Goal: Information Seeking & Learning: Learn about a topic

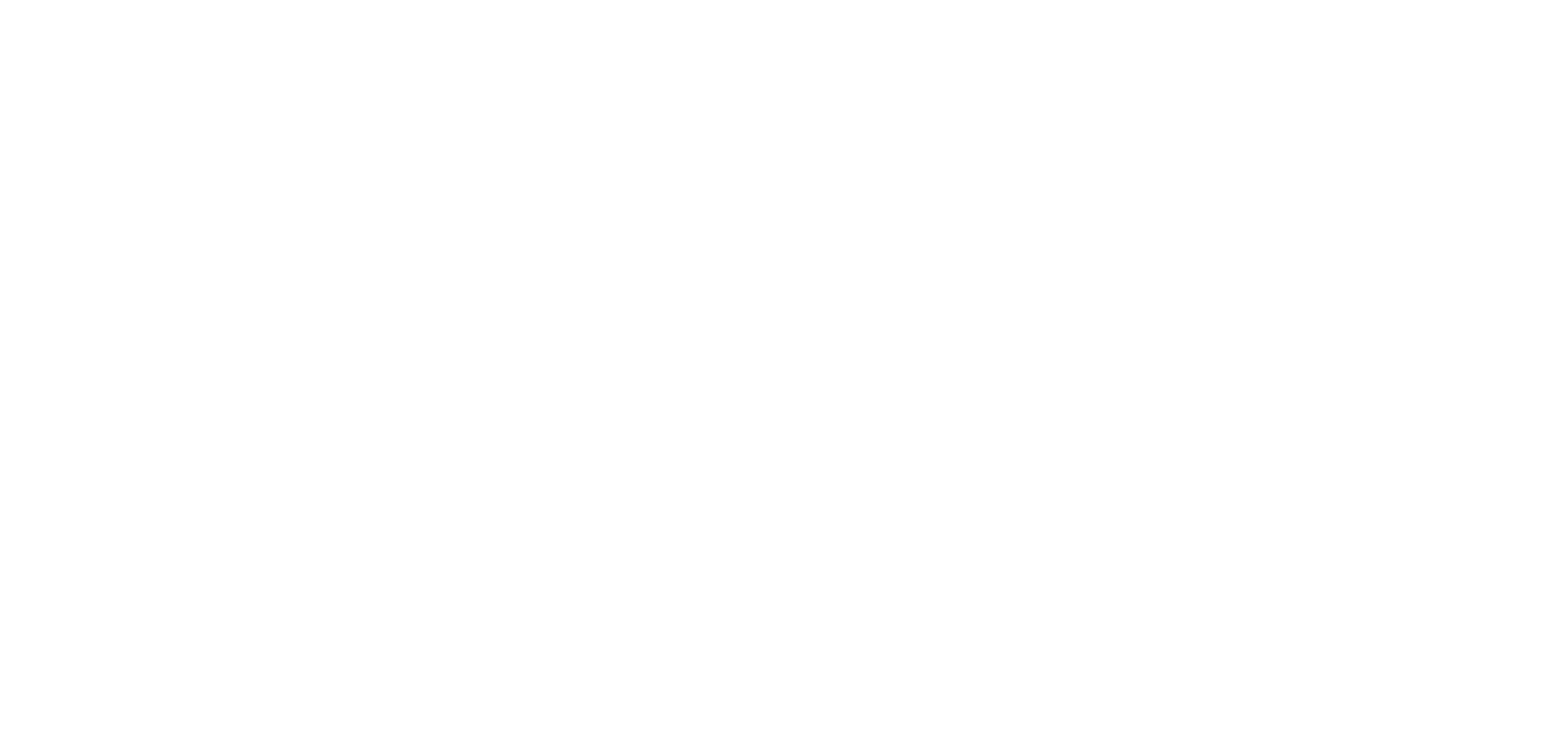
click at [272, 0] on html at bounding box center [784, 0] width 1568 height 0
drag, startPoint x: 1176, startPoint y: 1, endPoint x: 1094, endPoint y: 160, distance: 178.9
click at [1108, 0] on html at bounding box center [784, 0] width 1568 height 0
drag, startPoint x: 161, startPoint y: 96, endPoint x: 53, endPoint y: 15, distance: 135.0
click at [160, 0] on html at bounding box center [784, 0] width 1568 height 0
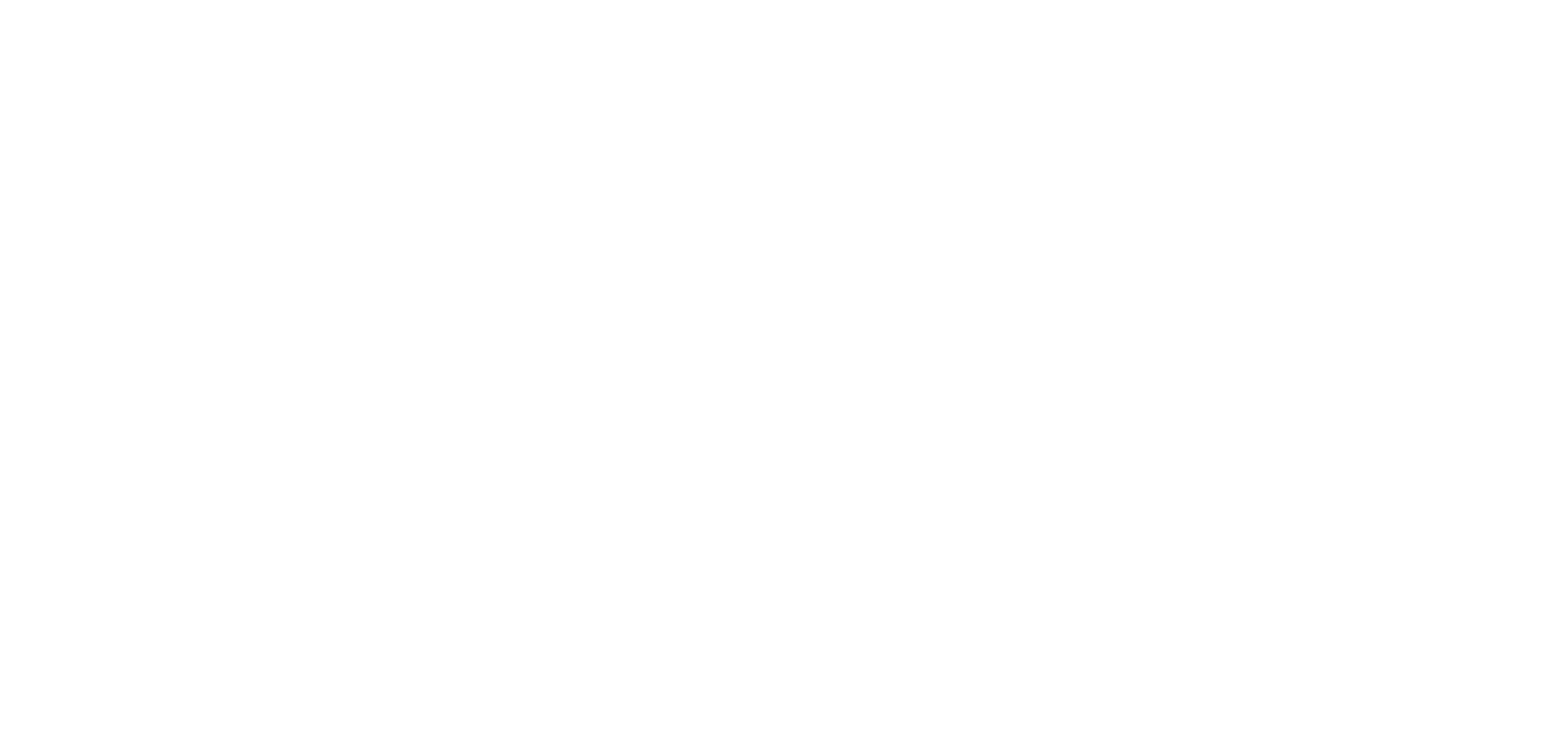
drag, startPoint x: 53, startPoint y: 0, endPoint x: 415, endPoint y: 126, distance: 383.3
click at [415, 0] on html at bounding box center [784, 0] width 1568 height 0
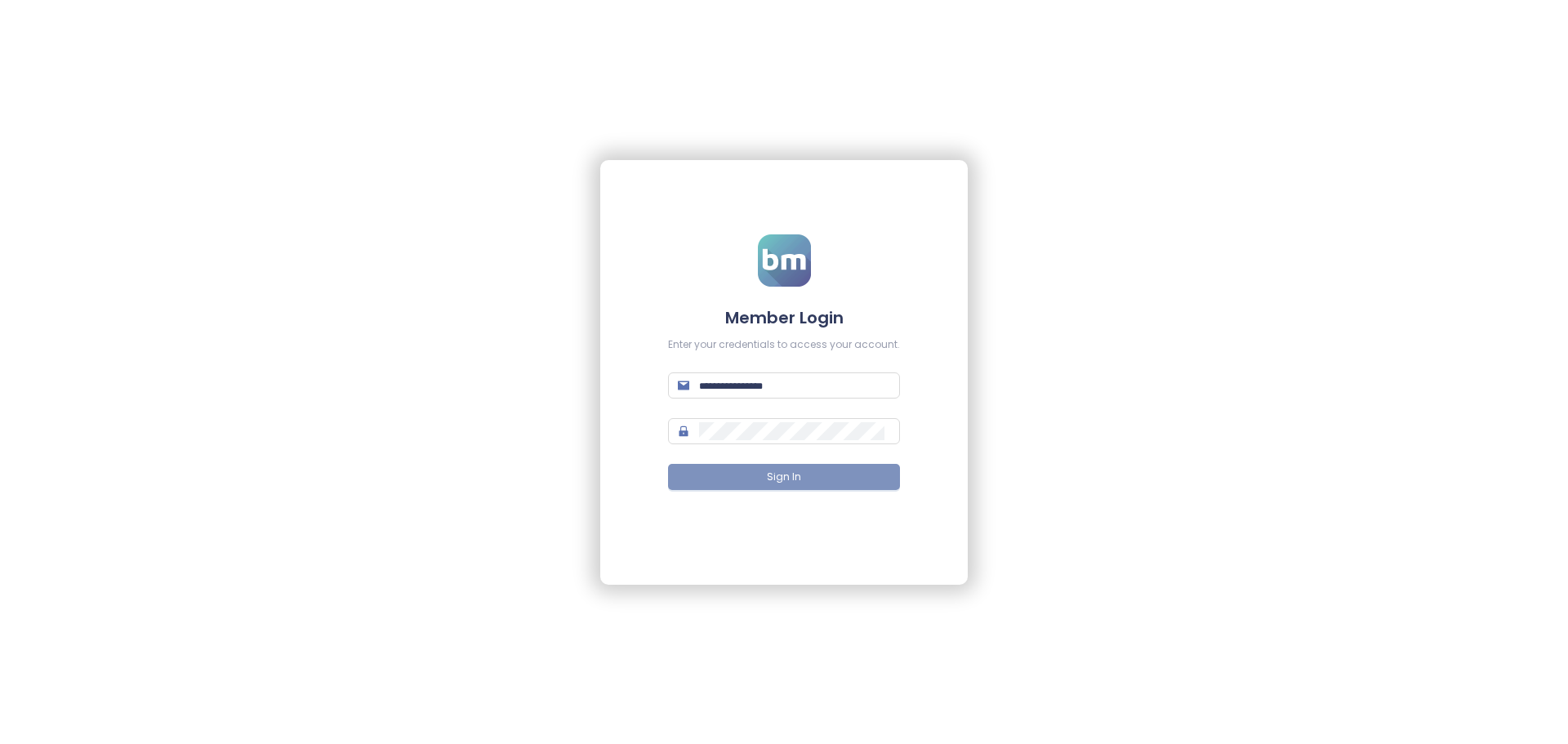
type input "**********"
click at [777, 477] on span "Sign In" at bounding box center [784, 477] width 35 height 16
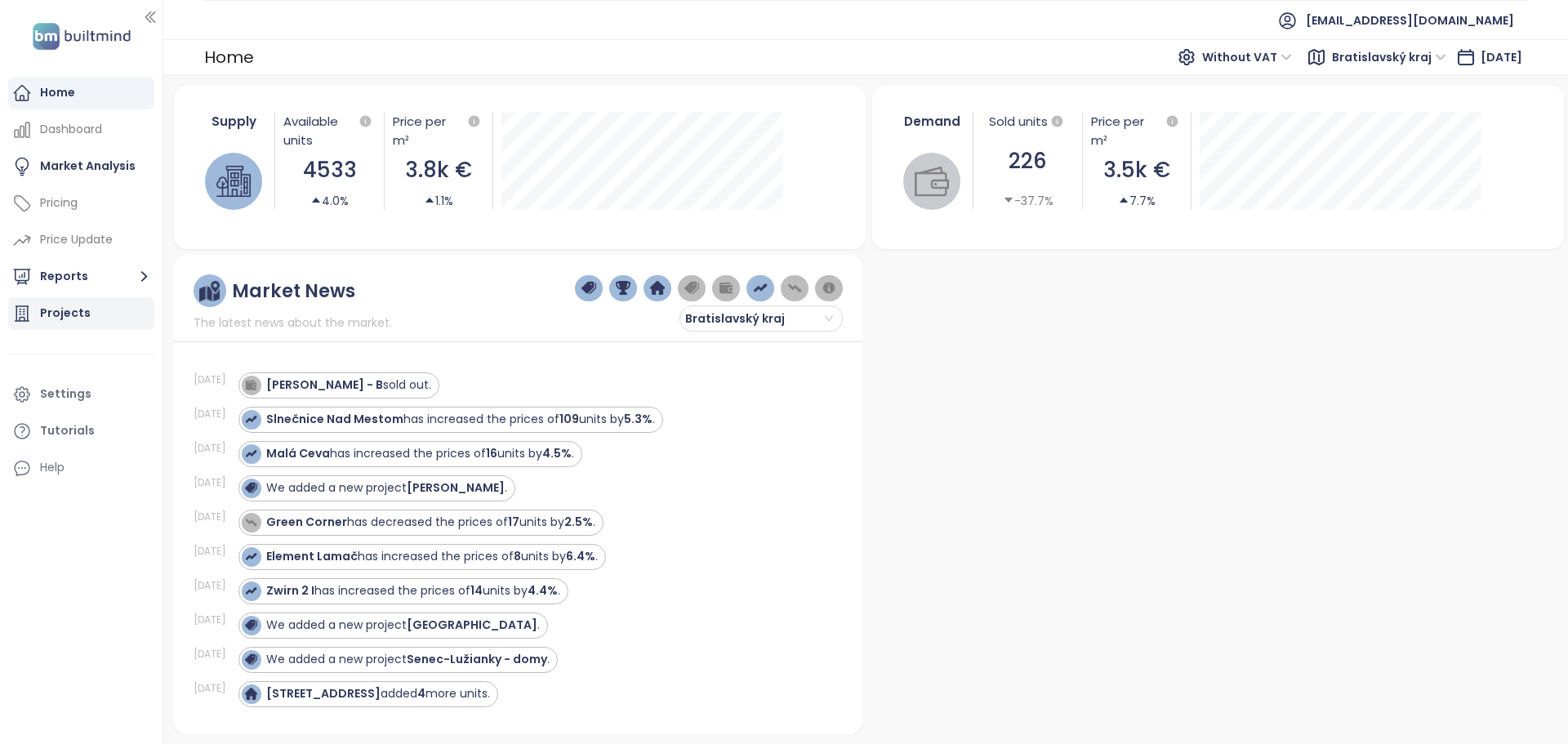
click at [75, 315] on div "Projects" at bounding box center [65, 313] width 50 height 20
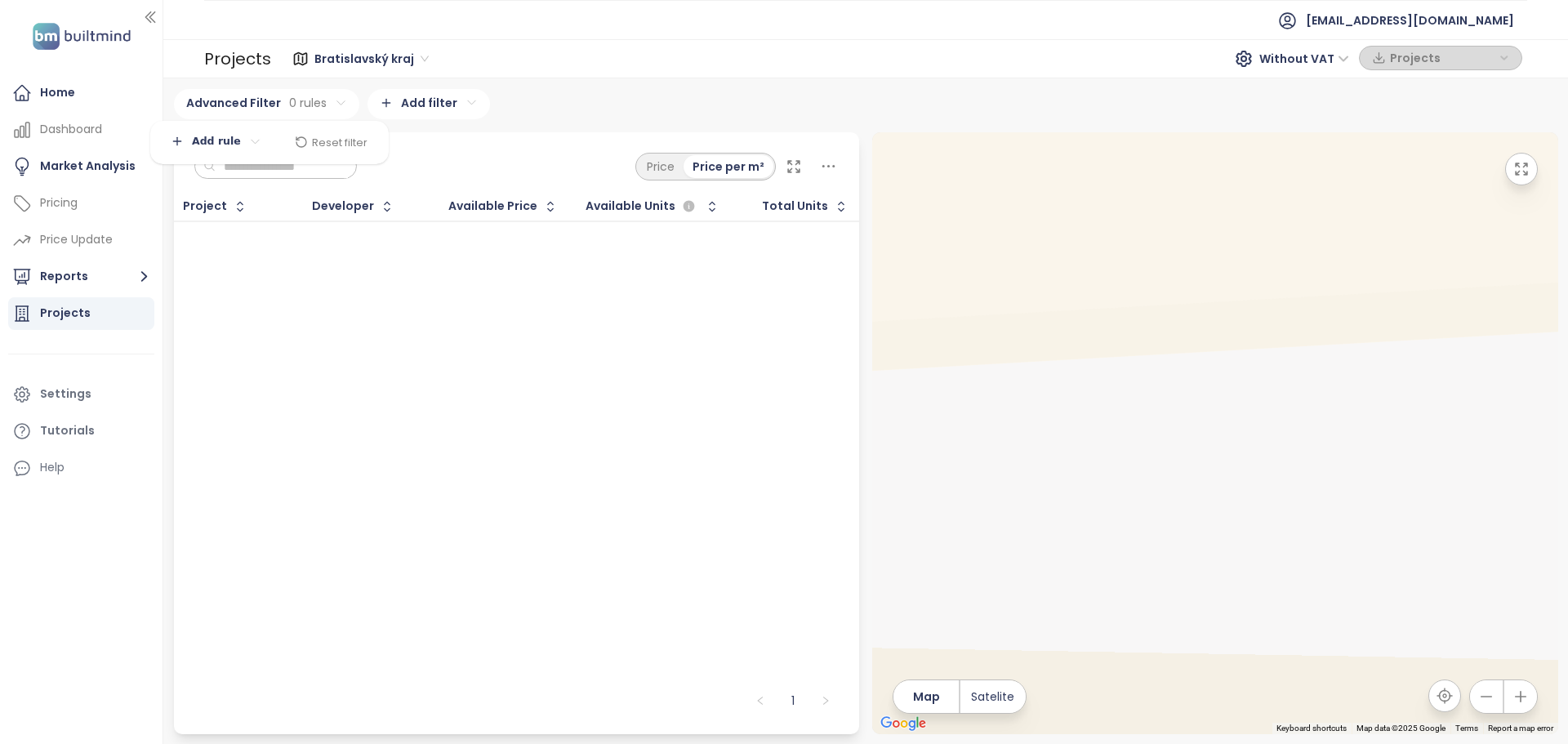
click at [307, 109] on html "Home Dashboard Market Analysis Pricing Price Update Reports Projects Settings T…" at bounding box center [784, 372] width 1568 height 744
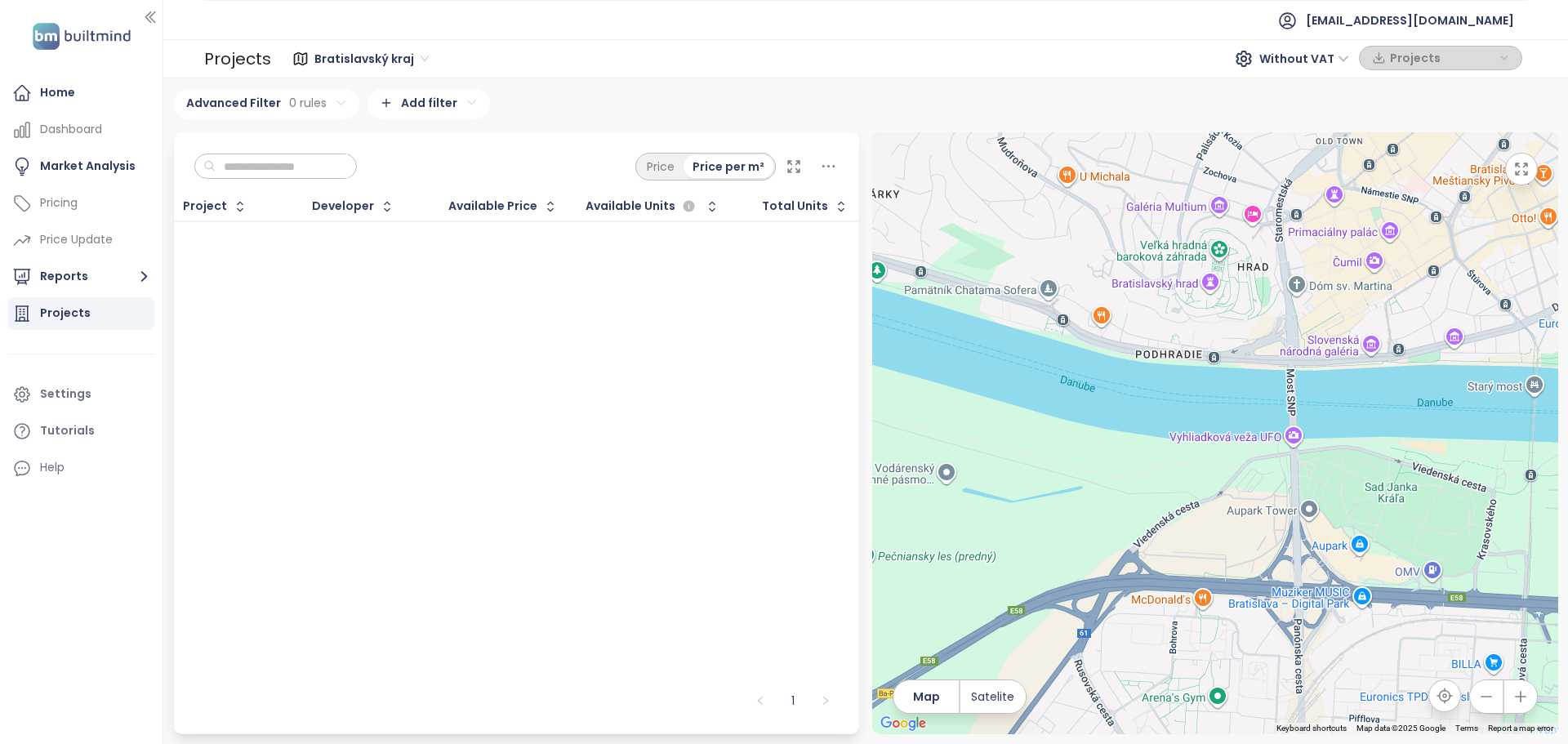
click at [444, 110] on html "Home Dashboard Market Analysis Pricing Price Update Reports Projects Settings T…" at bounding box center [784, 372] width 1568 height 744
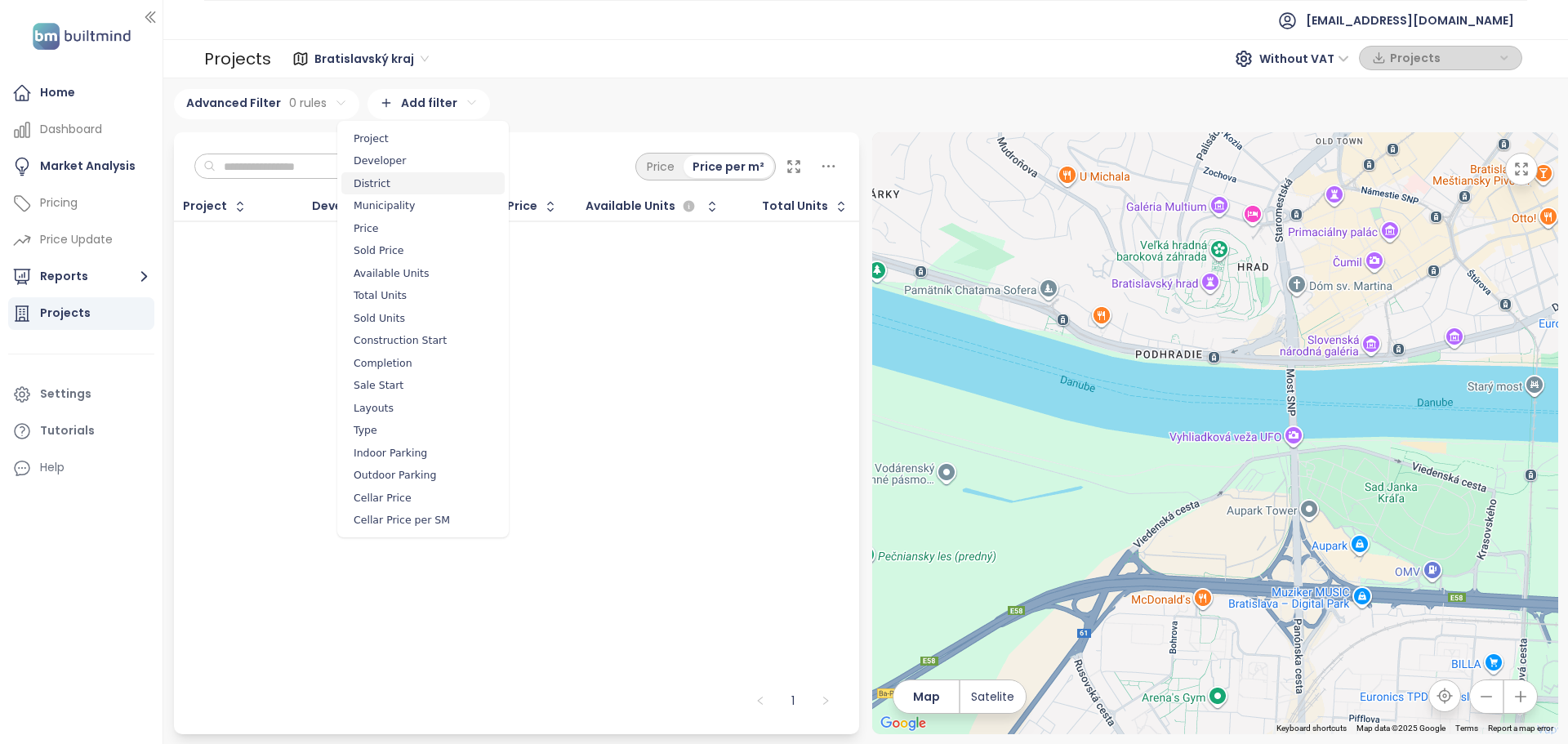
click at [383, 181] on span "District" at bounding box center [423, 183] width 163 height 23
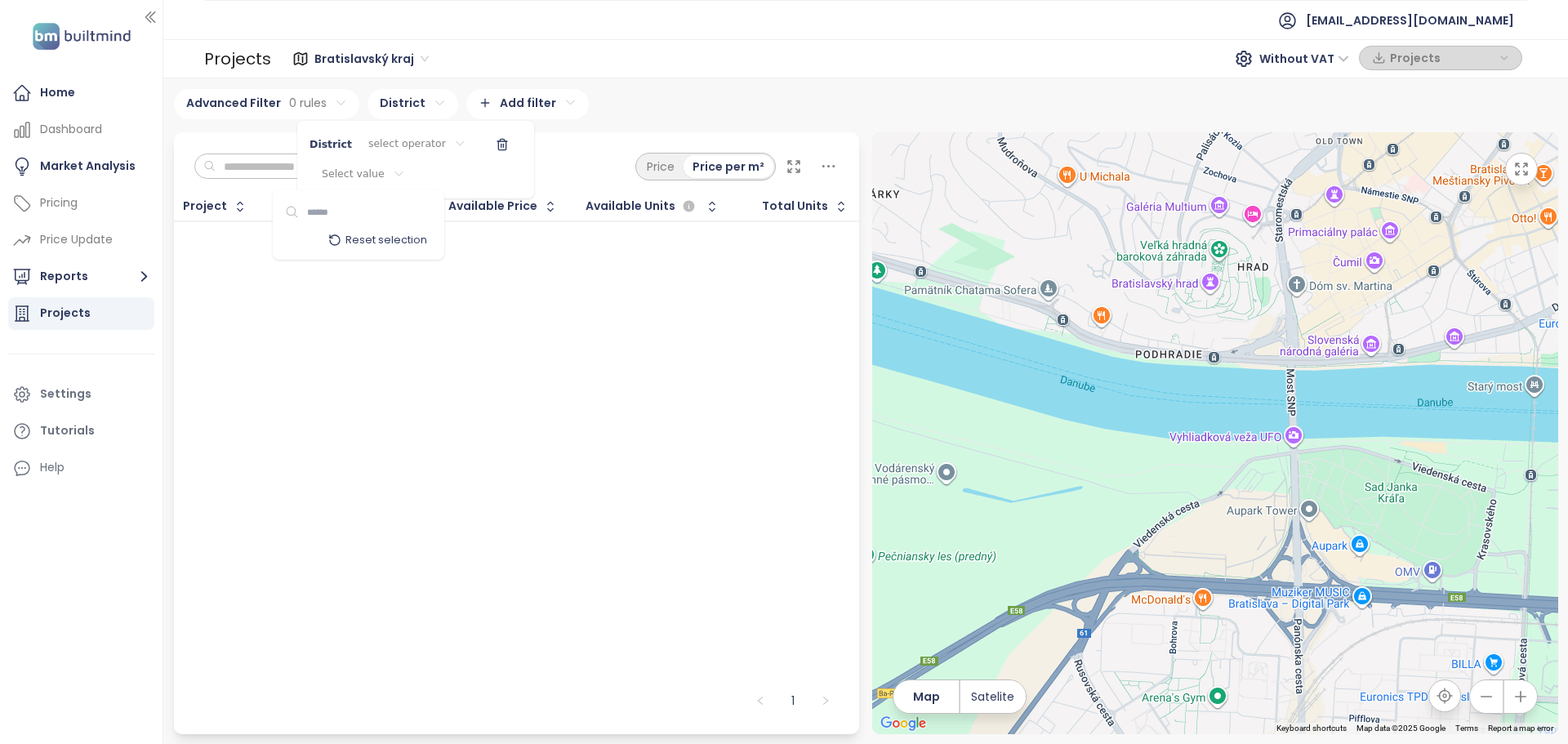
click at [379, 171] on html "Home Dashboard Market Analysis Pricing Price Update Reports Projects Settings T…" at bounding box center [784, 372] width 1568 height 744
click at [416, 144] on html "Home Dashboard Market Analysis Pricing Price Update Reports Projects Settings T…" at bounding box center [784, 372] width 1568 height 744
click at [403, 140] on html "Home Dashboard Market Analysis Pricing Price Update Reports Projects Settings T…" at bounding box center [784, 372] width 1568 height 744
click at [403, 141] on html "Home Dashboard Market Analysis Pricing Price Update Reports Projects Settings T…" at bounding box center [784, 372] width 1568 height 744
click at [353, 176] on html "Home Dashboard Market Analysis Pricing Price Update Reports Projects Settings T…" at bounding box center [784, 372] width 1568 height 744
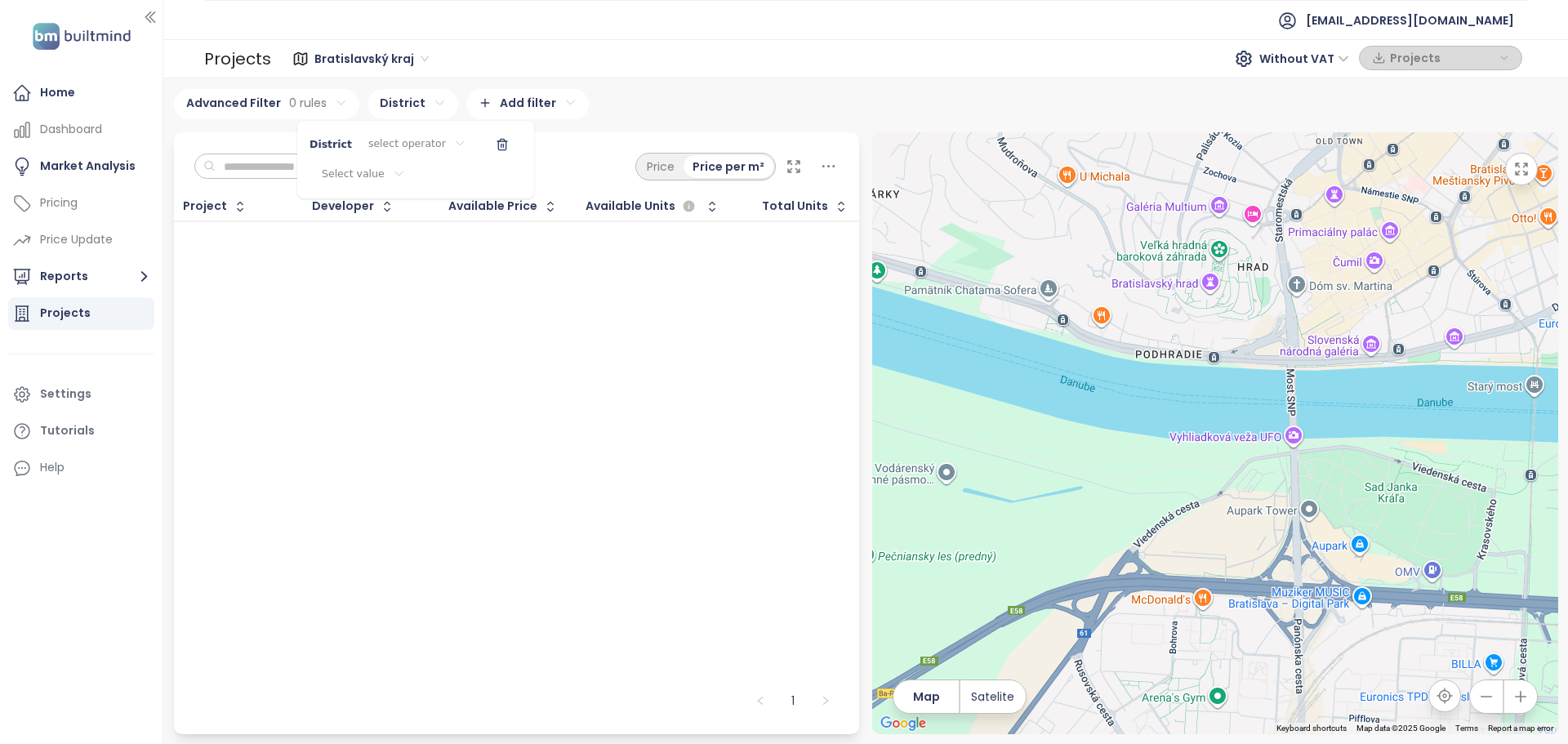
click at [353, 176] on html "Home Dashboard Market Analysis Pricing Price Update Reports Projects Settings T…" at bounding box center [784, 372] width 1568 height 744
click at [404, 143] on html "Home Dashboard Market Analysis Pricing Price Update Reports Projects Settings T…" at bounding box center [784, 372] width 1568 height 744
click at [397, 173] on span "is" at bounding box center [409, 177] width 89 height 23
click at [397, 173] on html "Home Dashboard Market Analysis Pricing Price Update Reports Projects Settings T…" at bounding box center [784, 372] width 1568 height 744
click at [392, 211] on input at bounding box center [389, 212] width 111 height 23
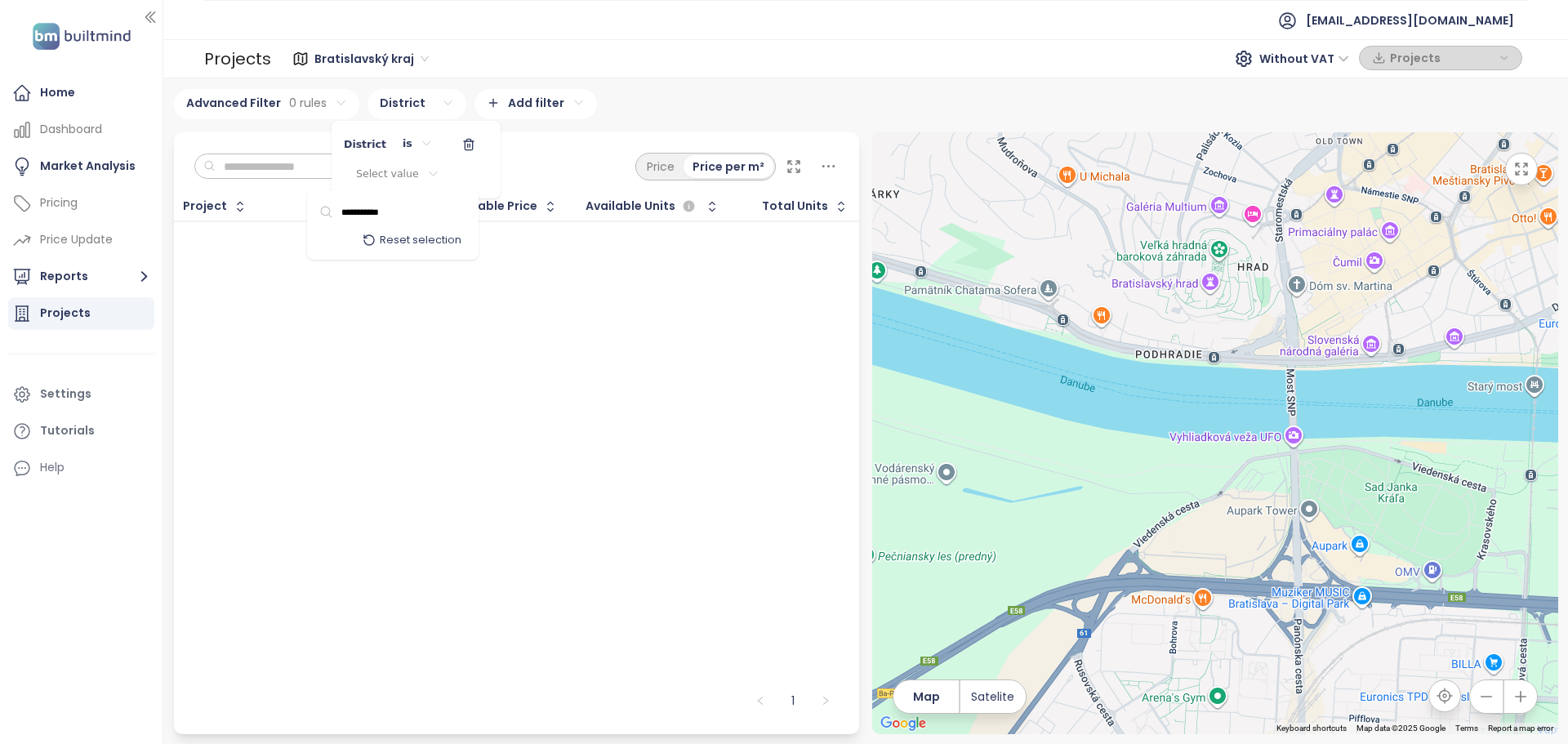
type input "**********"
click at [462, 301] on html "Home Dashboard Market Analysis Pricing Price Update Reports Projects Settings T…" at bounding box center [784, 372] width 1568 height 744
click at [331, 254] on html "Home Dashboard Market Analysis Pricing Price Update Reports Projects Settings T…" at bounding box center [784, 372] width 1568 height 744
click at [284, 167] on input "text" at bounding box center [281, 166] width 132 height 25
type input "*"
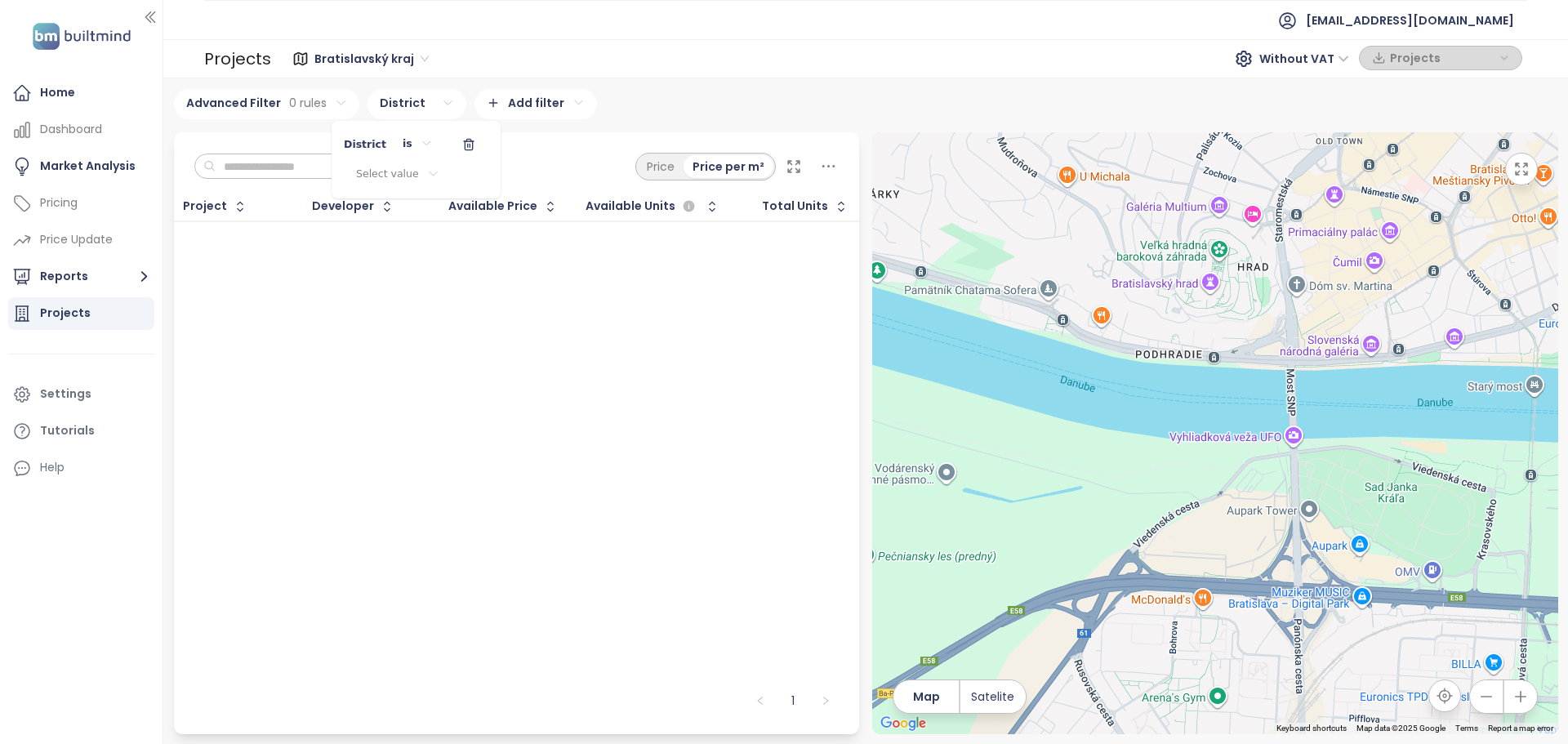
click at [434, 103] on html "Home Dashboard Market Analysis Pricing Price Update Reports Projects Settings T…" at bounding box center [784, 372] width 1568 height 744
click at [459, 152] on button "button" at bounding box center [468, 144] width 39 height 26
click at [429, 274] on div "Project Developer Available Price Available Units Total Units To pick up a drag…" at bounding box center [517, 435] width 686 height 487
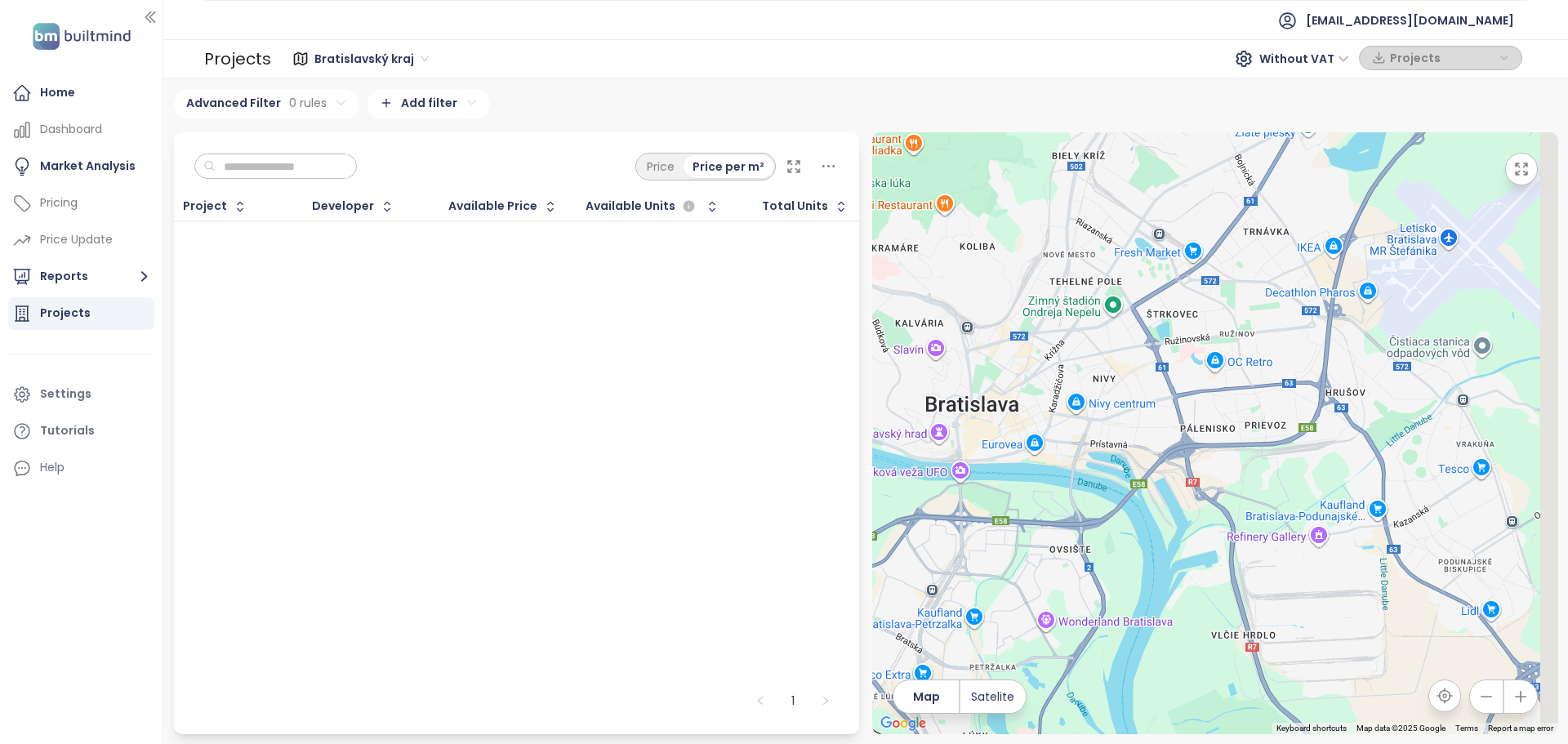
drag, startPoint x: 1480, startPoint y: 443, endPoint x: 976, endPoint y: 567, distance: 519.0
click at [976, 567] on div at bounding box center [1216, 434] width 686 height 603
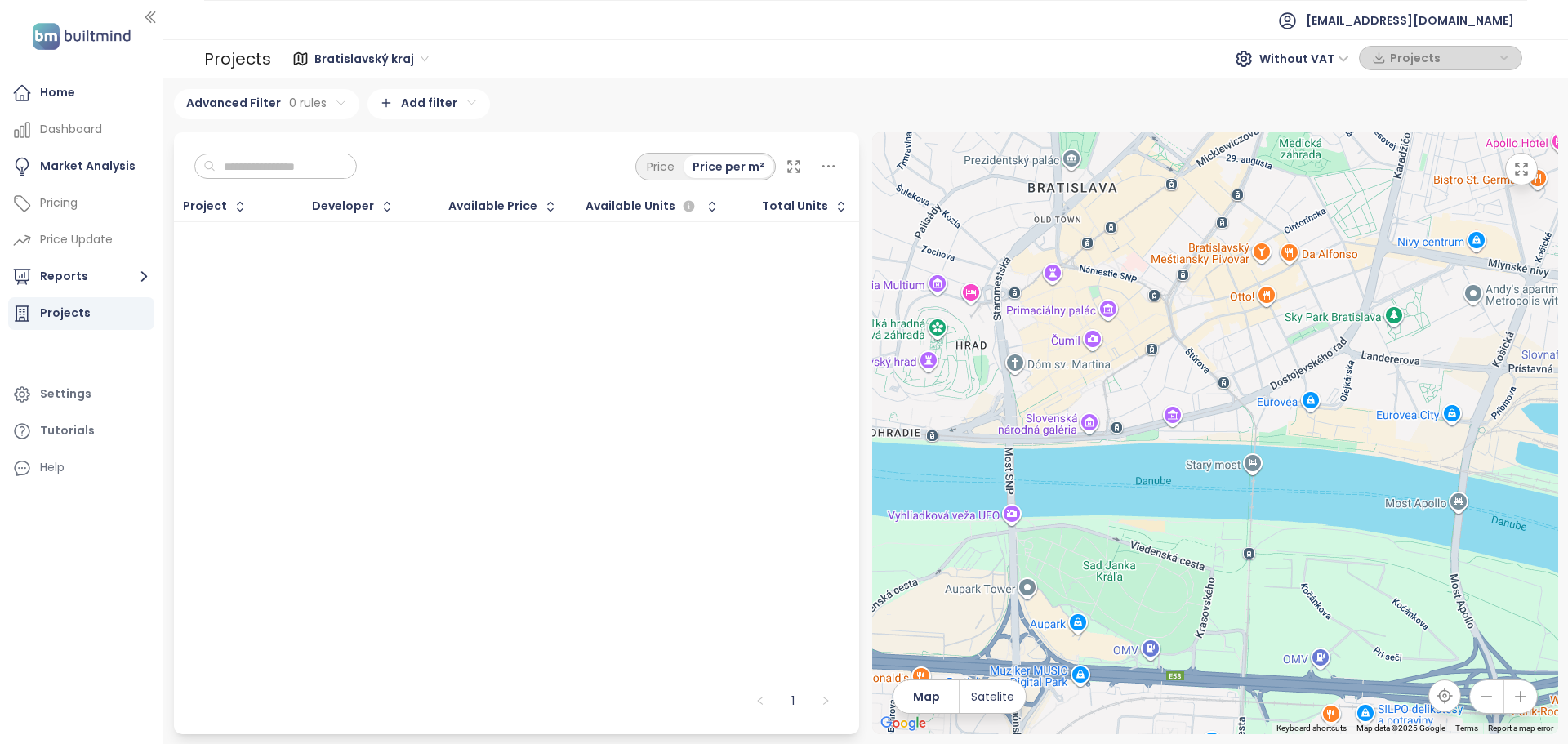
drag, startPoint x: 1283, startPoint y: 325, endPoint x: 1289, endPoint y: 350, distance: 25.7
click at [1289, 350] on div at bounding box center [1216, 434] width 686 height 603
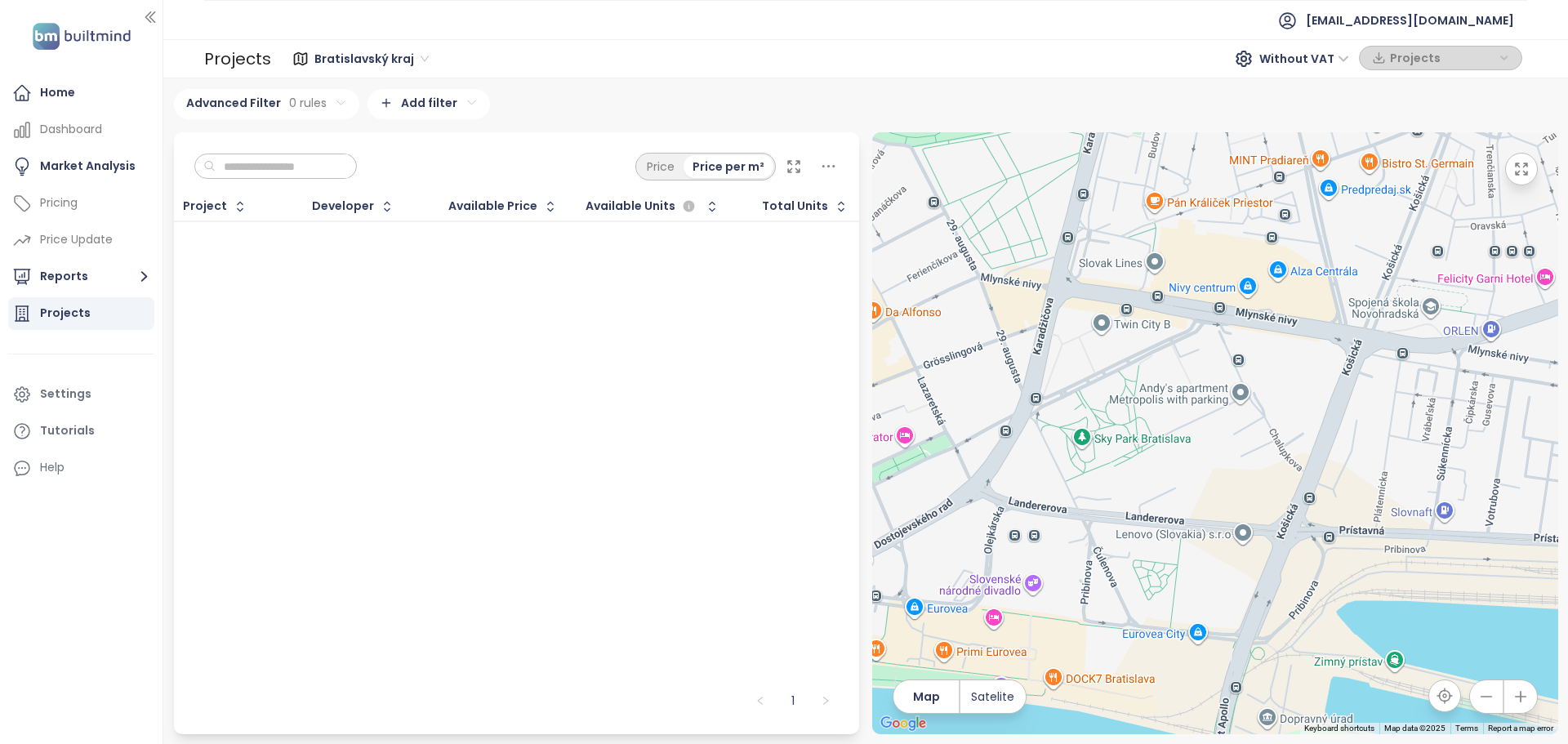
drag, startPoint x: 1464, startPoint y: 339, endPoint x: 1196, endPoint y: 478, distance: 301.9
click at [1196, 478] on div at bounding box center [1216, 434] width 686 height 603
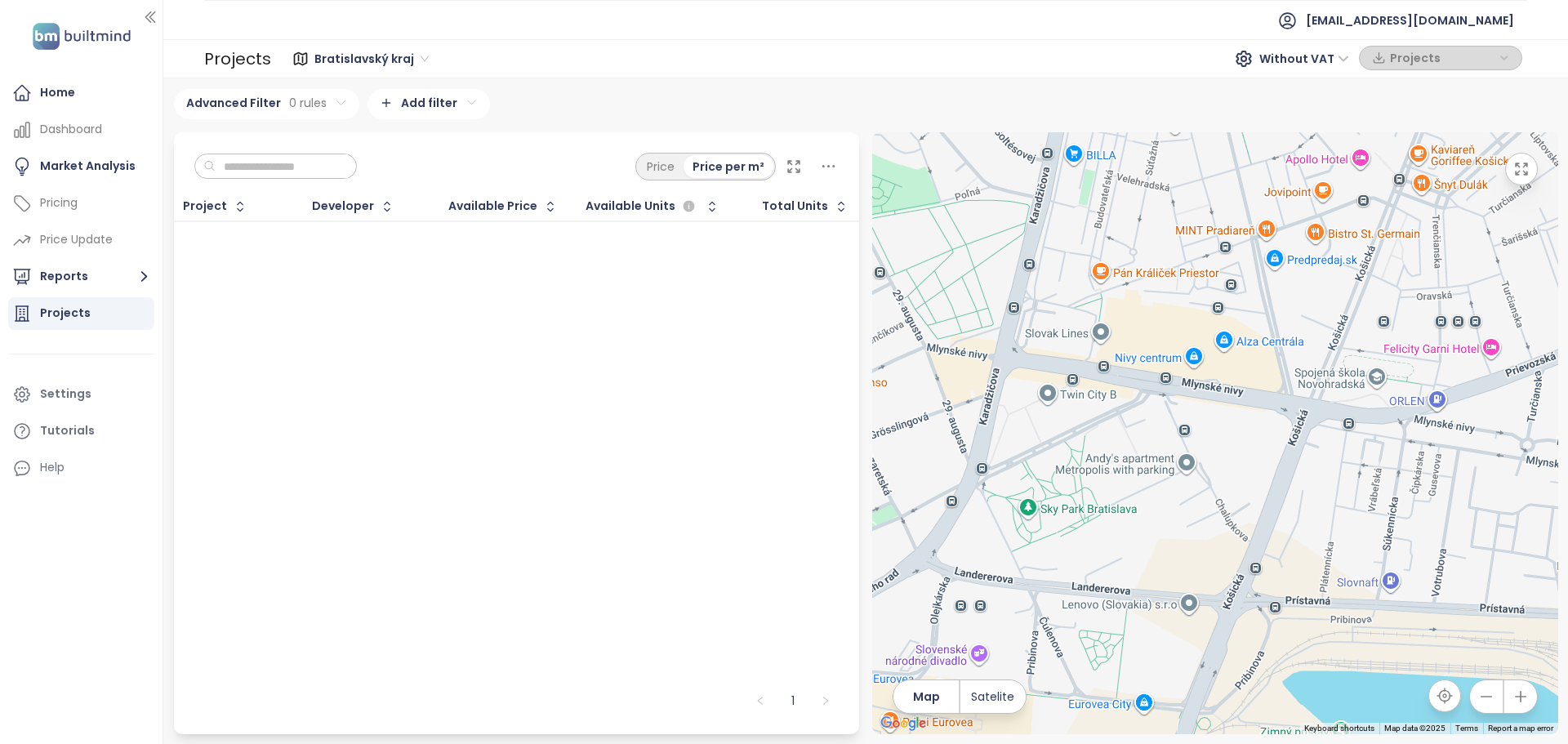
drag, startPoint x: 1279, startPoint y: 416, endPoint x: 1232, endPoint y: 486, distance: 84.3
click at [1232, 486] on div at bounding box center [1216, 434] width 686 height 603
click at [1225, 460] on div at bounding box center [1216, 434] width 686 height 603
click at [296, 167] on input "text" at bounding box center [281, 166] width 132 height 25
click at [66, 321] on div "Projects" at bounding box center [65, 313] width 50 height 20
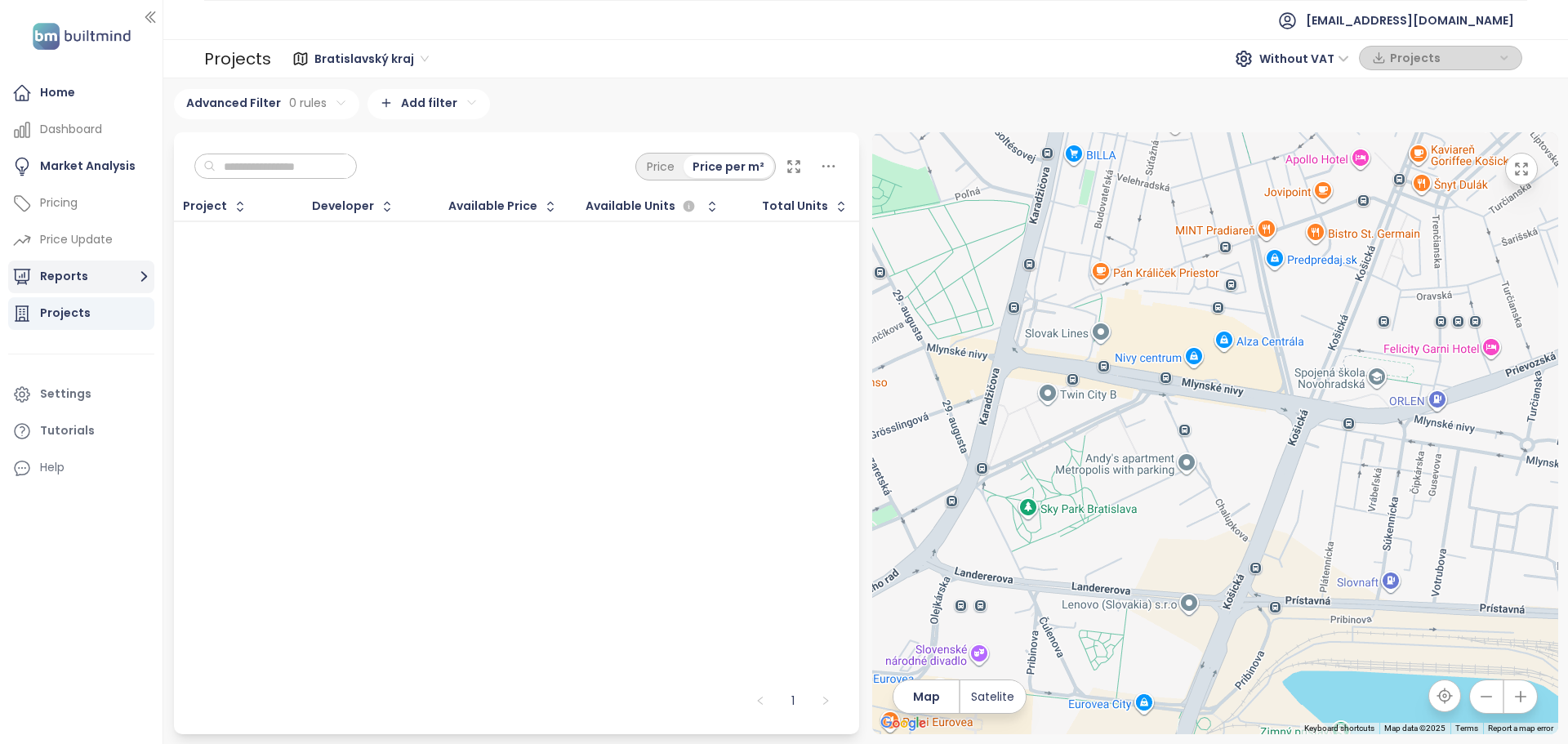
click at [98, 276] on button "Reports" at bounding box center [81, 277] width 146 height 33
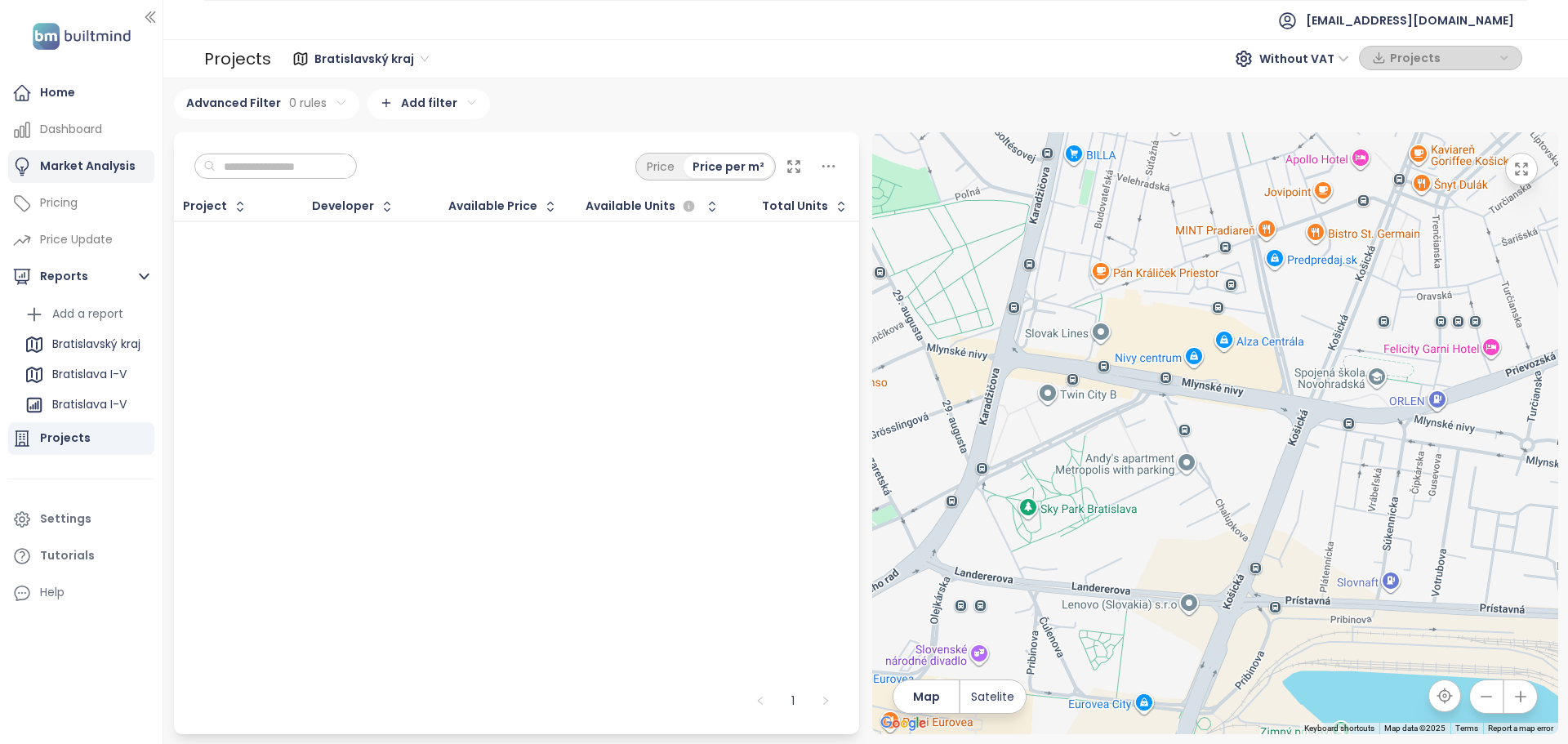
click at [104, 171] on div "Market Analysis" at bounding box center [88, 166] width 96 height 20
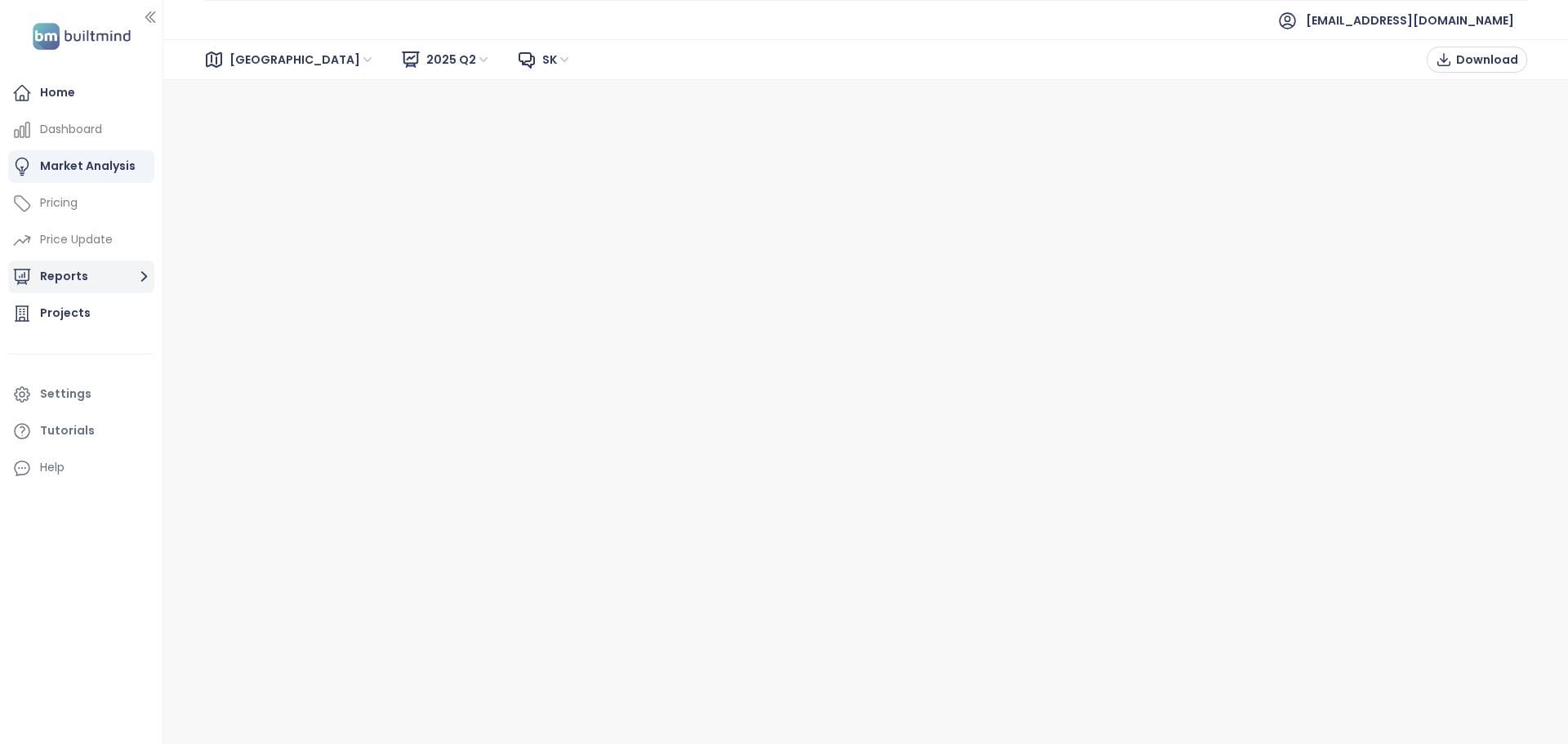
click at [91, 271] on button "Reports" at bounding box center [81, 277] width 146 height 33
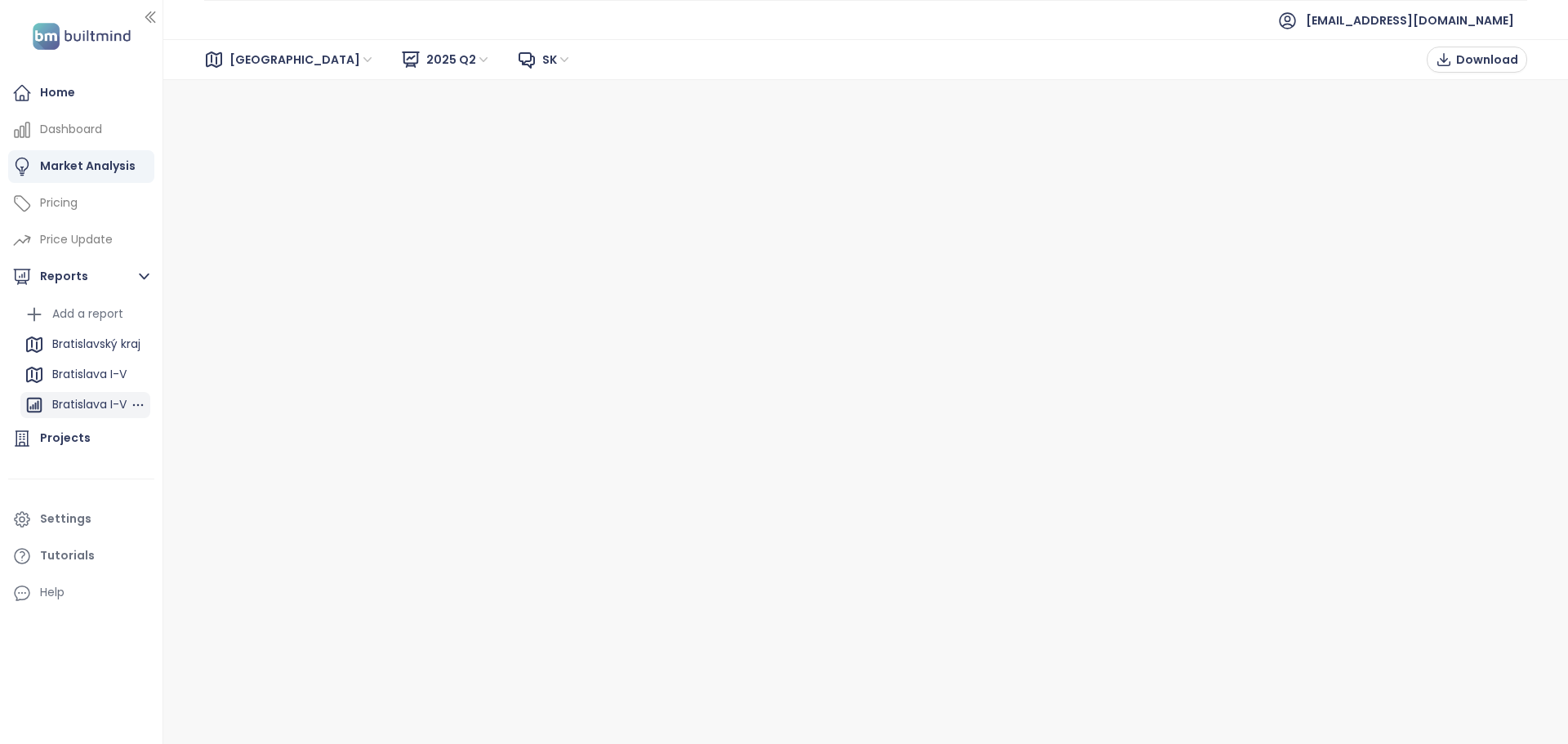
click at [104, 397] on div "Bratislava I-V" at bounding box center [89, 404] width 74 height 20
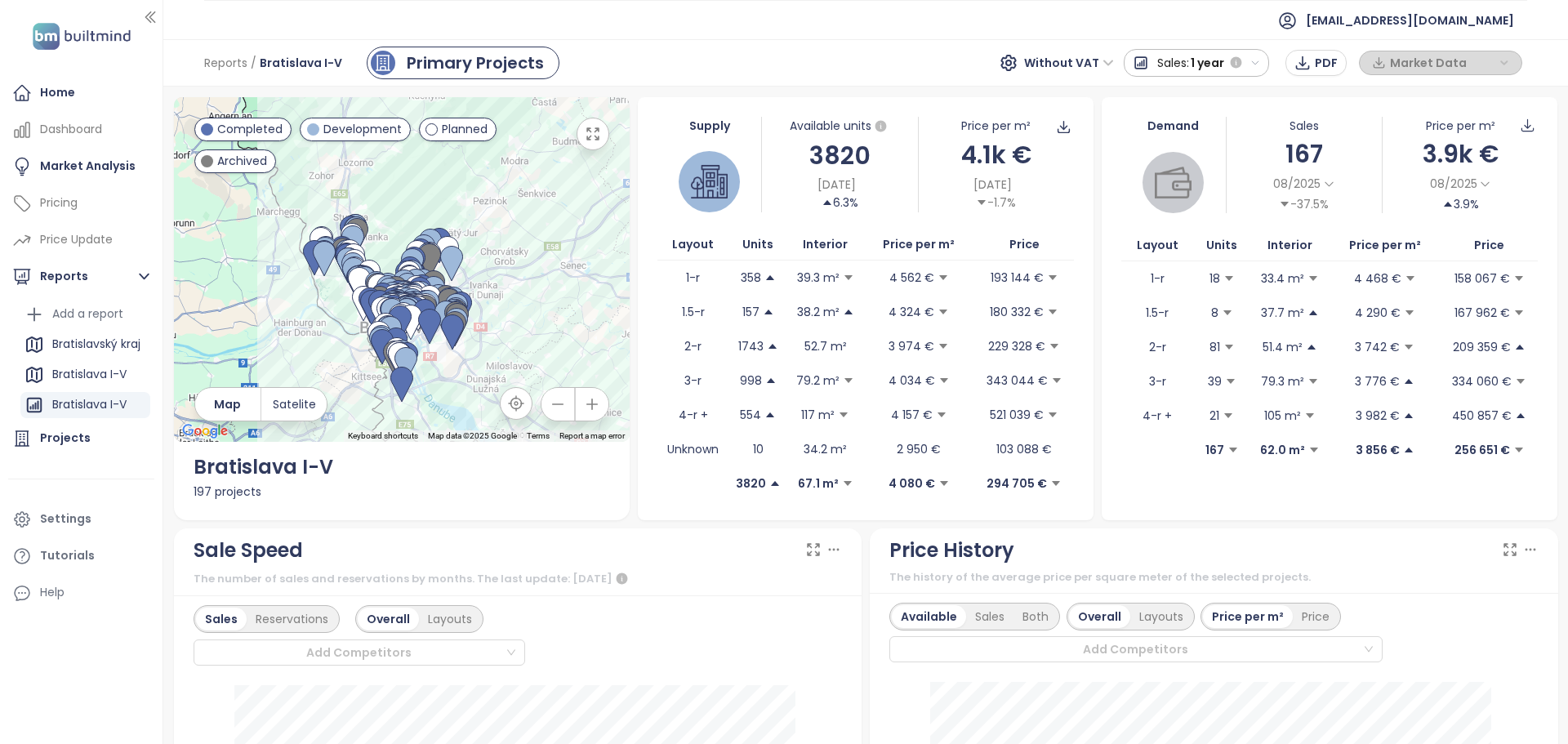
drag, startPoint x: 555, startPoint y: 320, endPoint x: 354, endPoint y: 408, distance: 219.4
click at [354, 408] on div at bounding box center [402, 269] width 455 height 345
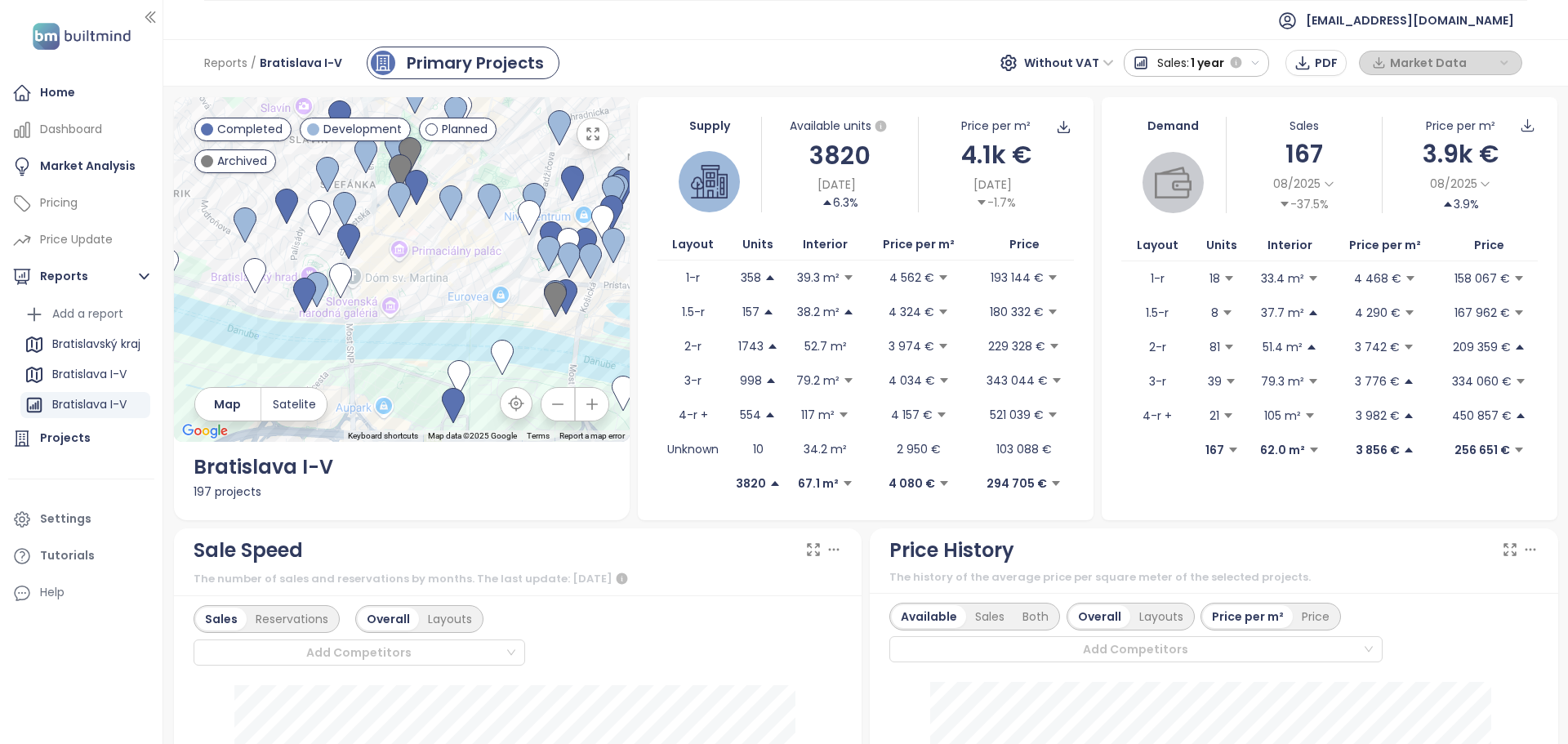
drag, startPoint x: 455, startPoint y: 366, endPoint x: 510, endPoint y: 244, distance: 133.8
click at [510, 244] on div at bounding box center [402, 269] width 455 height 345
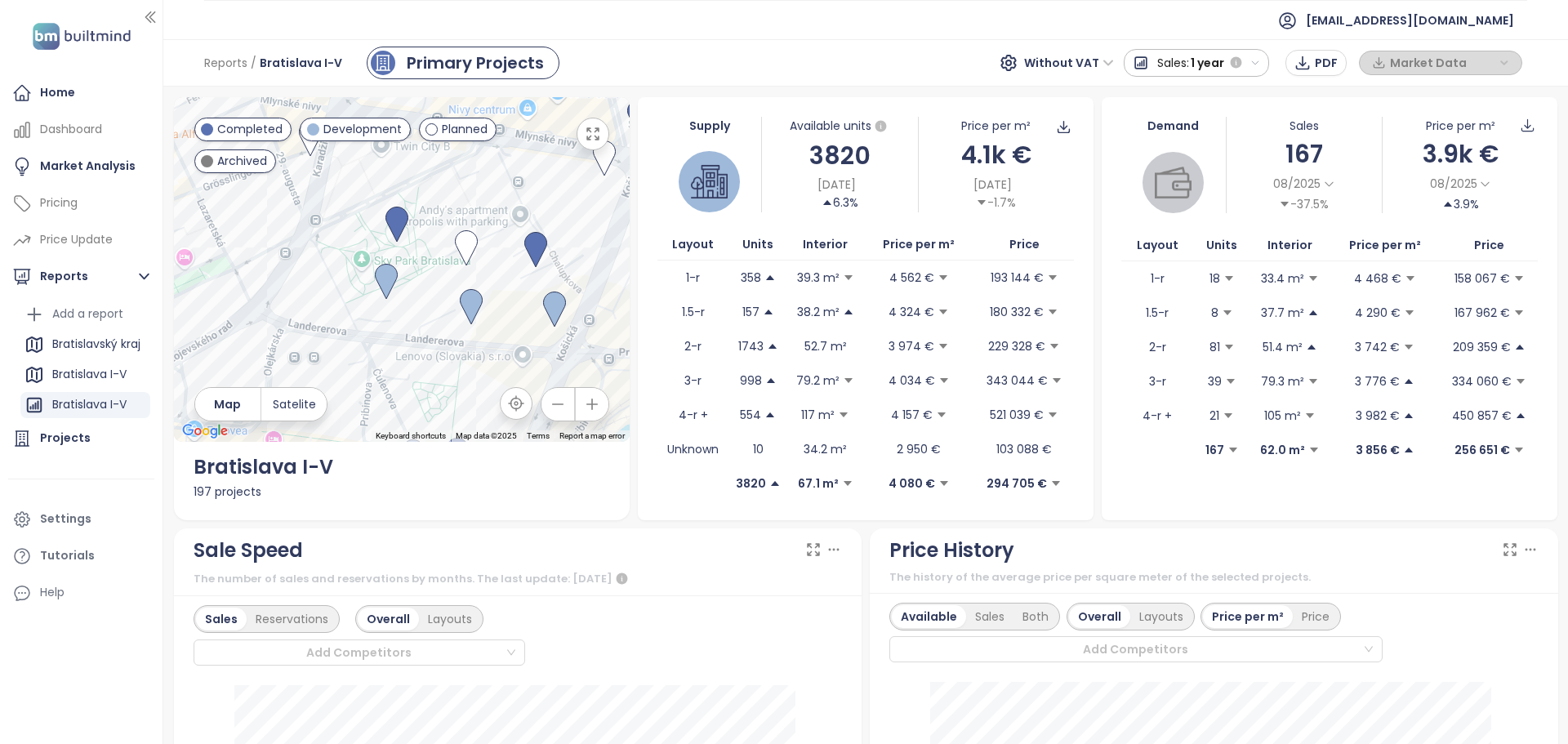
drag, startPoint x: 472, startPoint y: 257, endPoint x: 502, endPoint y: 278, distance: 36.6
click at [502, 278] on div at bounding box center [402, 269] width 455 height 345
click at [547, 308] on div "[GEOGRAPHIC_DATA]" at bounding box center [402, 269] width 455 height 345
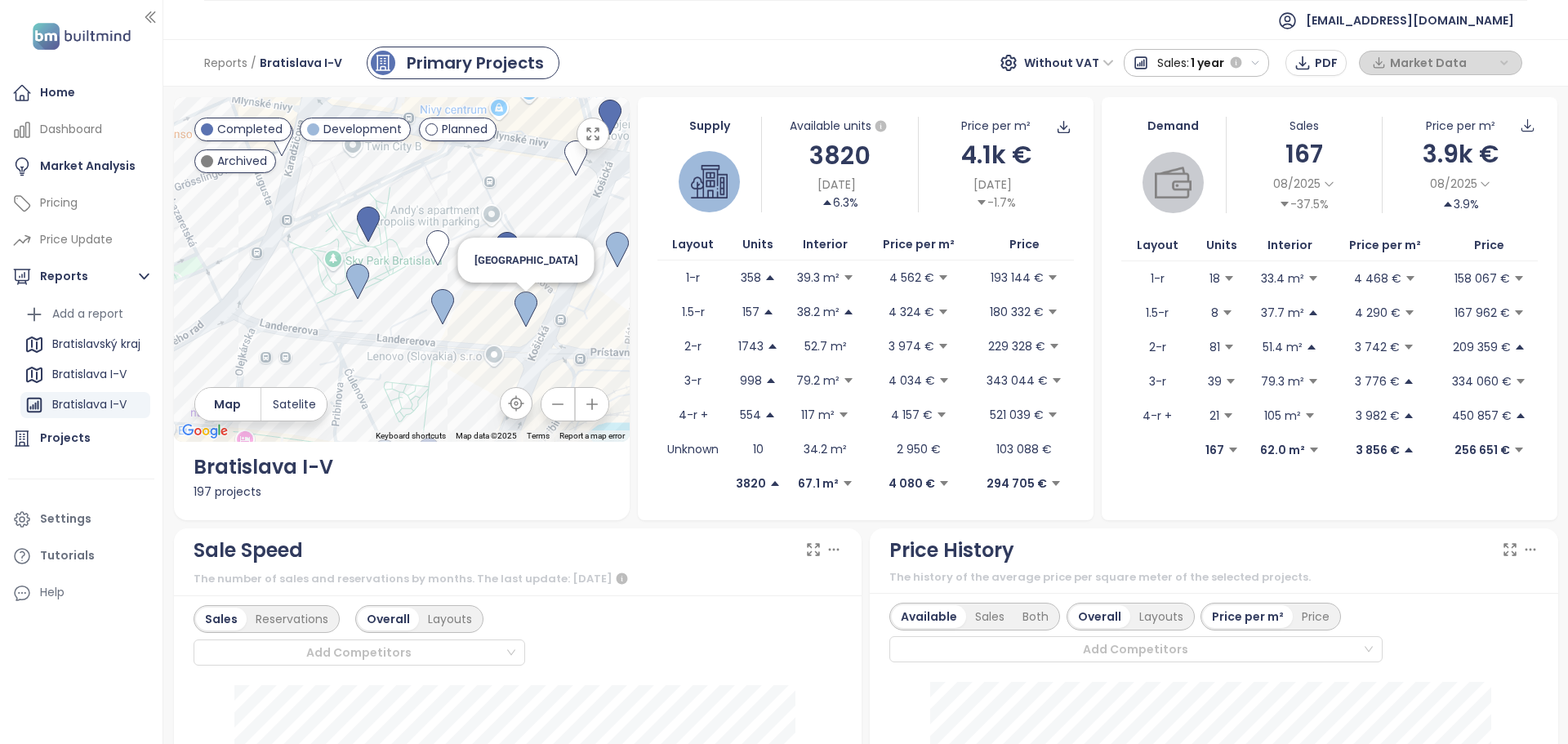
click at [527, 304] on img at bounding box center [526, 309] width 23 height 36
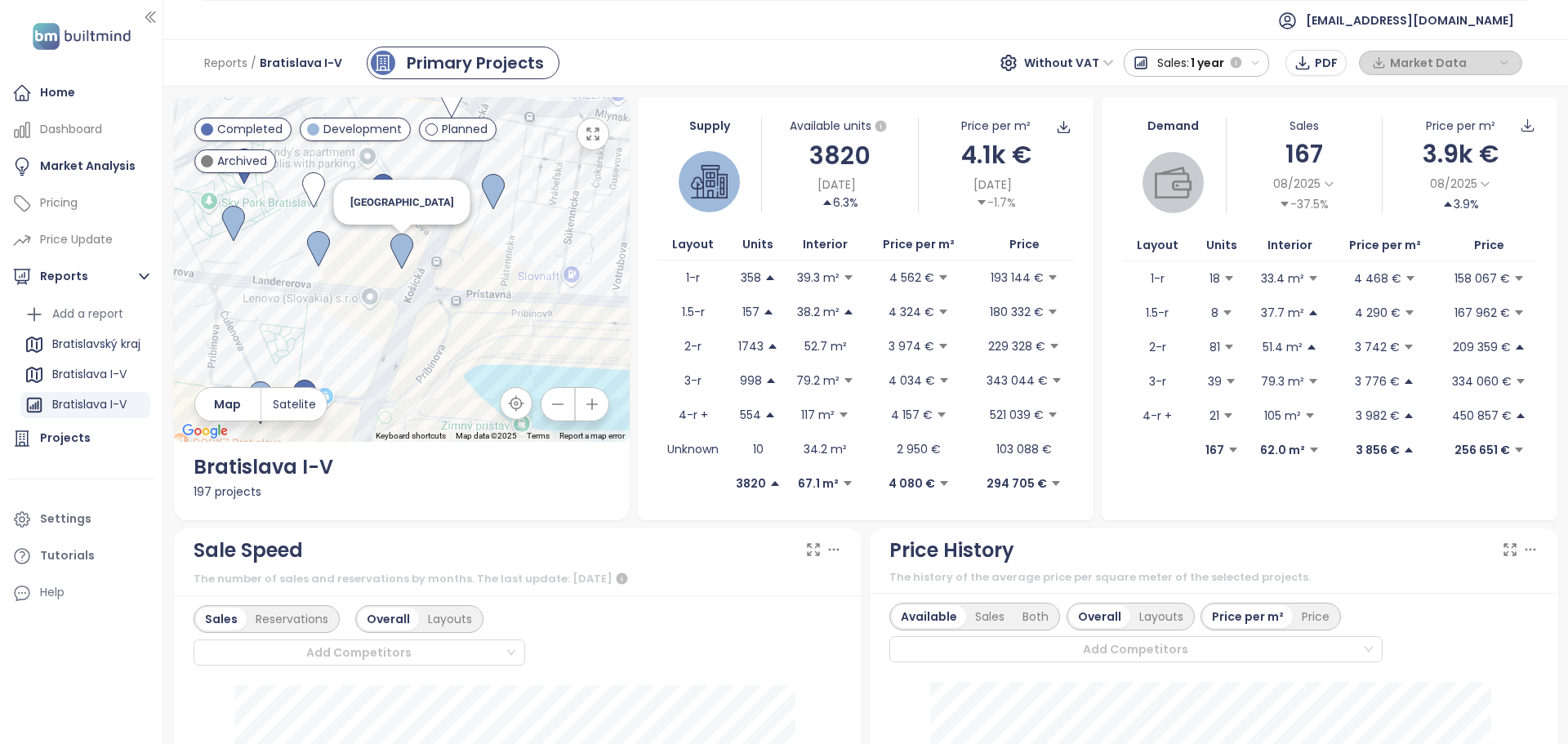
click at [396, 243] on img at bounding box center [402, 251] width 23 height 36
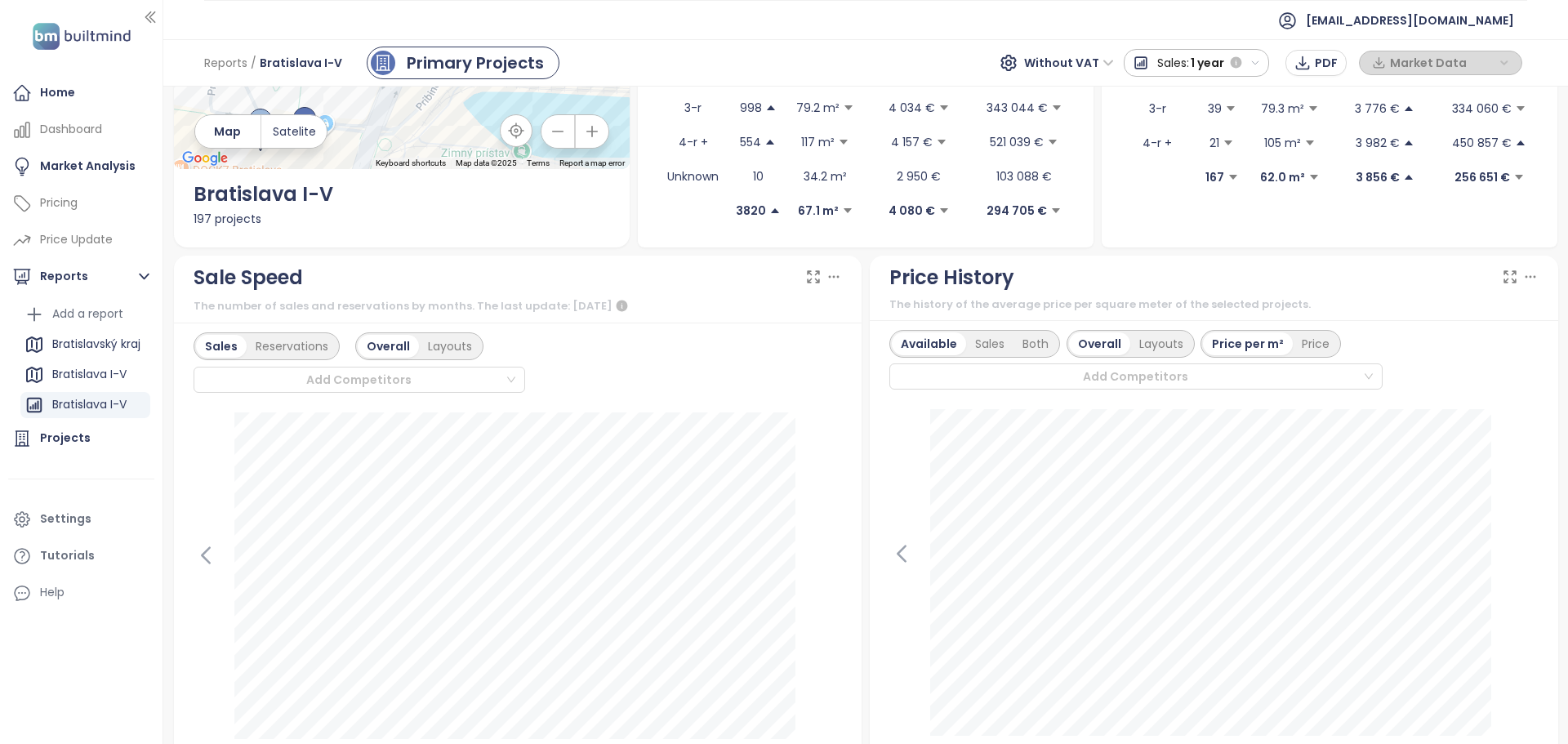
scroll to position [327, 0]
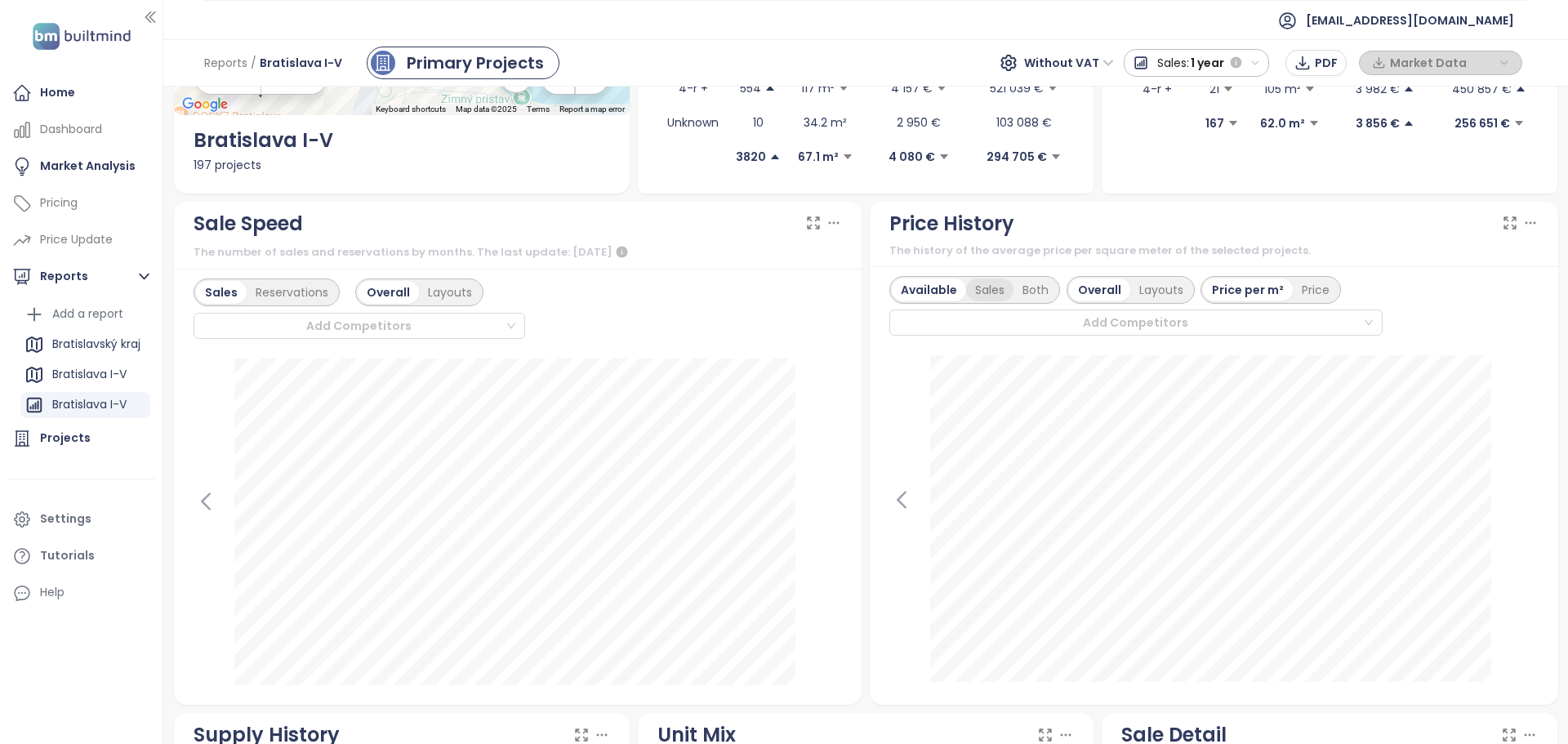
click at [978, 299] on div "Sales" at bounding box center [990, 289] width 47 height 23
click at [1136, 292] on div "Layouts" at bounding box center [1159, 289] width 62 height 23
click at [925, 290] on div "Available" at bounding box center [925, 289] width 68 height 23
click at [973, 288] on div "Sales" at bounding box center [990, 289] width 47 height 23
click at [939, 289] on div "Available" at bounding box center [925, 289] width 68 height 23
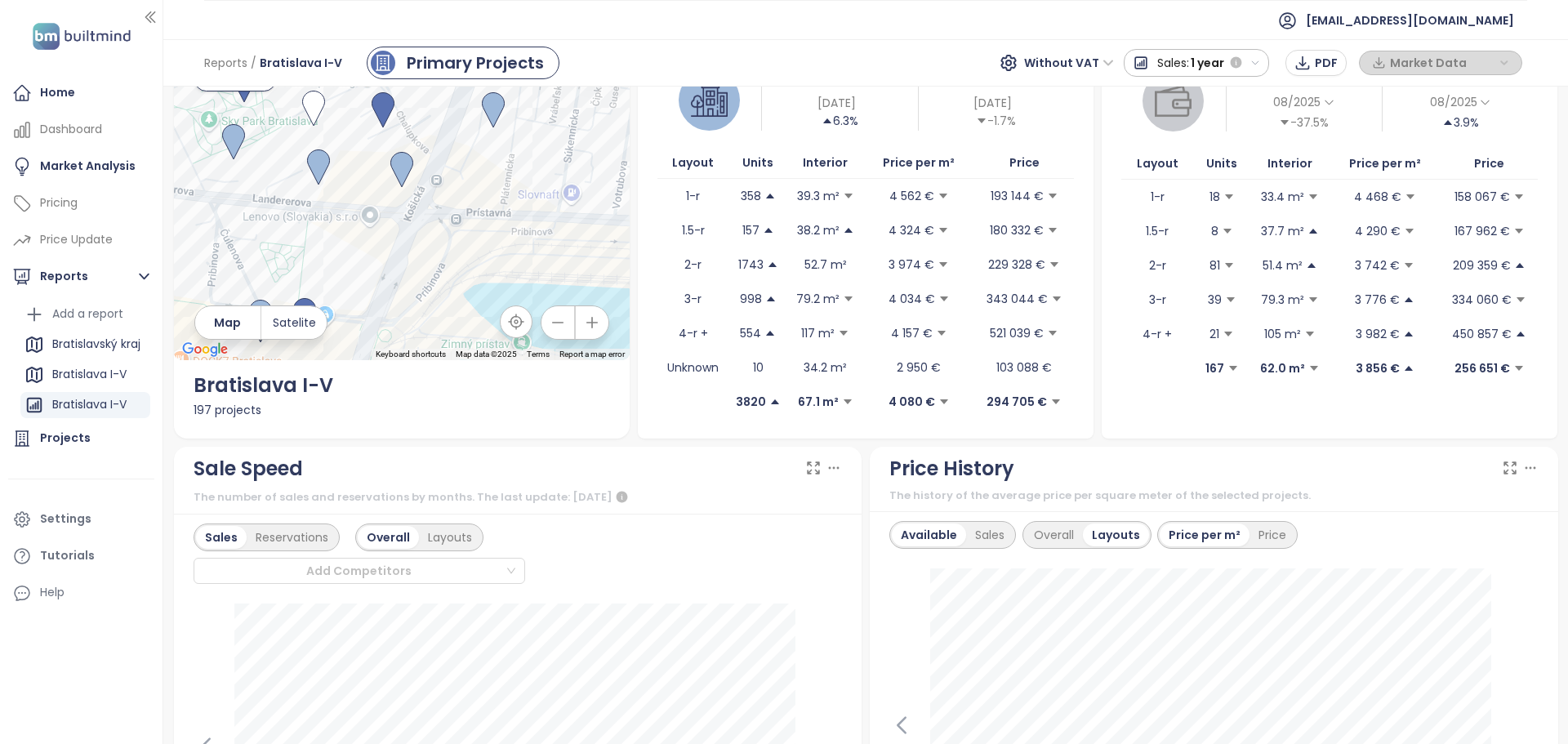
scroll to position [0, 0]
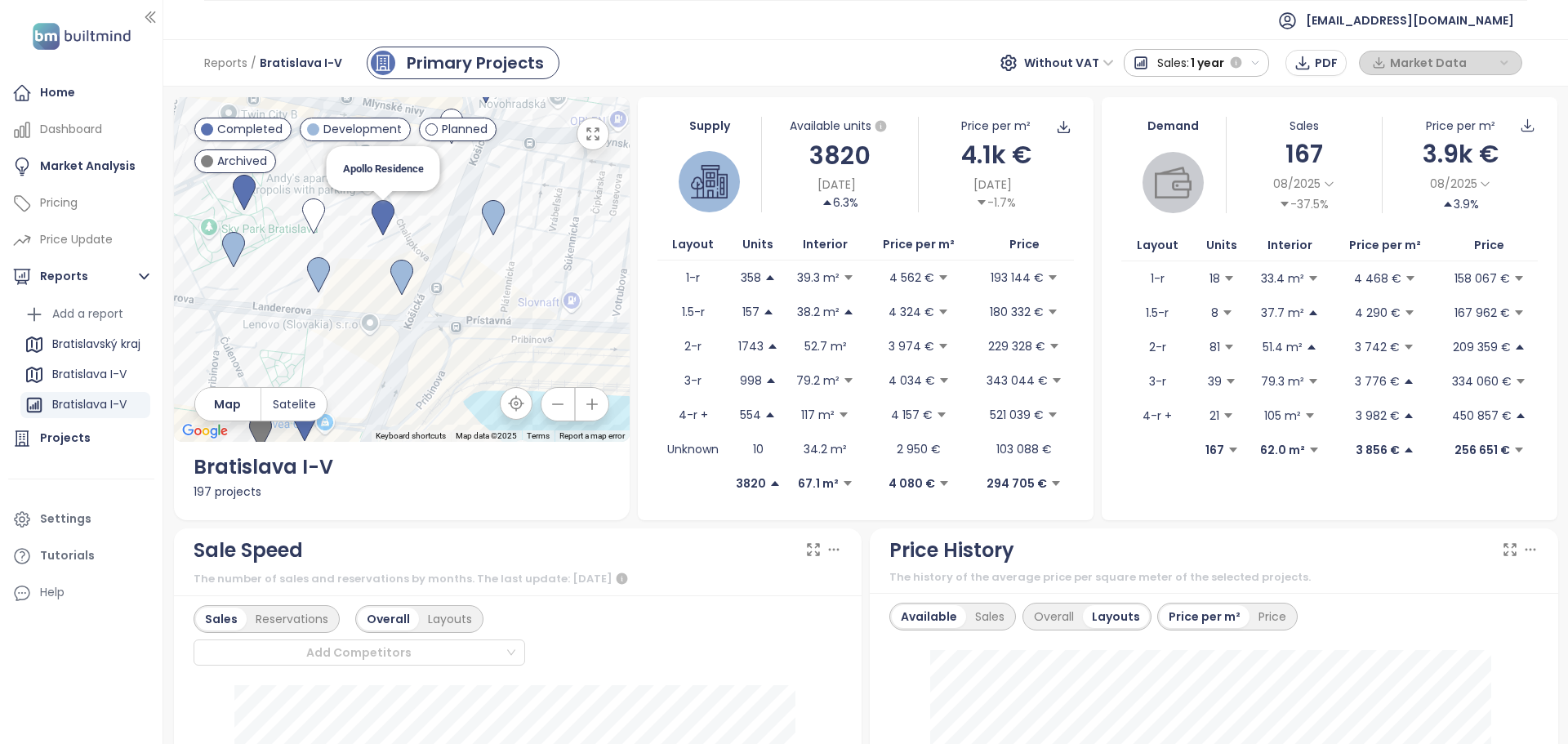
click at [382, 211] on img at bounding box center [382, 217] width 23 height 36
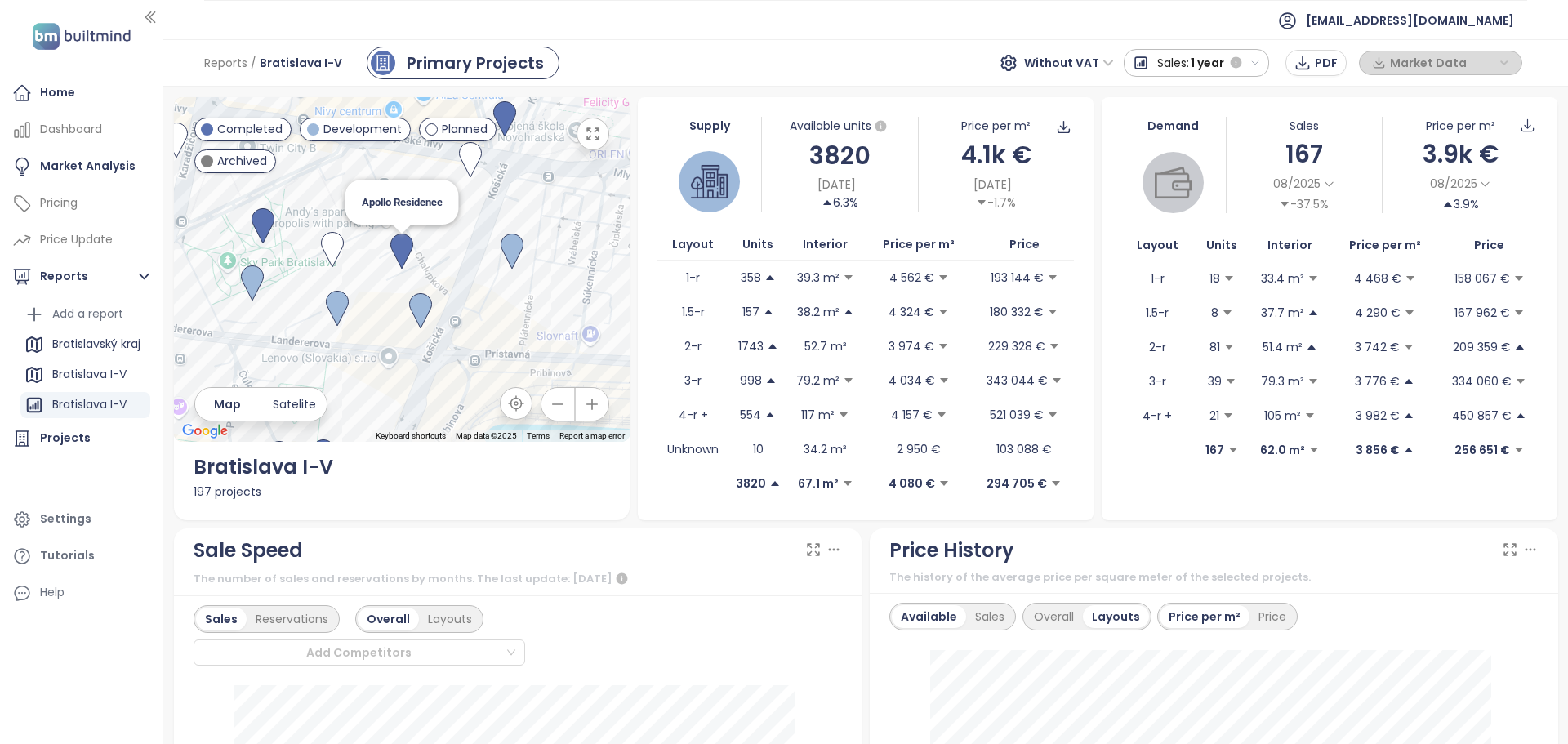
click at [399, 245] on img at bounding box center [402, 251] width 23 height 36
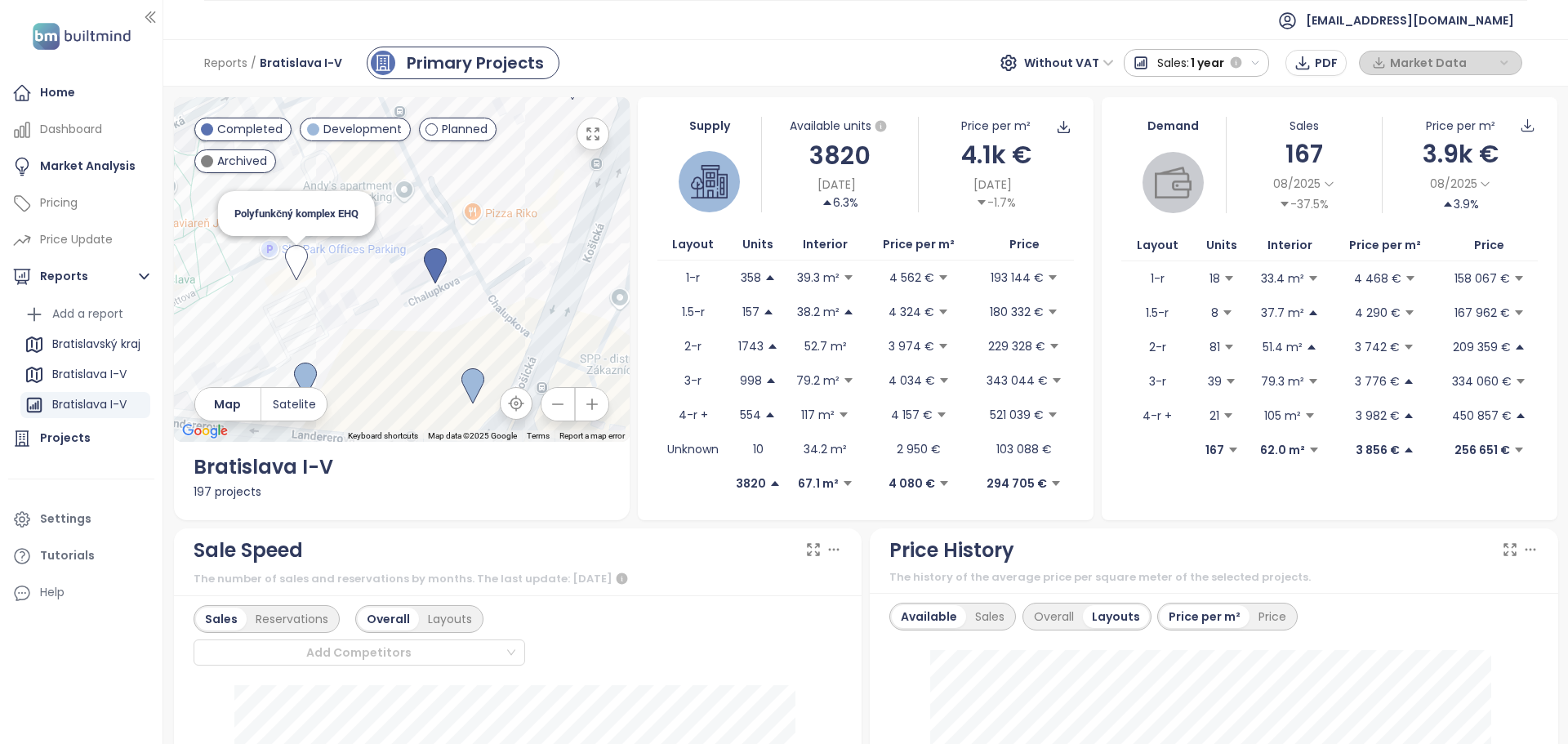
click at [255, 260] on div "To navigate, press the arrow keys. Polyfunkčný komplex EHQ" at bounding box center [402, 269] width 455 height 345
click at [305, 257] on img at bounding box center [303, 262] width 23 height 36
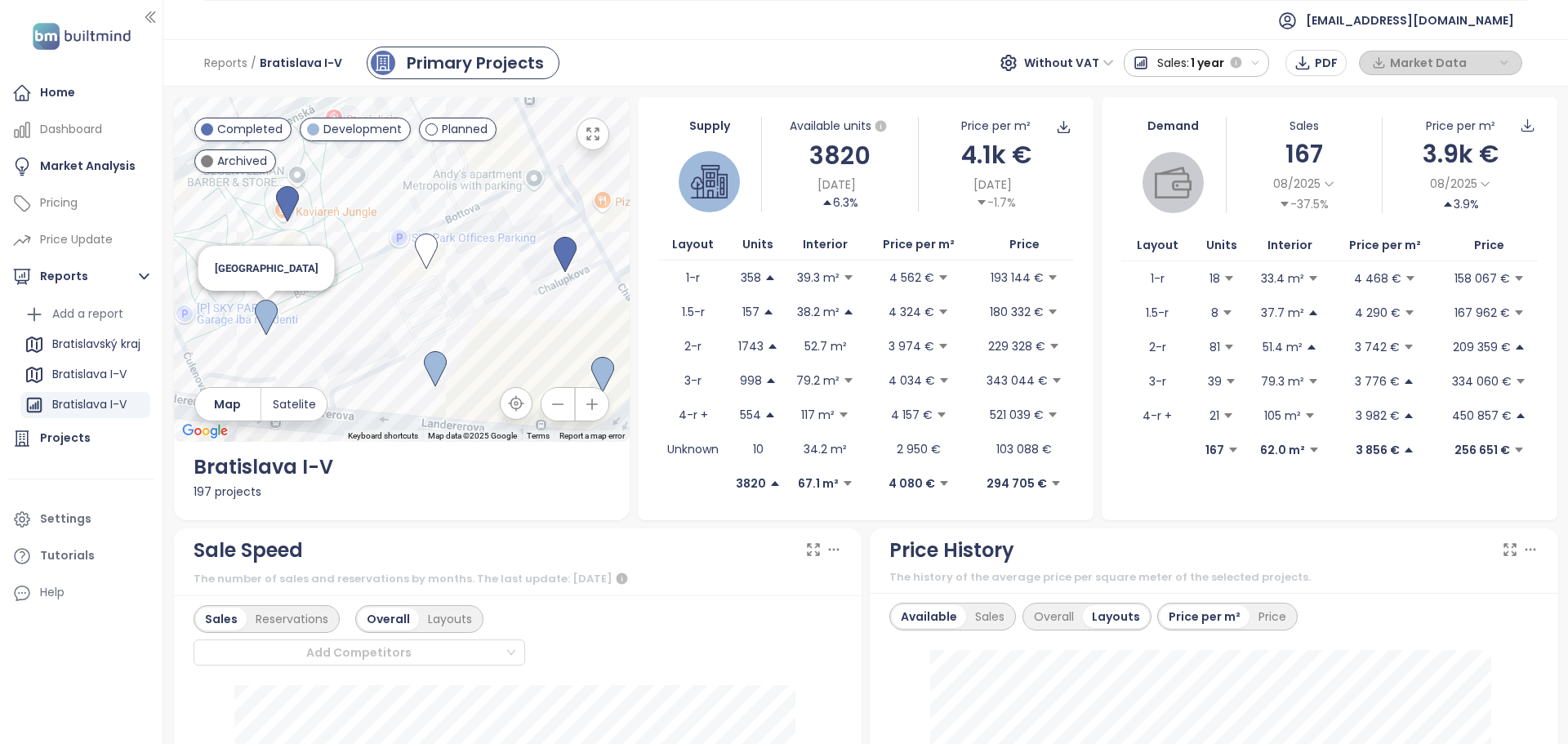
click at [244, 302] on div "To navigate, press the arrow keys. [GEOGRAPHIC_DATA]" at bounding box center [402, 269] width 455 height 345
click at [271, 309] on img at bounding box center [277, 317] width 23 height 36
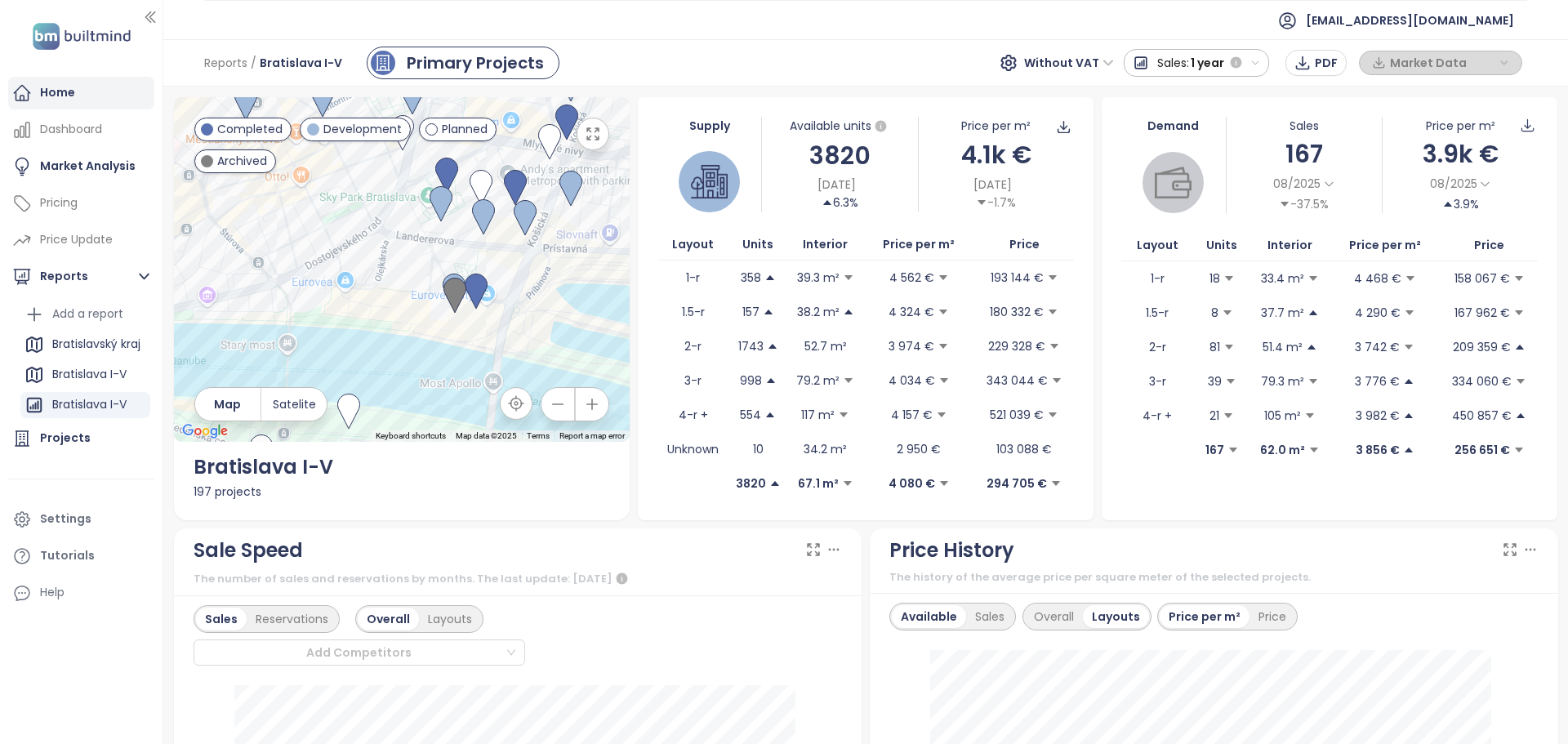
click at [80, 89] on div "Home" at bounding box center [81, 93] width 146 height 33
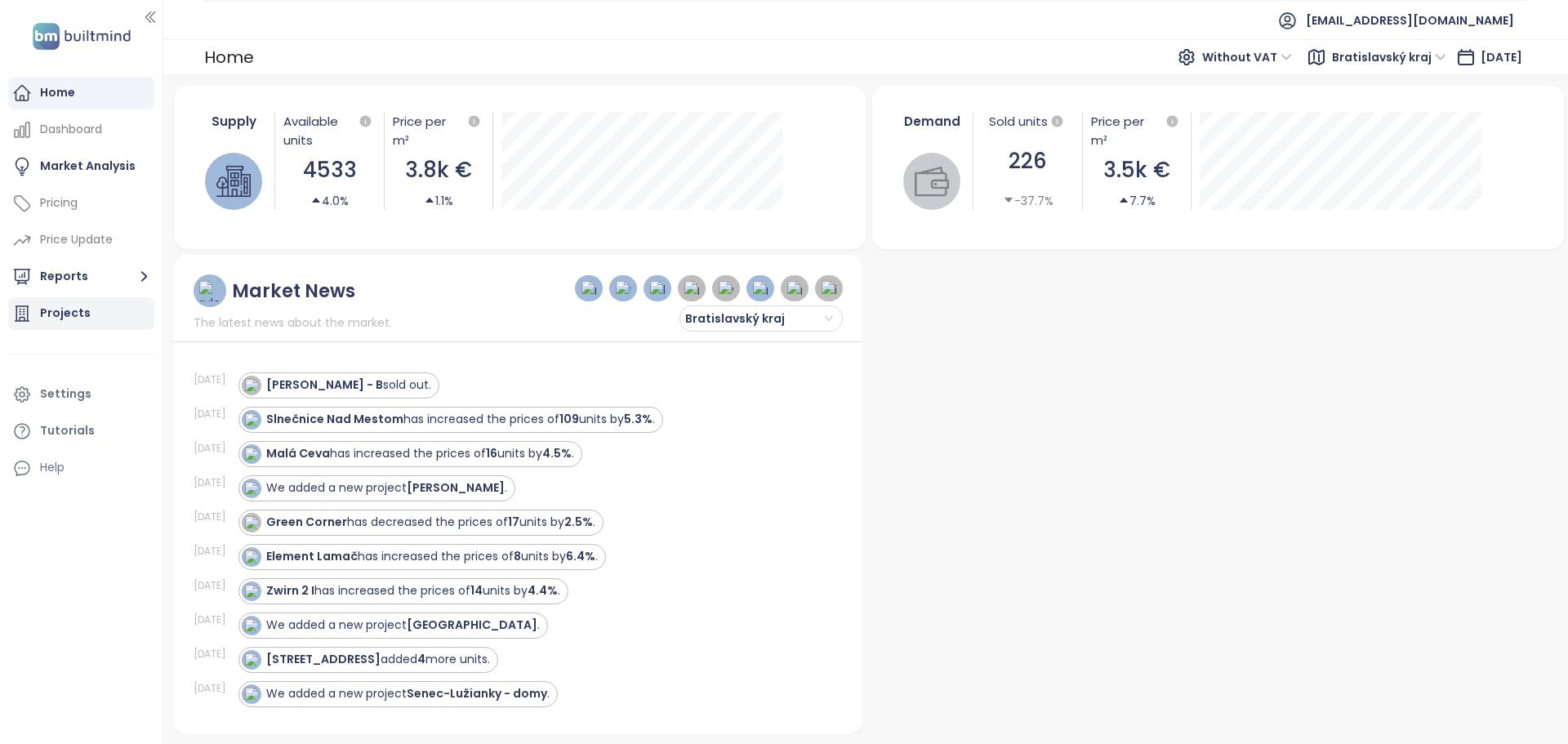
click at [73, 312] on div "Projects" at bounding box center [65, 313] width 50 height 20
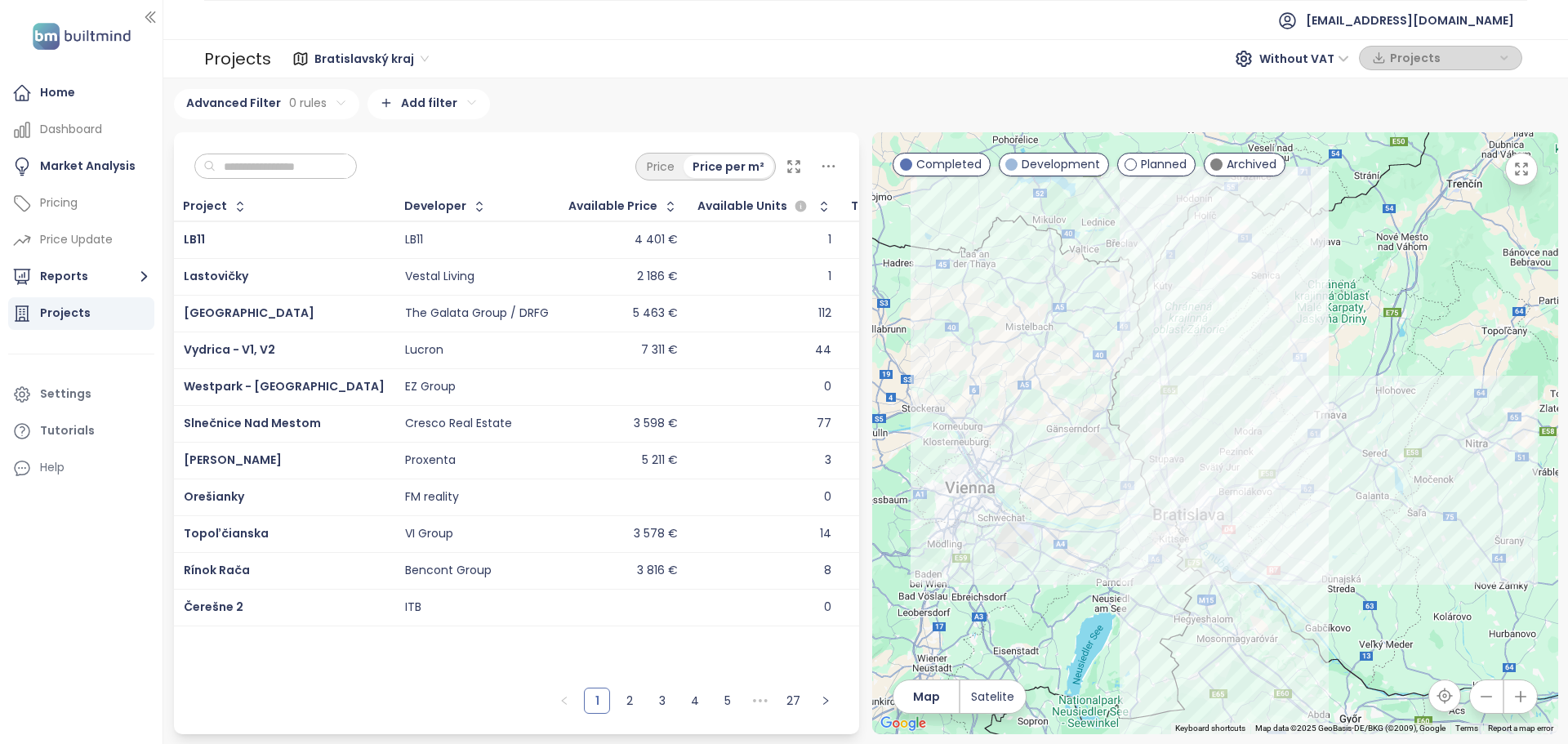
click at [317, 162] on input "text" at bounding box center [281, 166] width 132 height 25
type input "*"
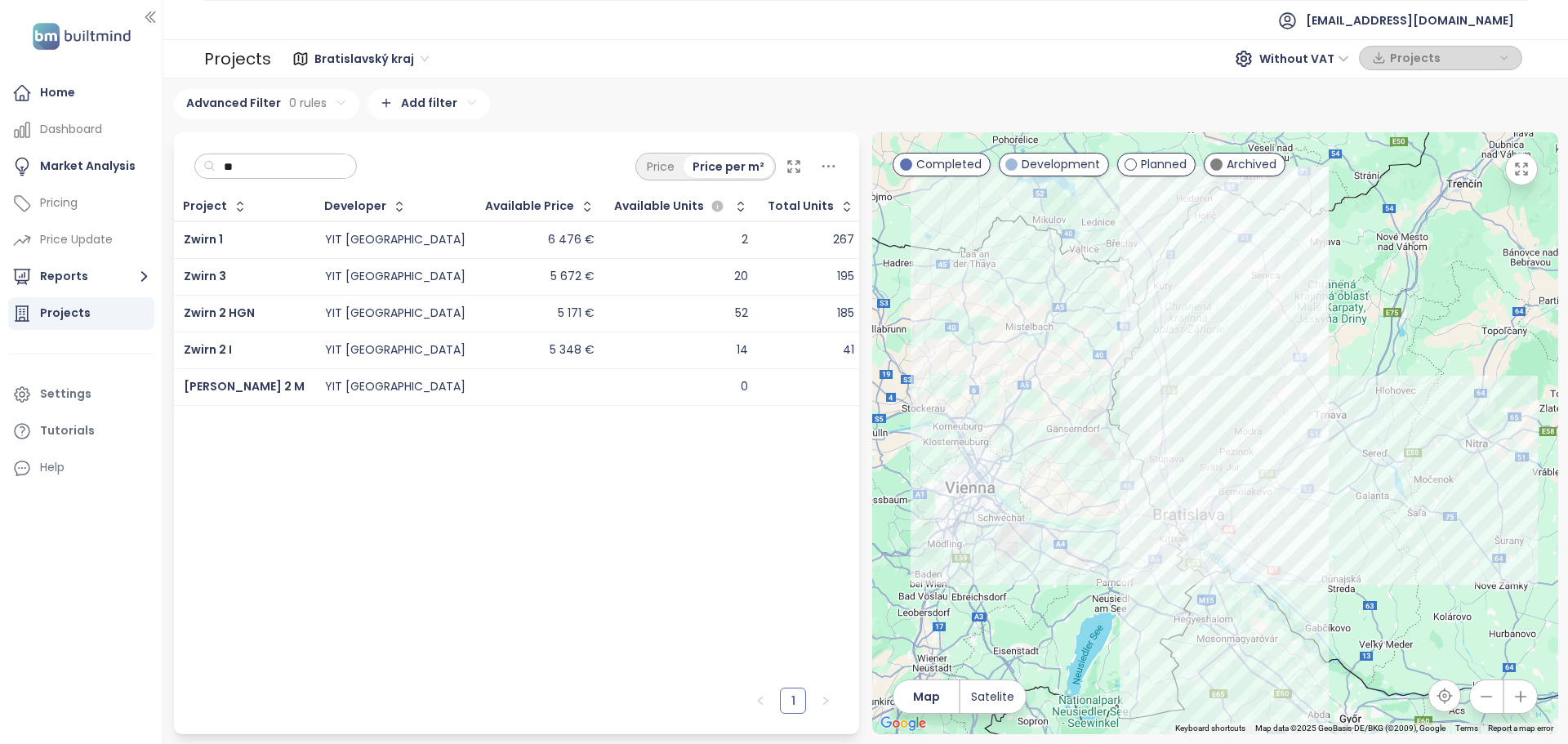
type input "*"
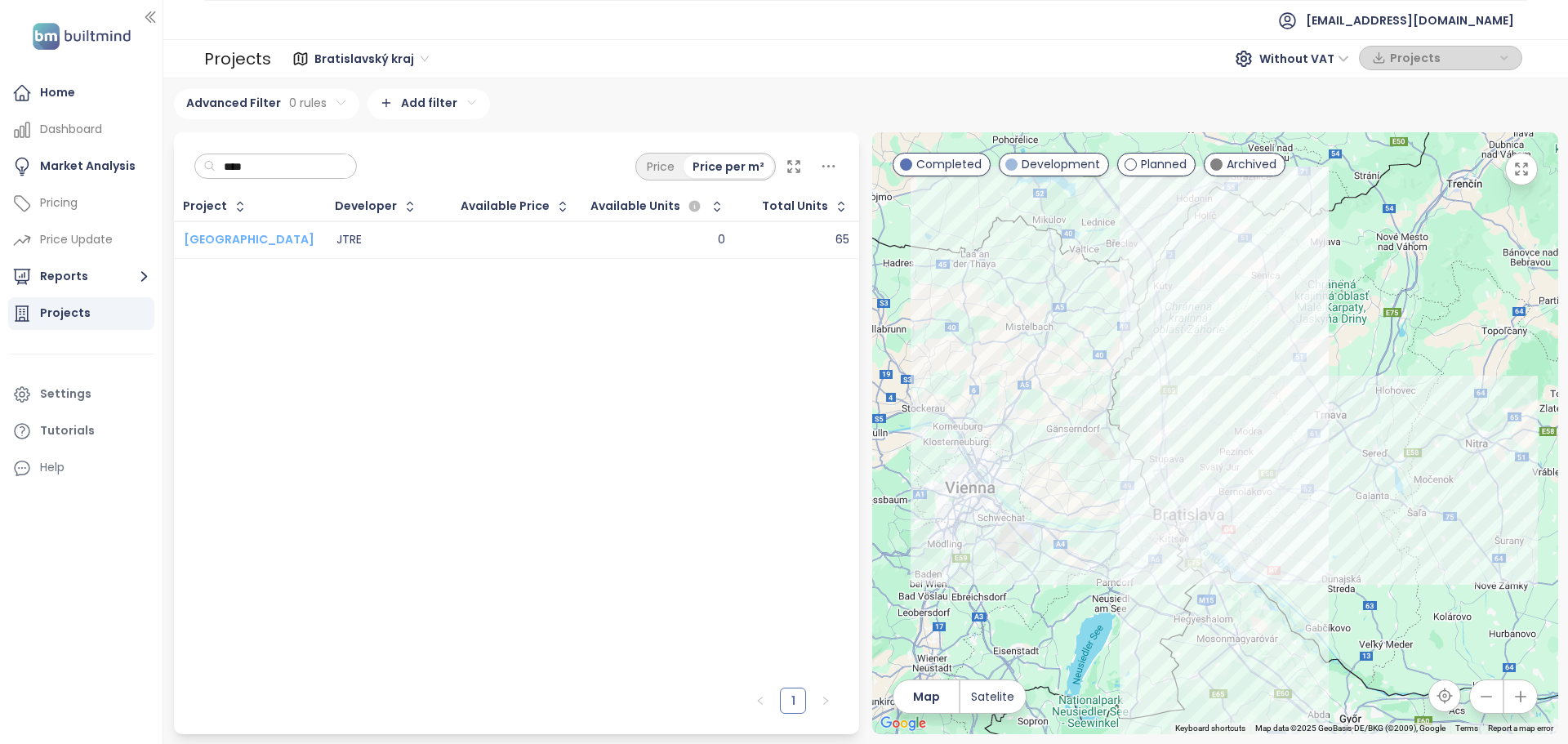
type input "****"
click at [240, 241] on span "[GEOGRAPHIC_DATA]" at bounding box center [248, 239] width 131 height 16
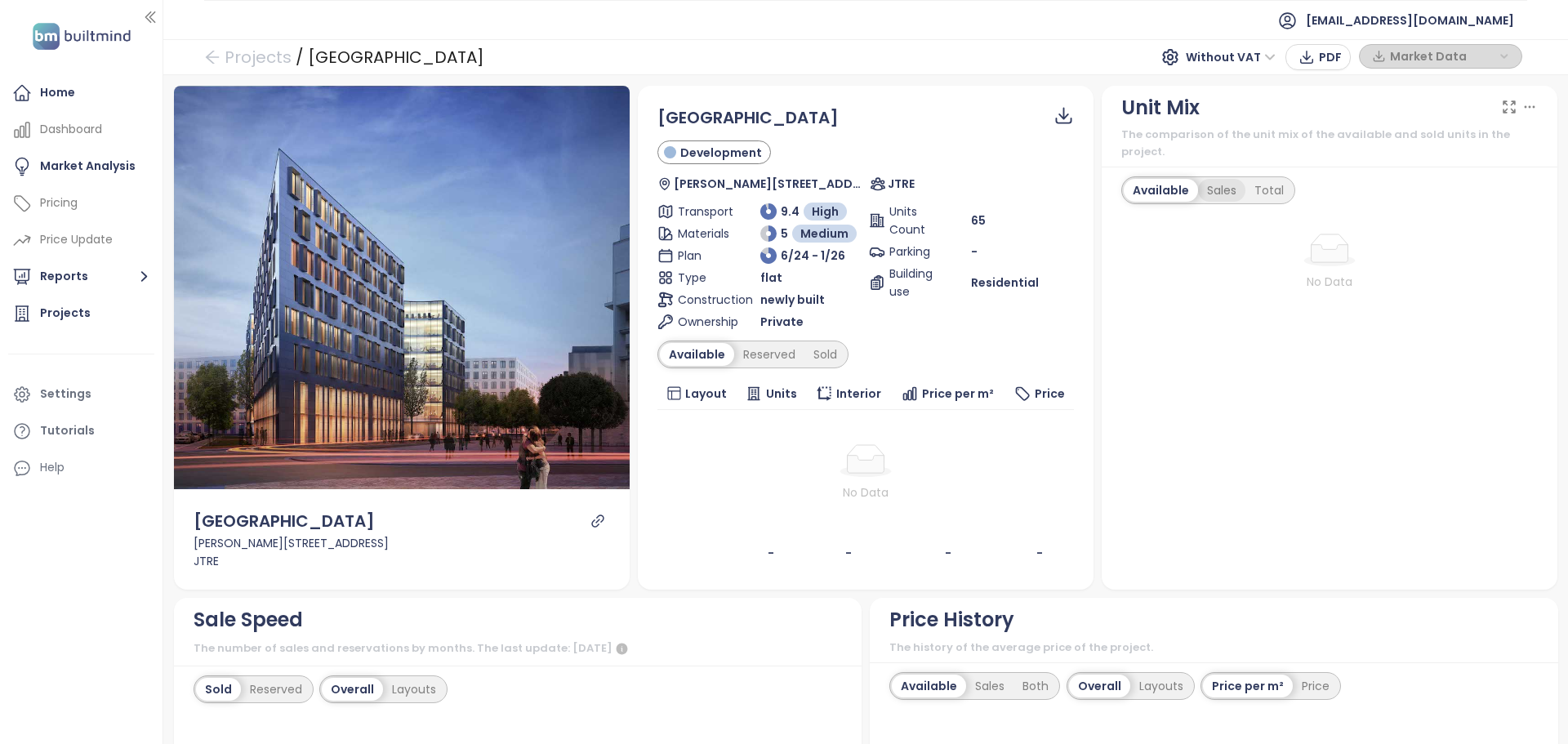
click at [1221, 179] on div "Sales" at bounding box center [1222, 190] width 47 height 23
click at [1150, 179] on div "Available" at bounding box center [1157, 190] width 68 height 23
click at [768, 356] on div "Reserved" at bounding box center [769, 354] width 70 height 23
click at [817, 352] on div "Sold" at bounding box center [823, 354] width 42 height 23
click at [682, 354] on div "Available" at bounding box center [694, 354] width 68 height 23
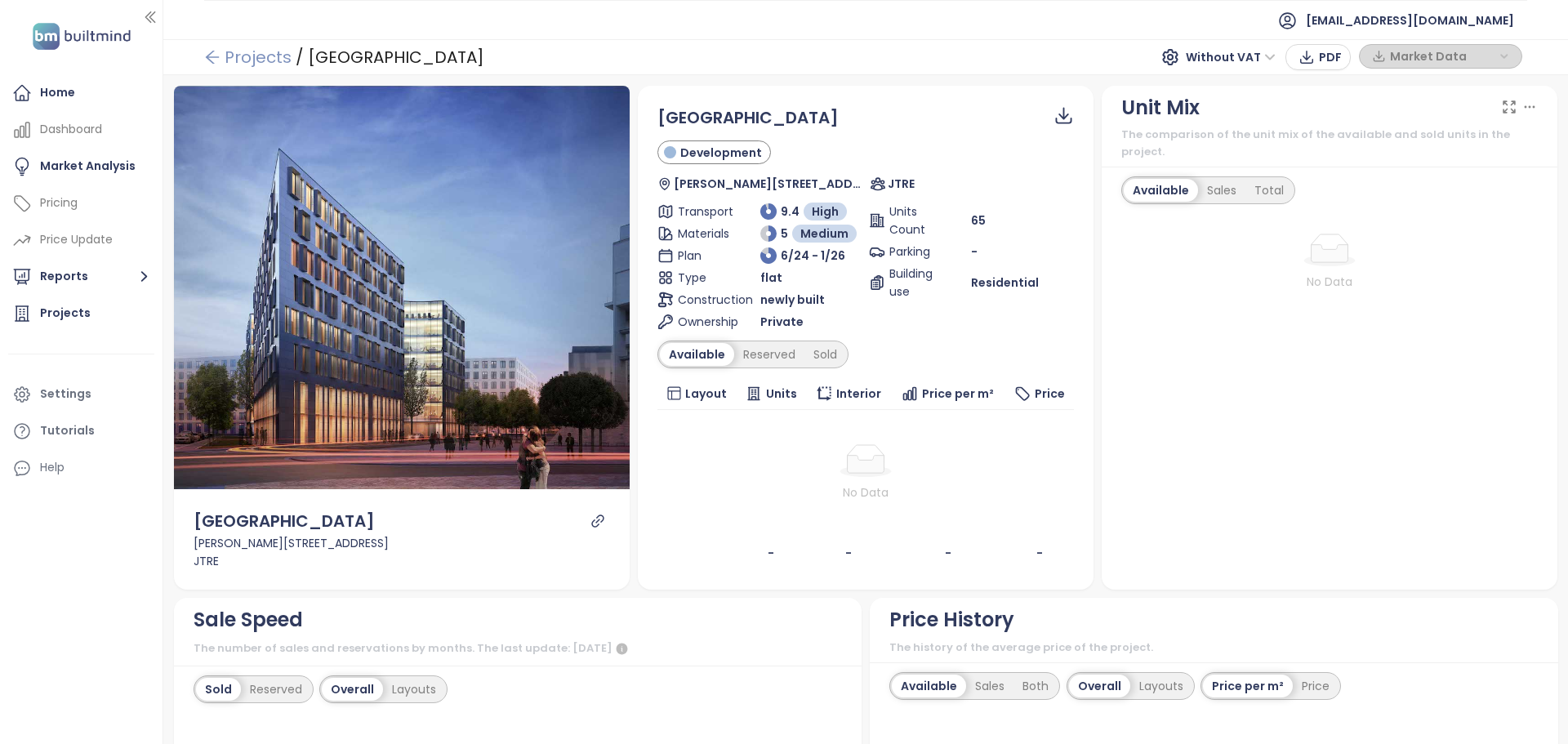
click at [214, 61] on icon "arrow-left" at bounding box center [213, 58] width 16 height 16
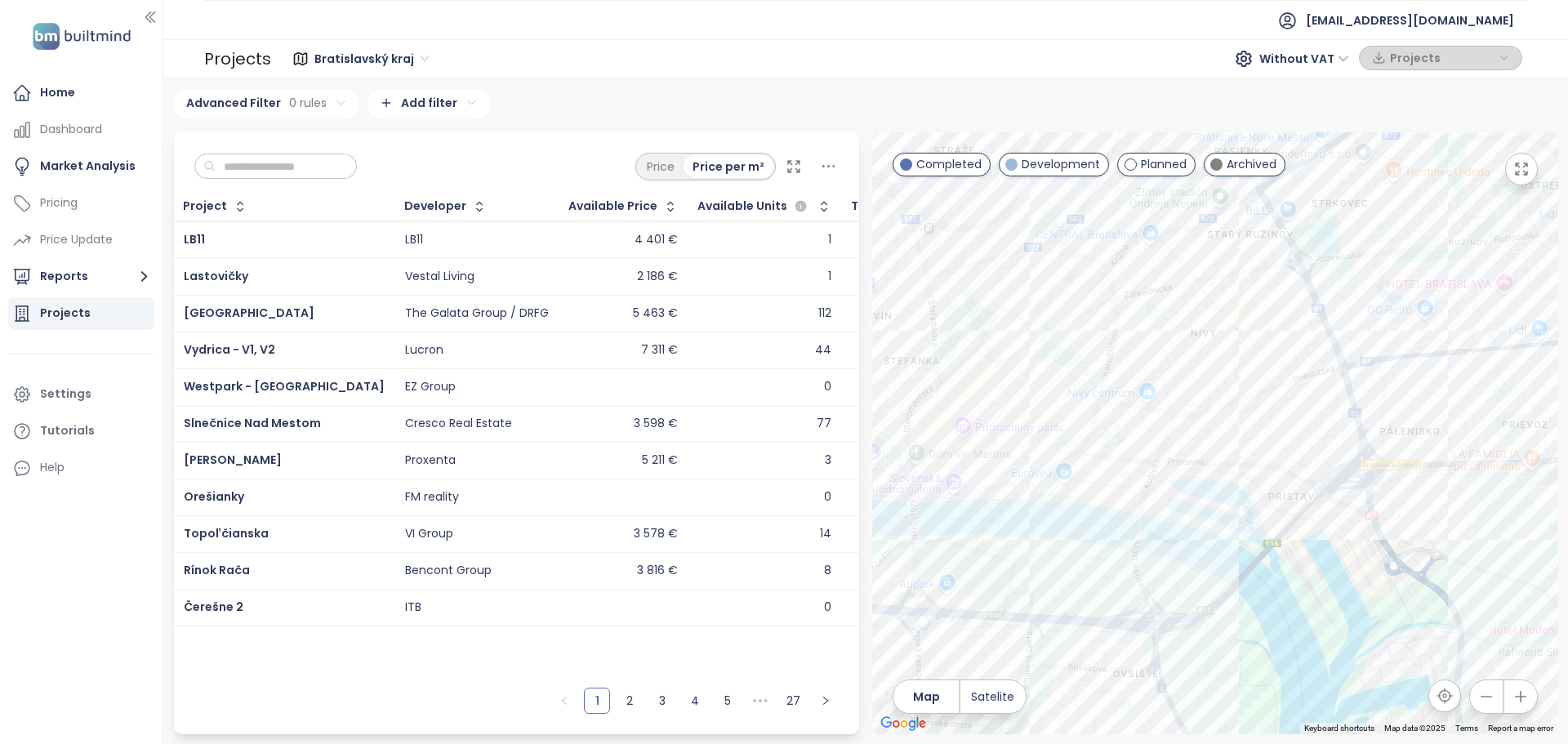
drag, startPoint x: 1115, startPoint y: 559, endPoint x: 1567, endPoint y: 166, distance: 599.0
click at [1567, 166] on div "Bratislavský kraj 296 projects Area [GEOGRAPHIC_DATA] I-V 234 projects Area ···…" at bounding box center [865, 411] width 1405 height 665
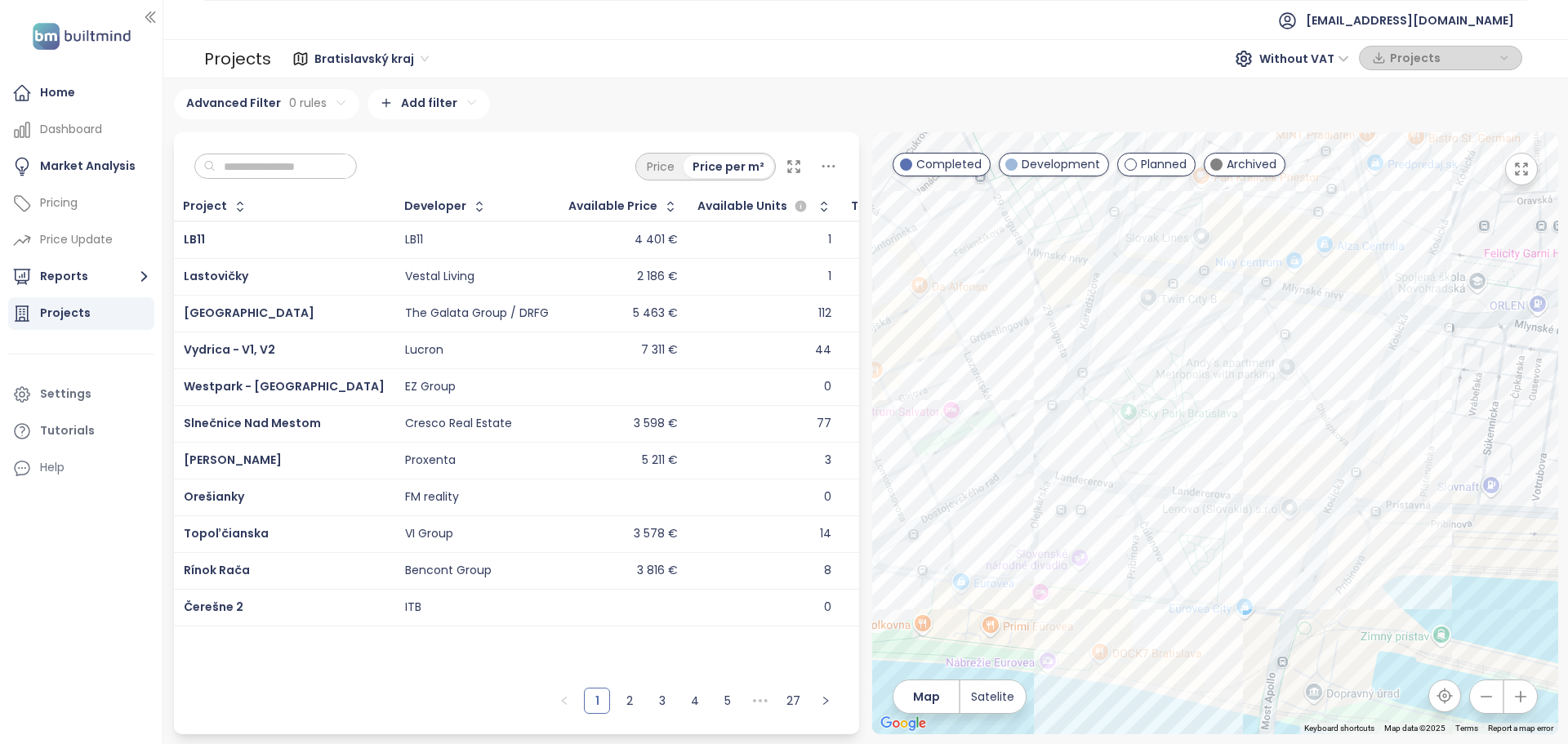
drag, startPoint x: 1217, startPoint y: 469, endPoint x: 1330, endPoint y: 337, distance: 173.8
click at [1330, 337] on div at bounding box center [1216, 434] width 686 height 603
click at [1236, 450] on div "[GEOGRAPHIC_DATA]" at bounding box center [1216, 434] width 686 height 603
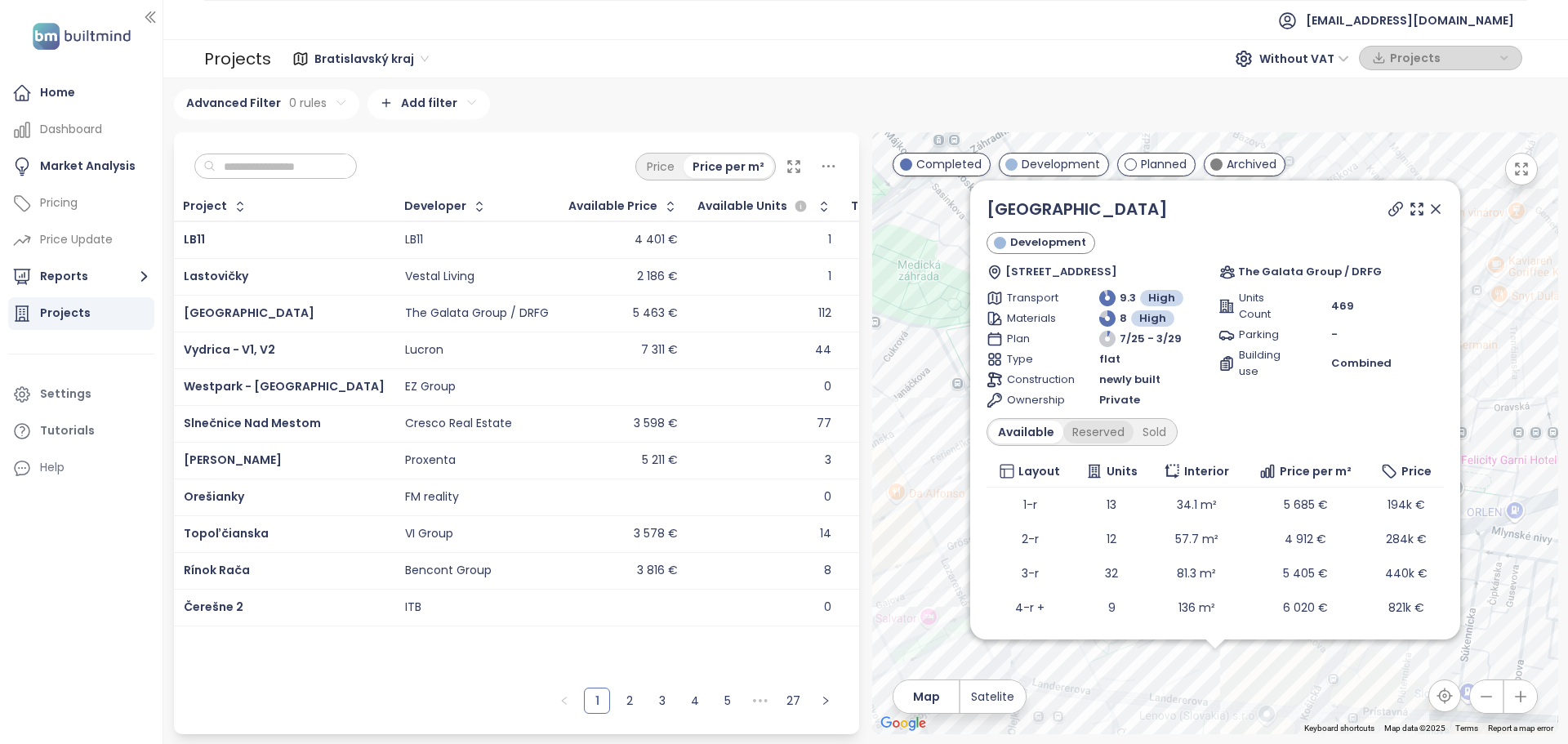
click at [1084, 424] on div "Reserved" at bounding box center [1098, 432] width 70 height 23
click at [1142, 431] on div "Sold" at bounding box center [1152, 432] width 42 height 23
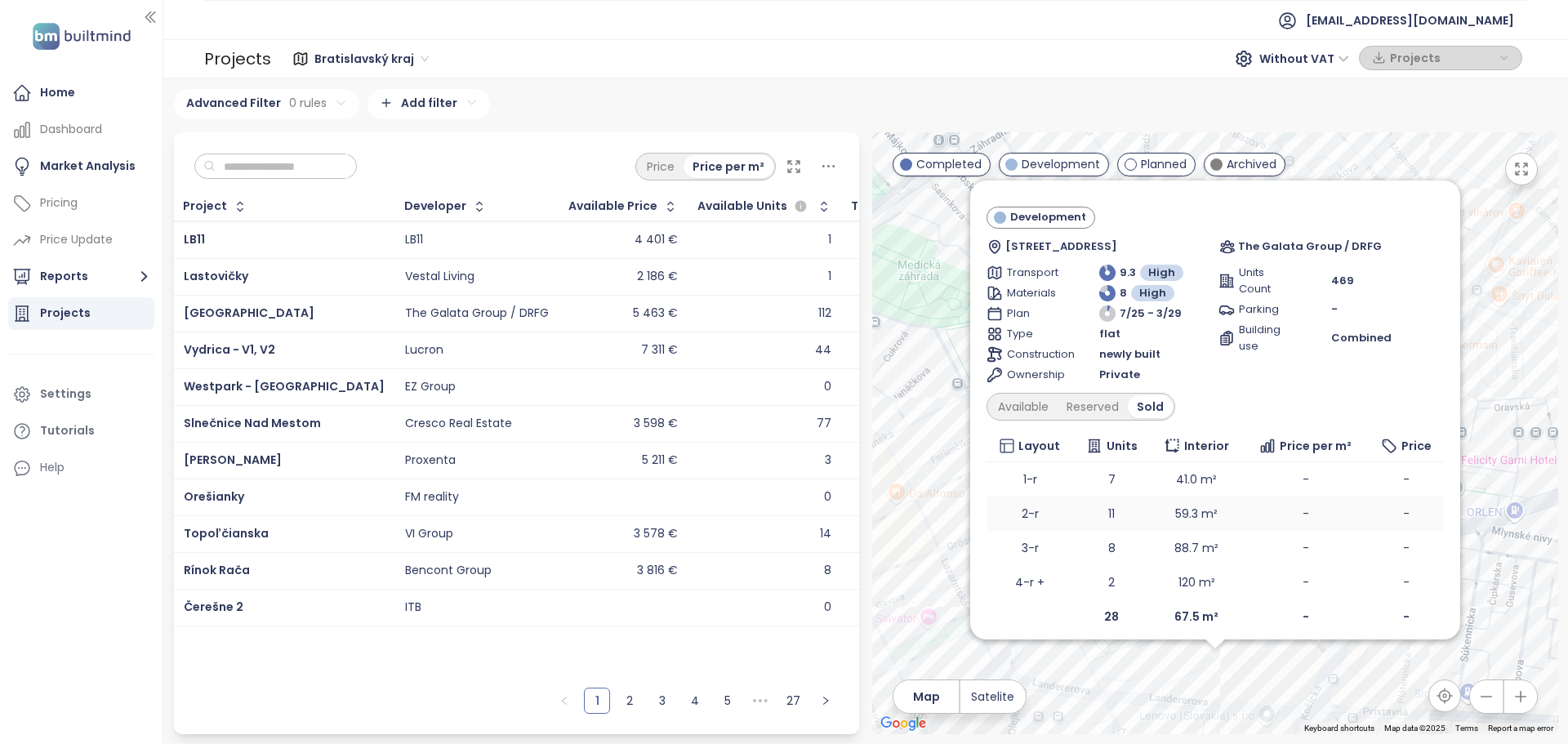
scroll to position [36, 0]
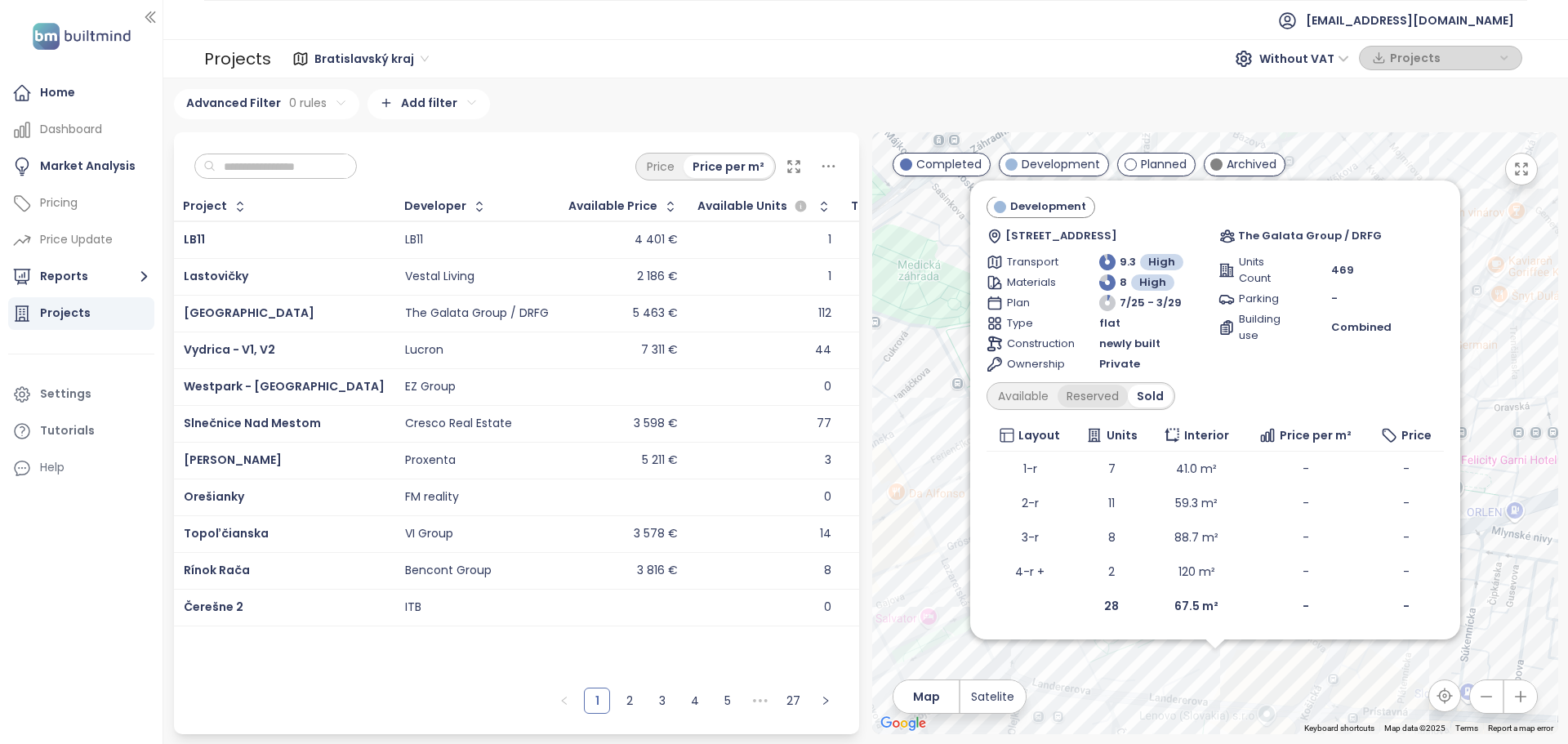
click at [1082, 407] on div "Reserved" at bounding box center [1092, 396] width 70 height 23
click at [1007, 391] on div "Available" at bounding box center [1023, 396] width 68 height 23
click at [1006, 101] on div "Advanced Filter 0 rules Add filter" at bounding box center [866, 104] width 1385 height 30
click at [1512, 361] on div "Ister Tower Development Landererova 1, 811 09 Bratislava-Staré Mesto, Slovakia …" at bounding box center [1216, 434] width 686 height 603
click at [918, 424] on div "Ister Tower Development Landererova 1, 811 09 Bratislava-Staré Mesto, Slovakia …" at bounding box center [1216, 434] width 686 height 603
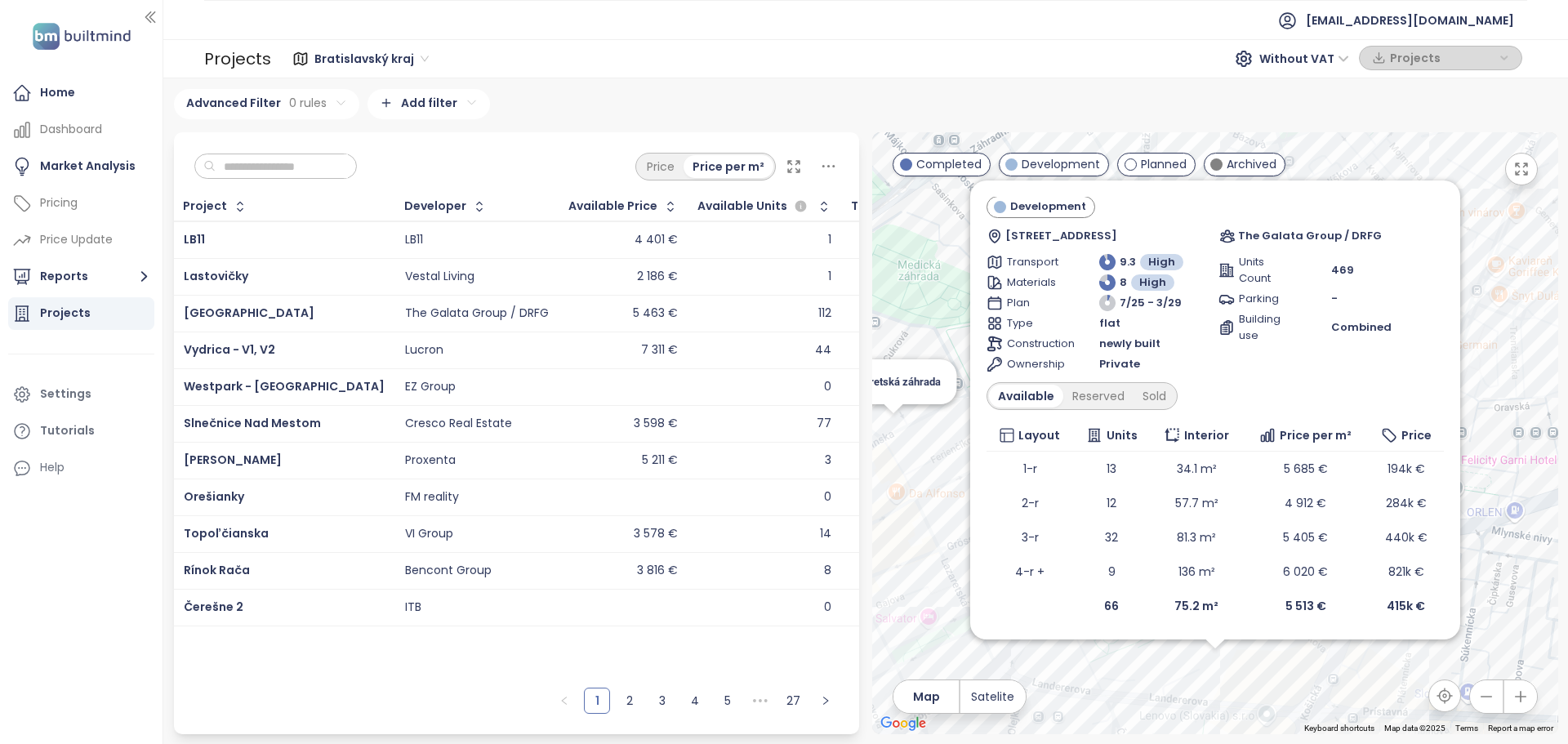
click at [897, 427] on div "Ister Tower Development Landererova 1, 811 09 Bratislava-Staré Mesto, Slovakia …" at bounding box center [1216, 434] width 686 height 603
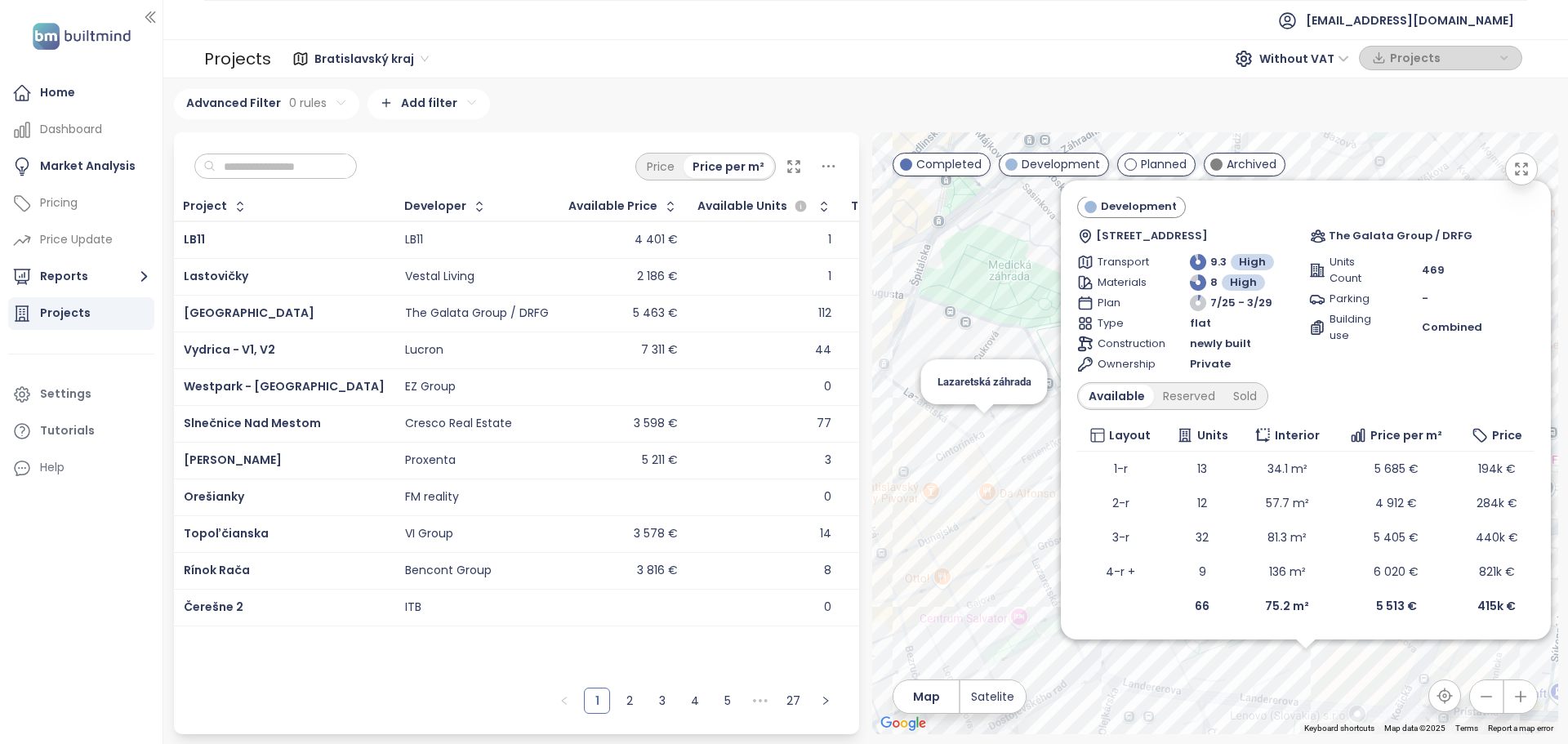
click at [983, 427] on div "Ister Tower Development Landererova 1, 811 09 Bratislava-Staré Mesto, Slovakia …" at bounding box center [1216, 434] width 686 height 603
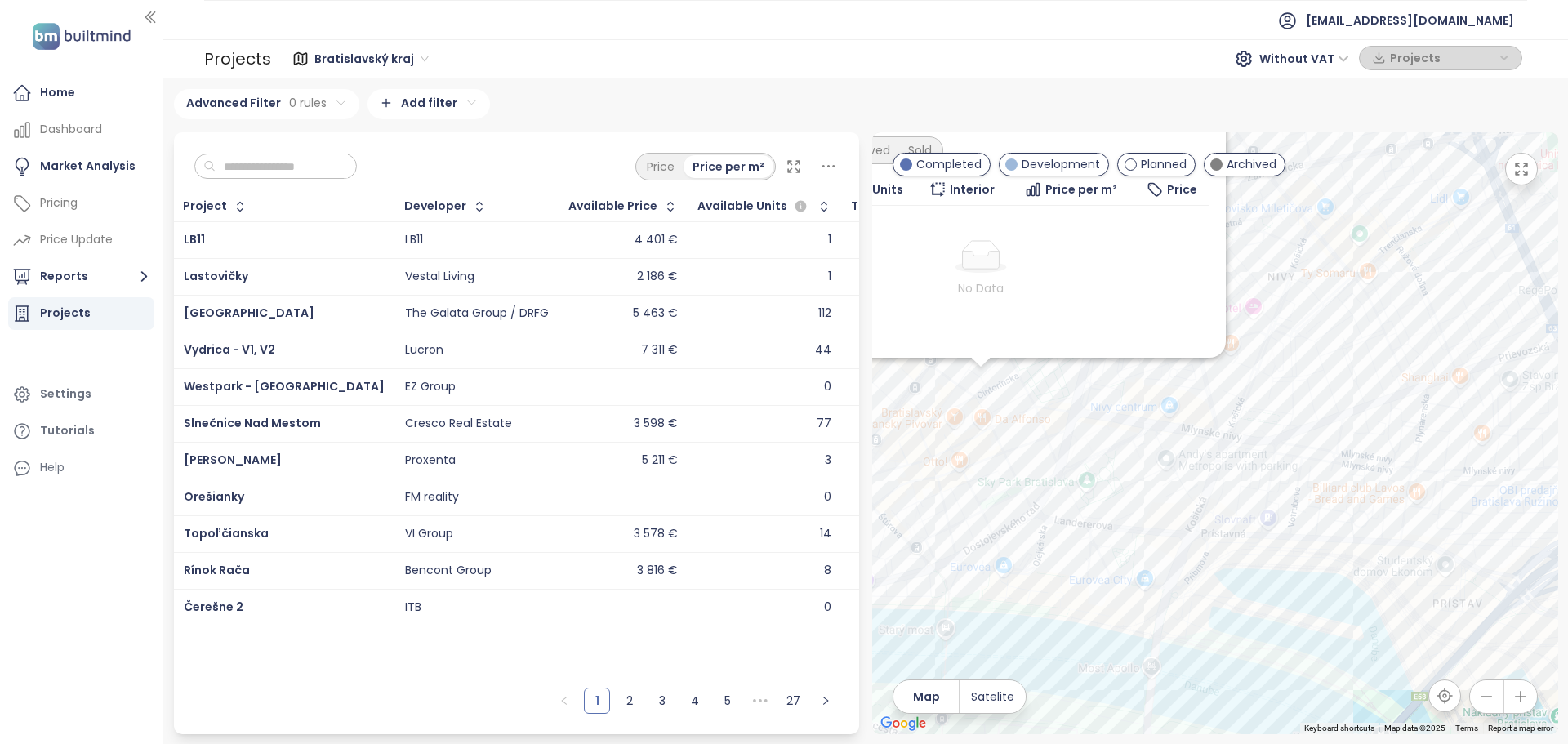
drag, startPoint x: 1389, startPoint y: 487, endPoint x: 1271, endPoint y: 299, distance: 222.0
click at [1271, 299] on div "Lazaretská záhrada Development Lazaretská 7, 811 08 Bratislava-Staré Mesto, Slo…" at bounding box center [1216, 434] width 686 height 603
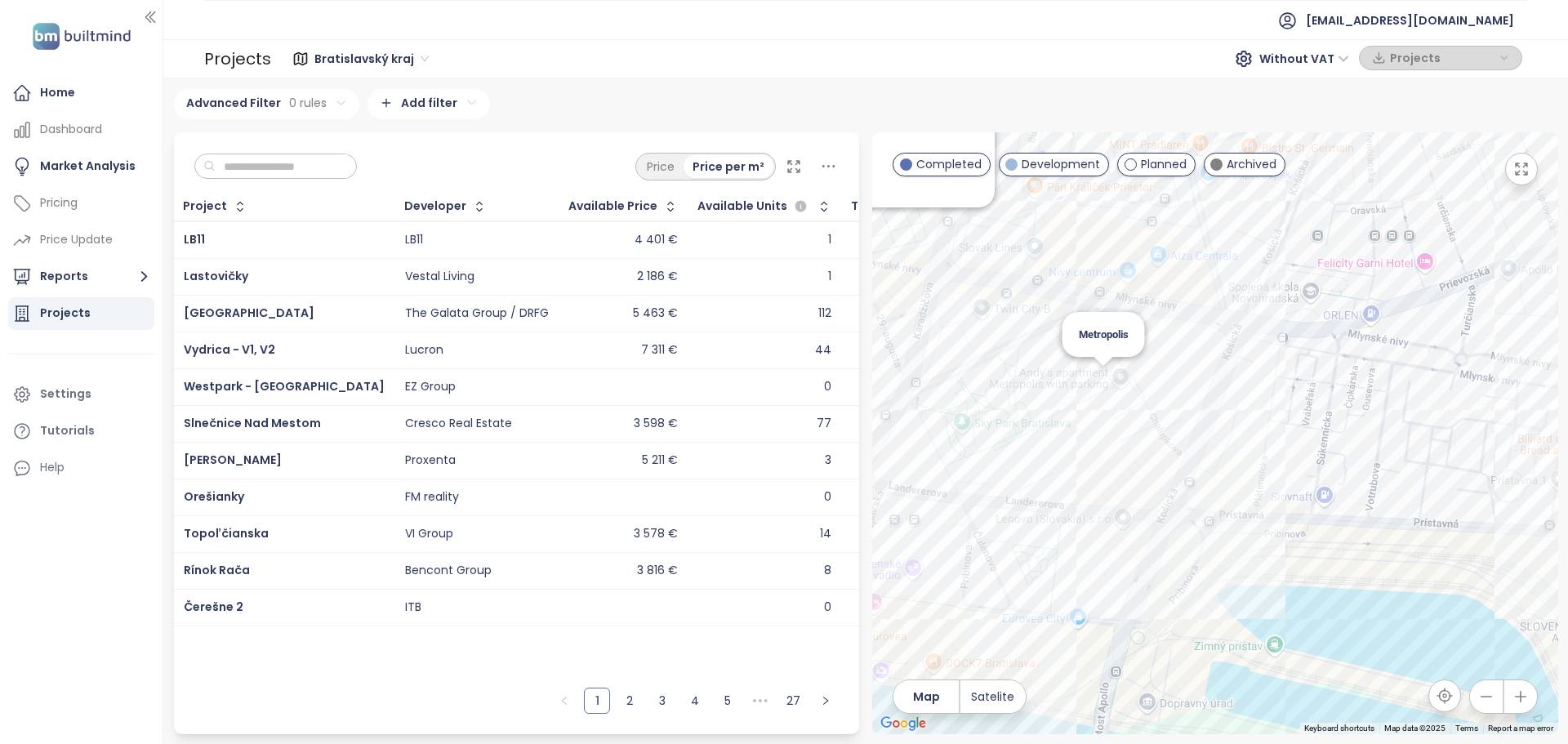
click at [1105, 375] on div "Lazaretská záhrada Development Lazaretská 7, 811 08 Bratislava-Staré Mesto, Slo…" at bounding box center [1216, 434] width 686 height 603
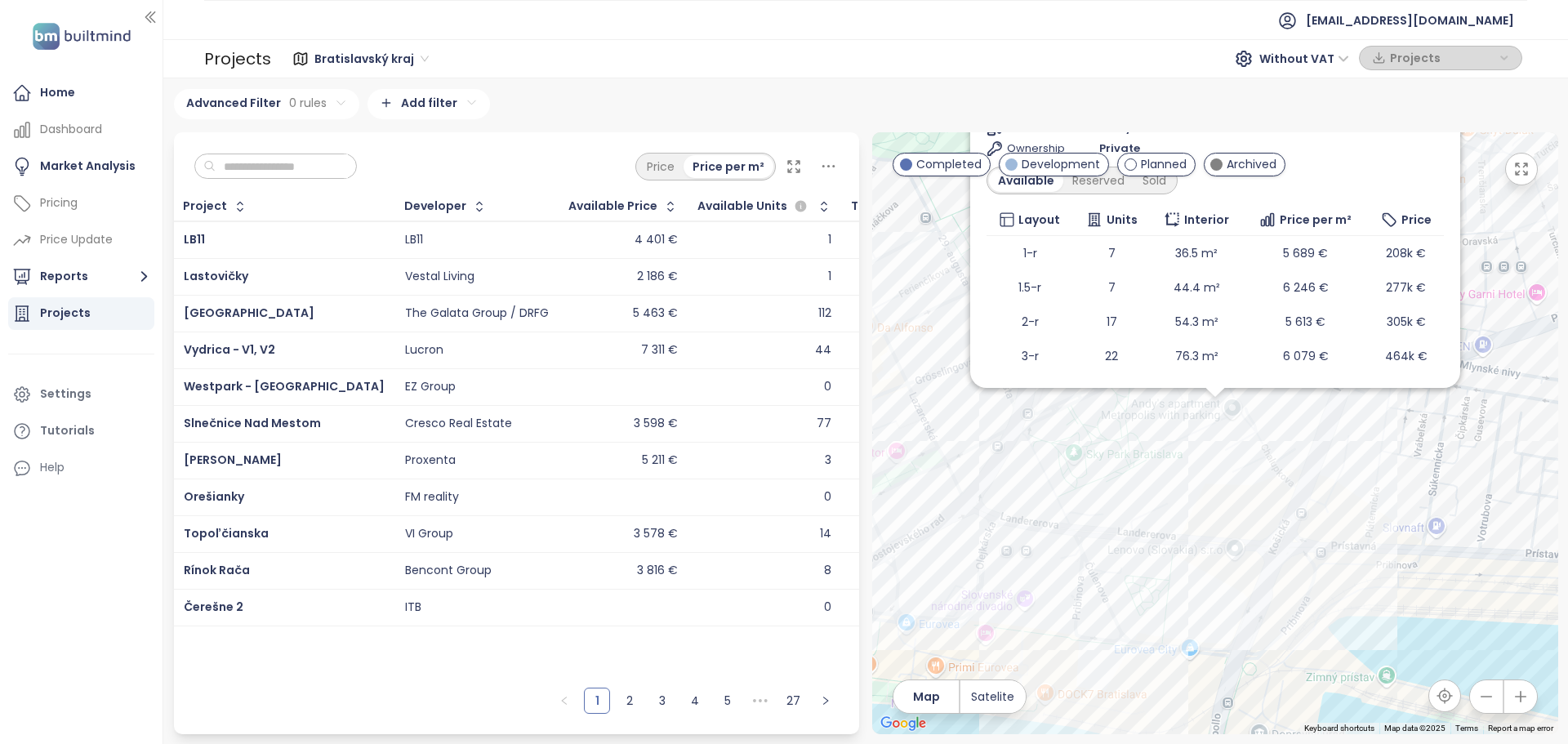
click at [1214, 407] on div "Metropolis Completed Bottova 5, 811 09 Bratislava, Slovakia Mint Investment Tra…" at bounding box center [1216, 434] width 686 height 603
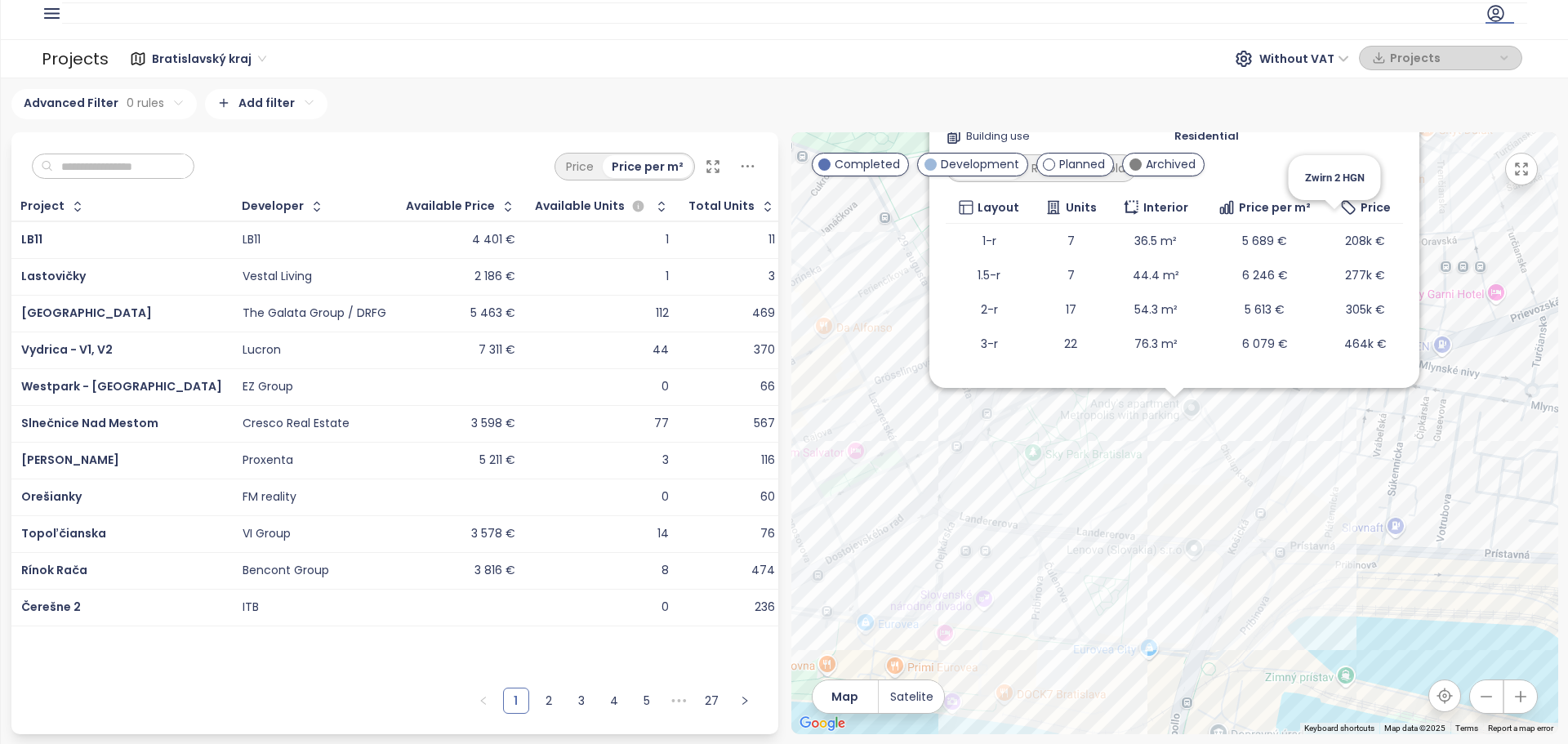
scroll to position [0, 0]
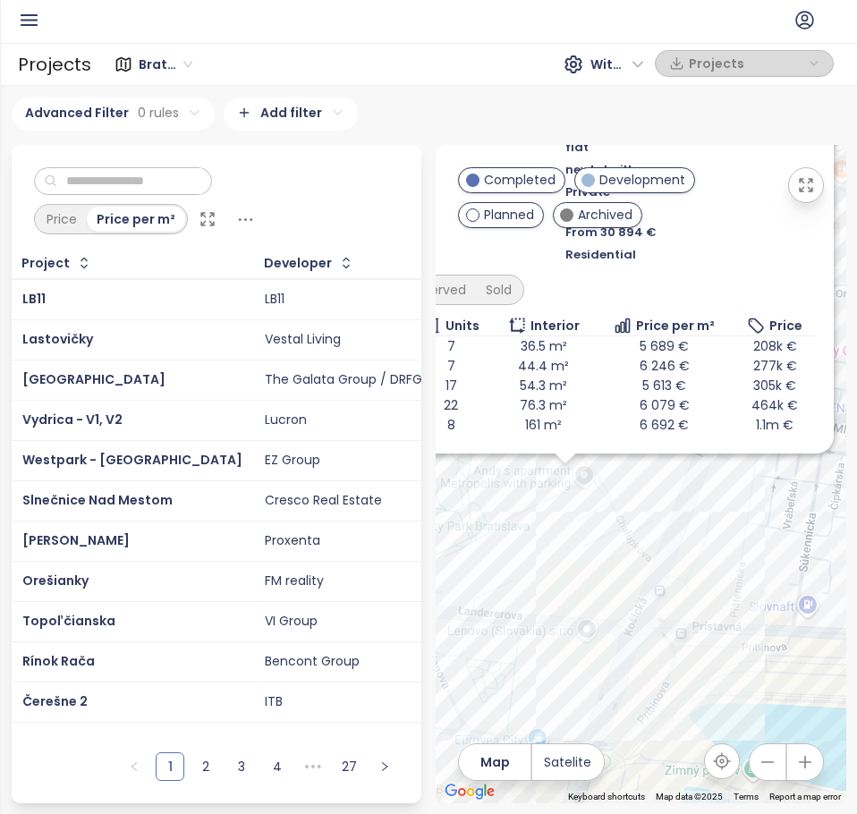
drag, startPoint x: 575, startPoint y: 810, endPoint x: 549, endPoint y: 805, distance: 26.5
click at [549, 805] on div "Bratislavský kraj 296 projects Area Bratislava I-V 234 projects Area ··· Bratis…" at bounding box center [428, 450] width 857 height 728
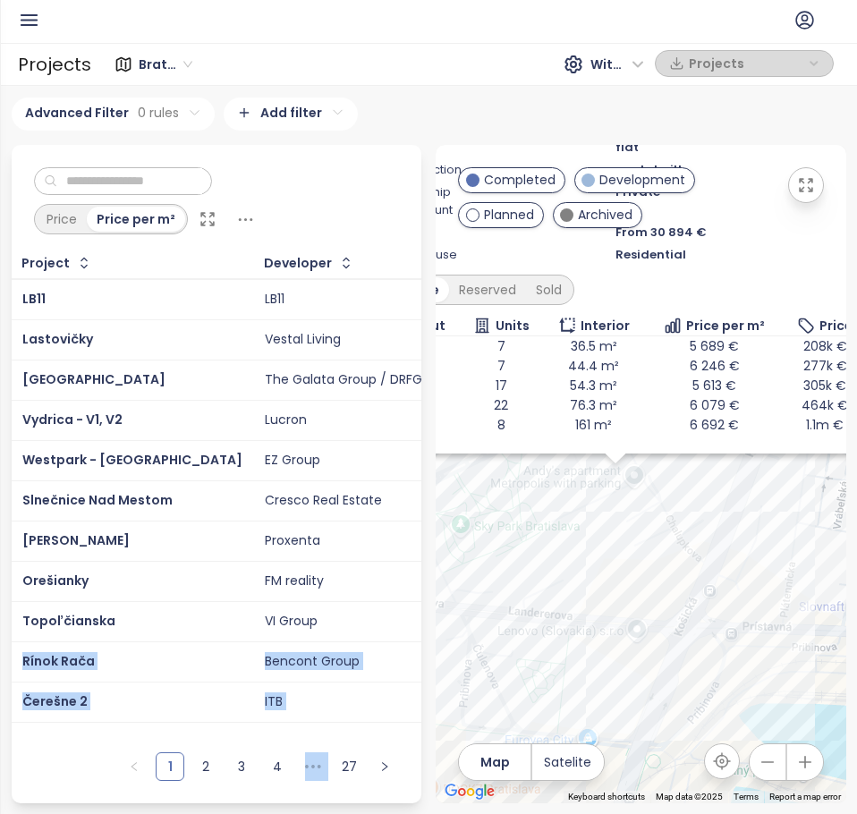
drag, startPoint x: 432, startPoint y: 617, endPoint x: 359, endPoint y: 626, distance: 73.8
click at [359, 626] on div "Price Price per m² Project Developer Available Price Available Units Total Unit…" at bounding box center [428, 474] width 849 height 659
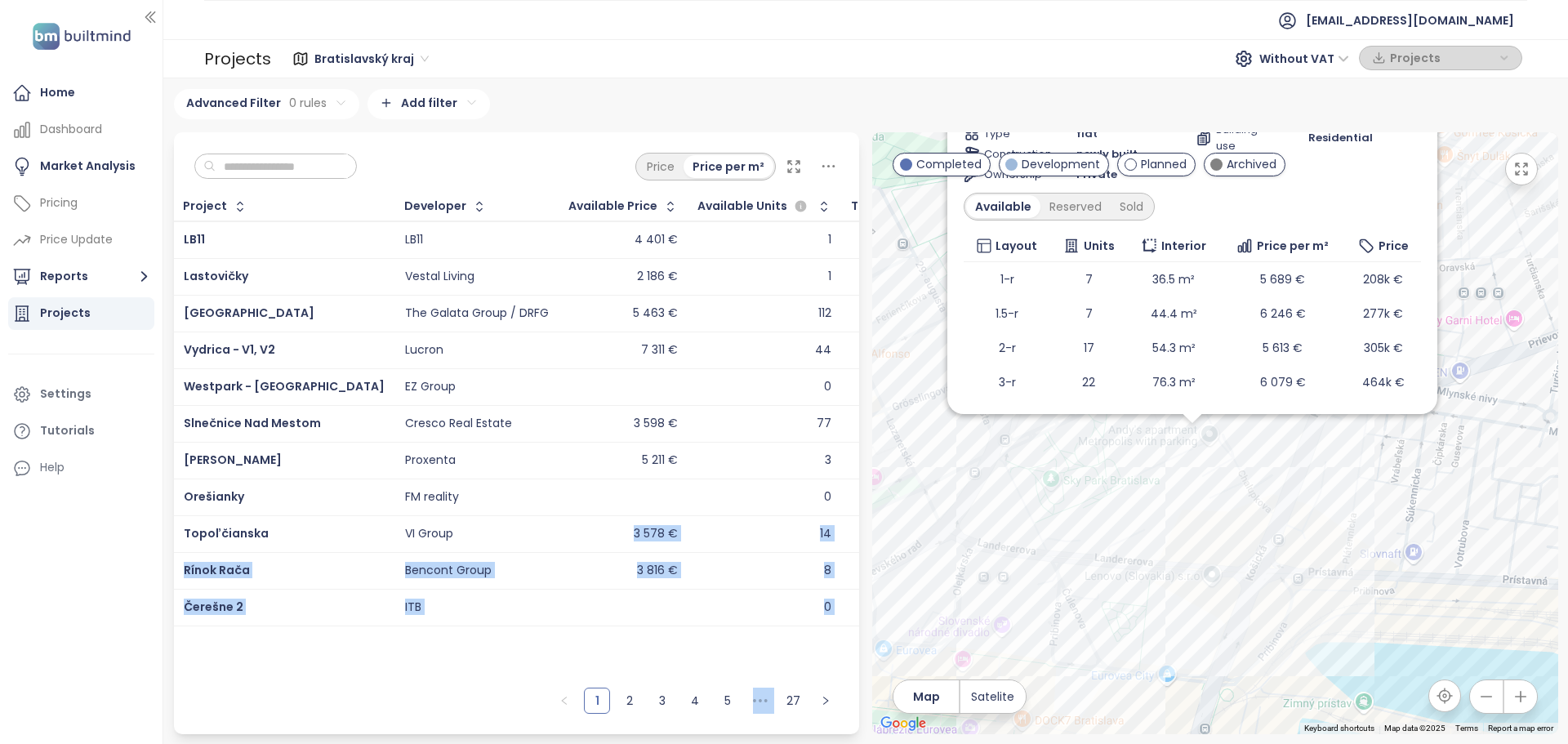
scroll to position [70, 0]
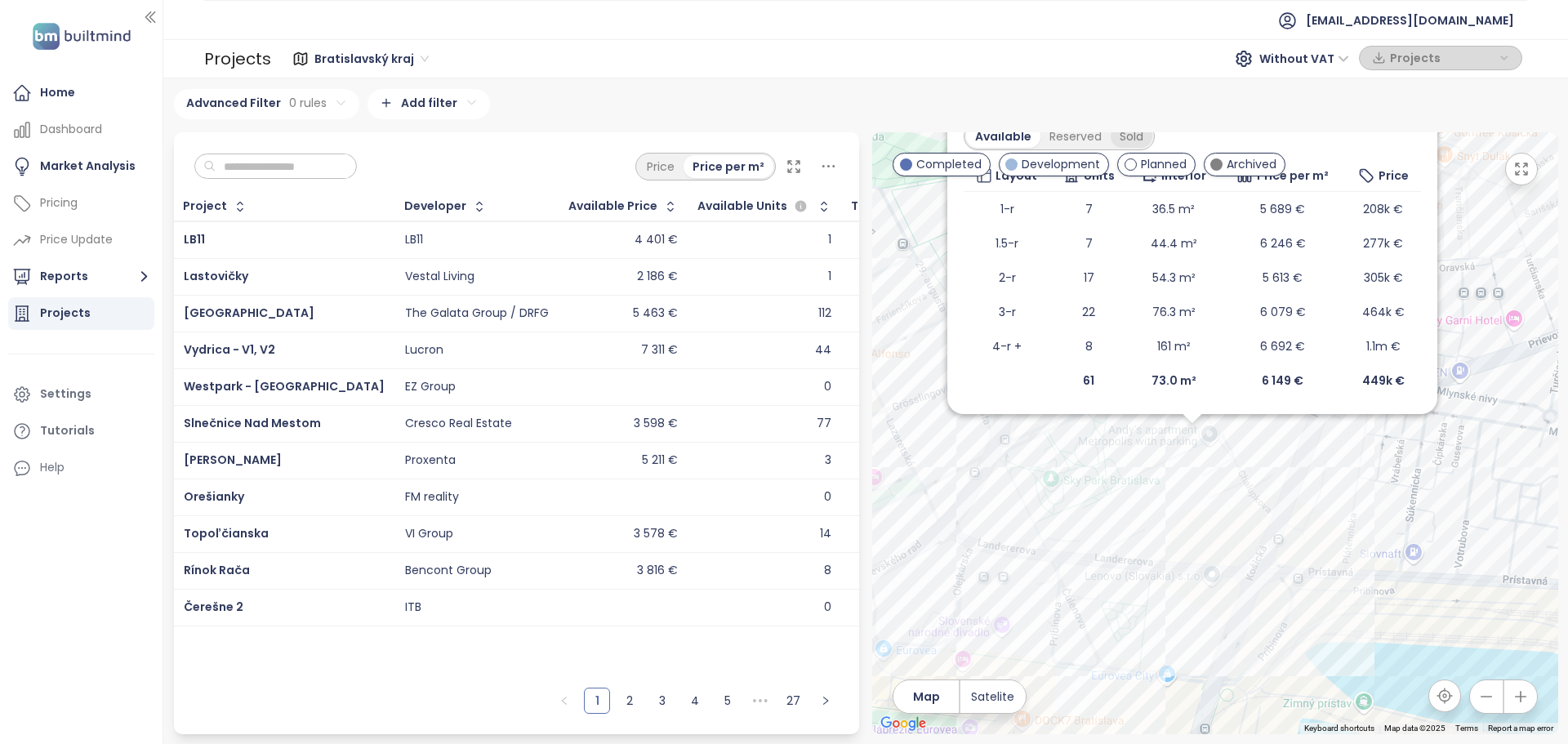
click at [1134, 138] on div "Sold" at bounding box center [1132, 136] width 42 height 23
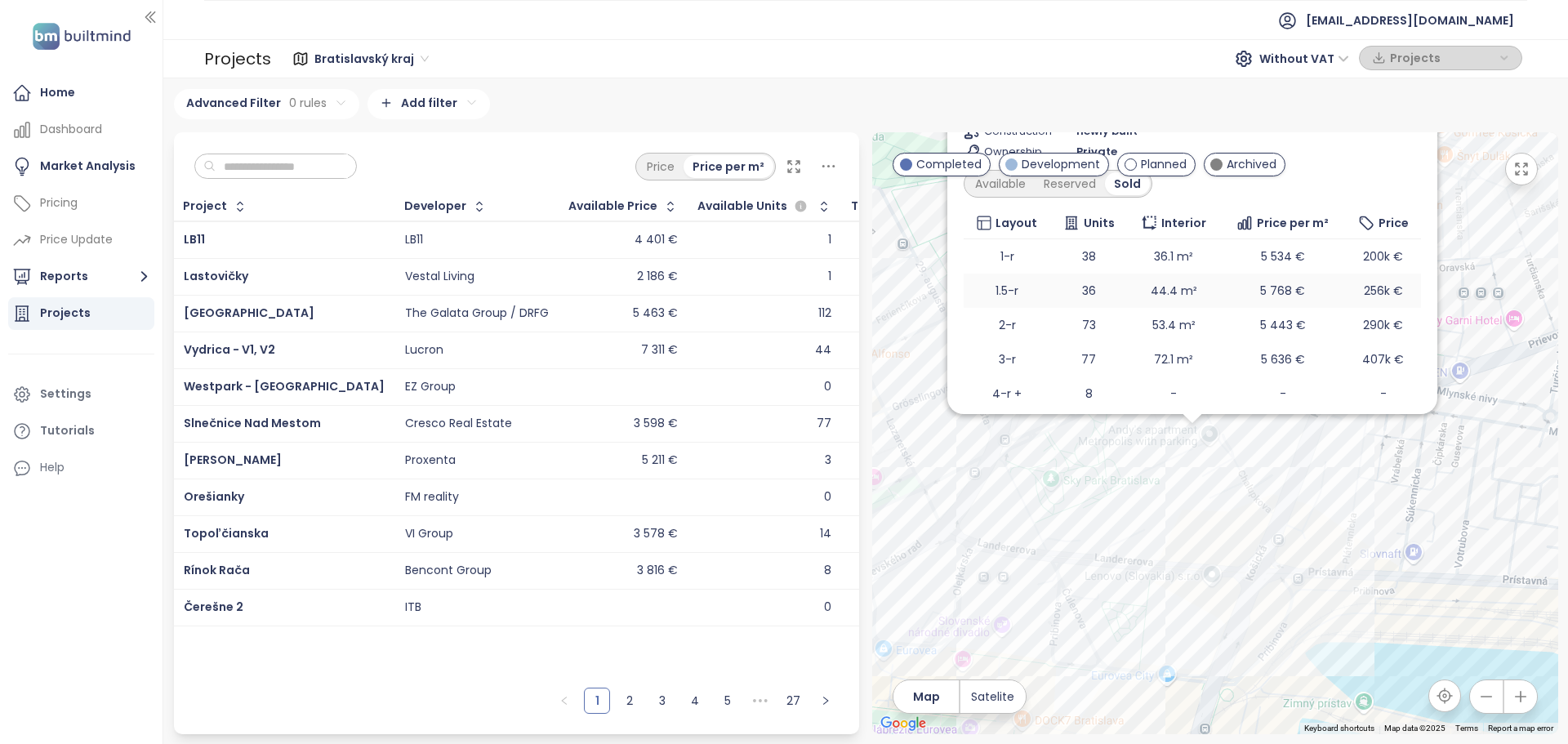
scroll to position [0, 0]
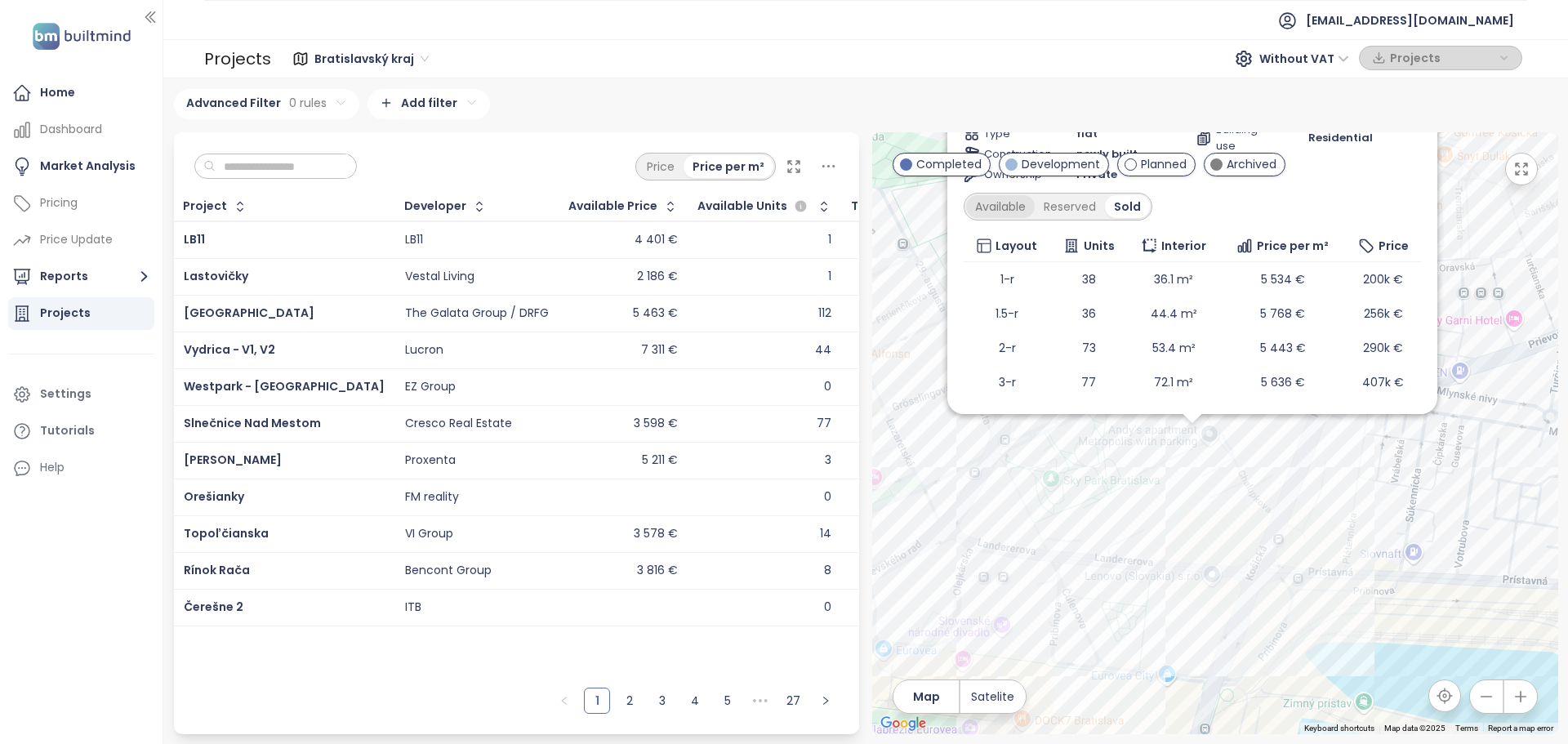
click at [1012, 206] on div "Available" at bounding box center [1000, 206] width 68 height 23
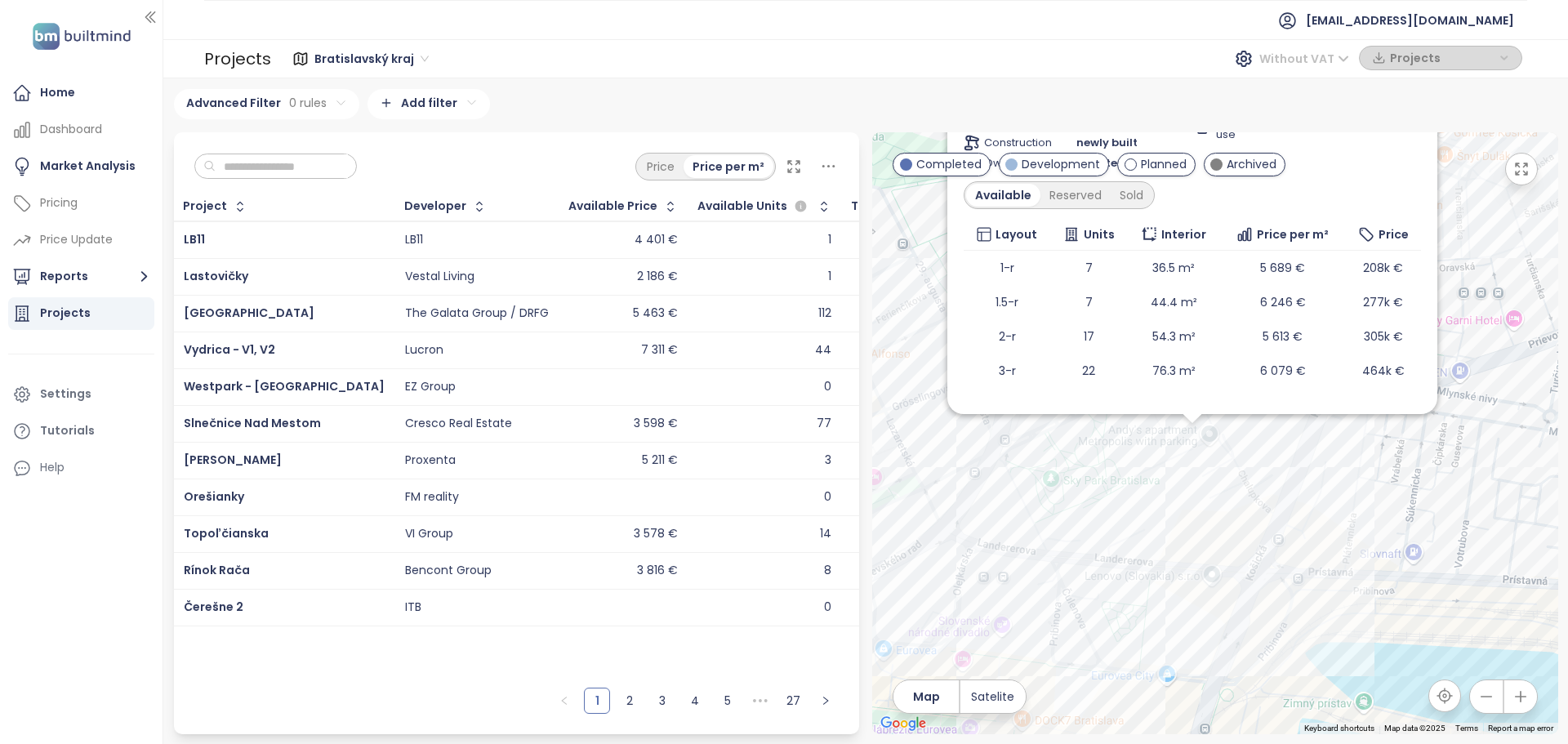
click at [1325, 68] on span "Without VAT" at bounding box center [1304, 58] width 89 height 25
click at [1320, 89] on div "With VAT" at bounding box center [1308, 91] width 76 height 18
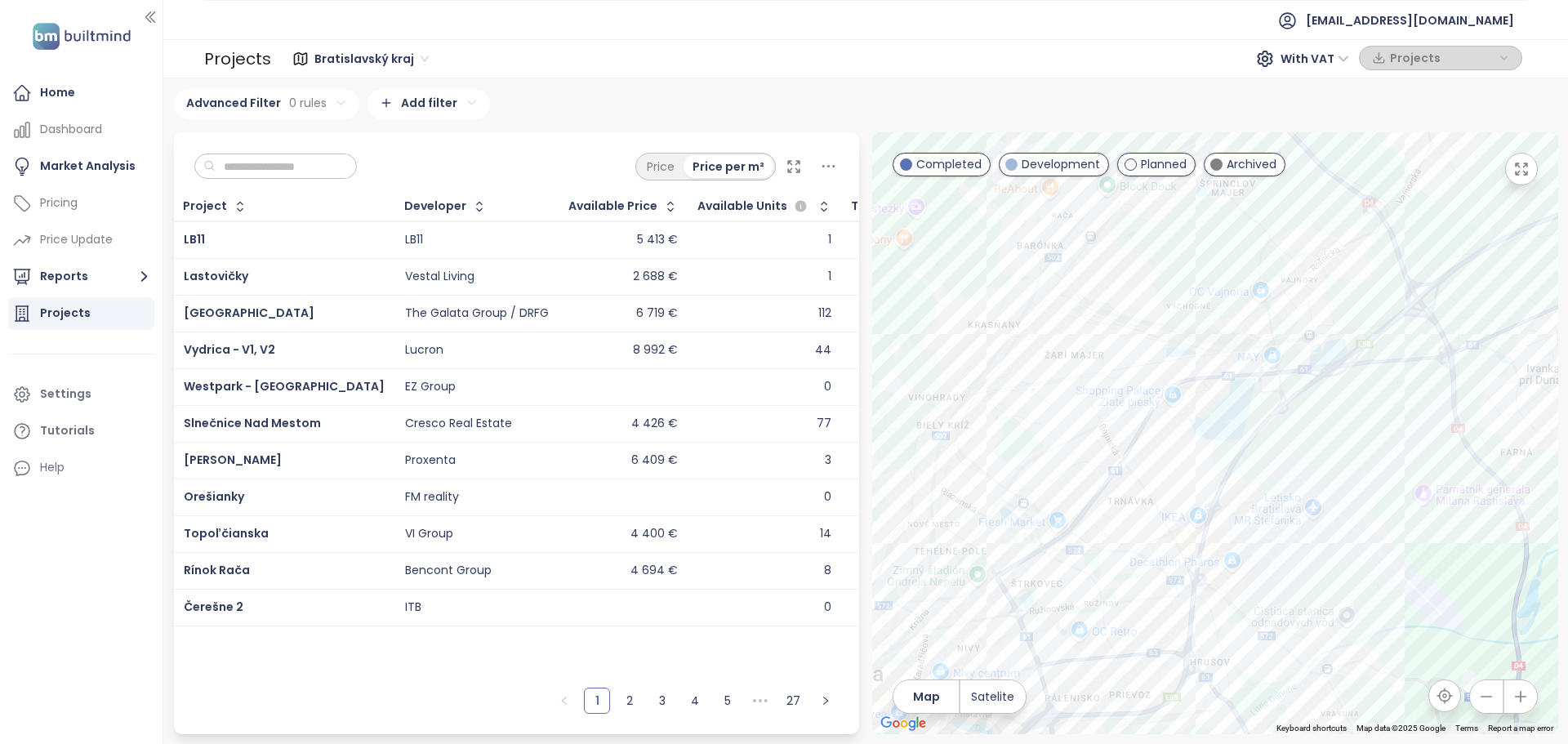
drag, startPoint x: 1198, startPoint y: 559, endPoint x: 1392, endPoint y: 385, distance: 260.6
click at [1392, 385] on div at bounding box center [1216, 434] width 686 height 603
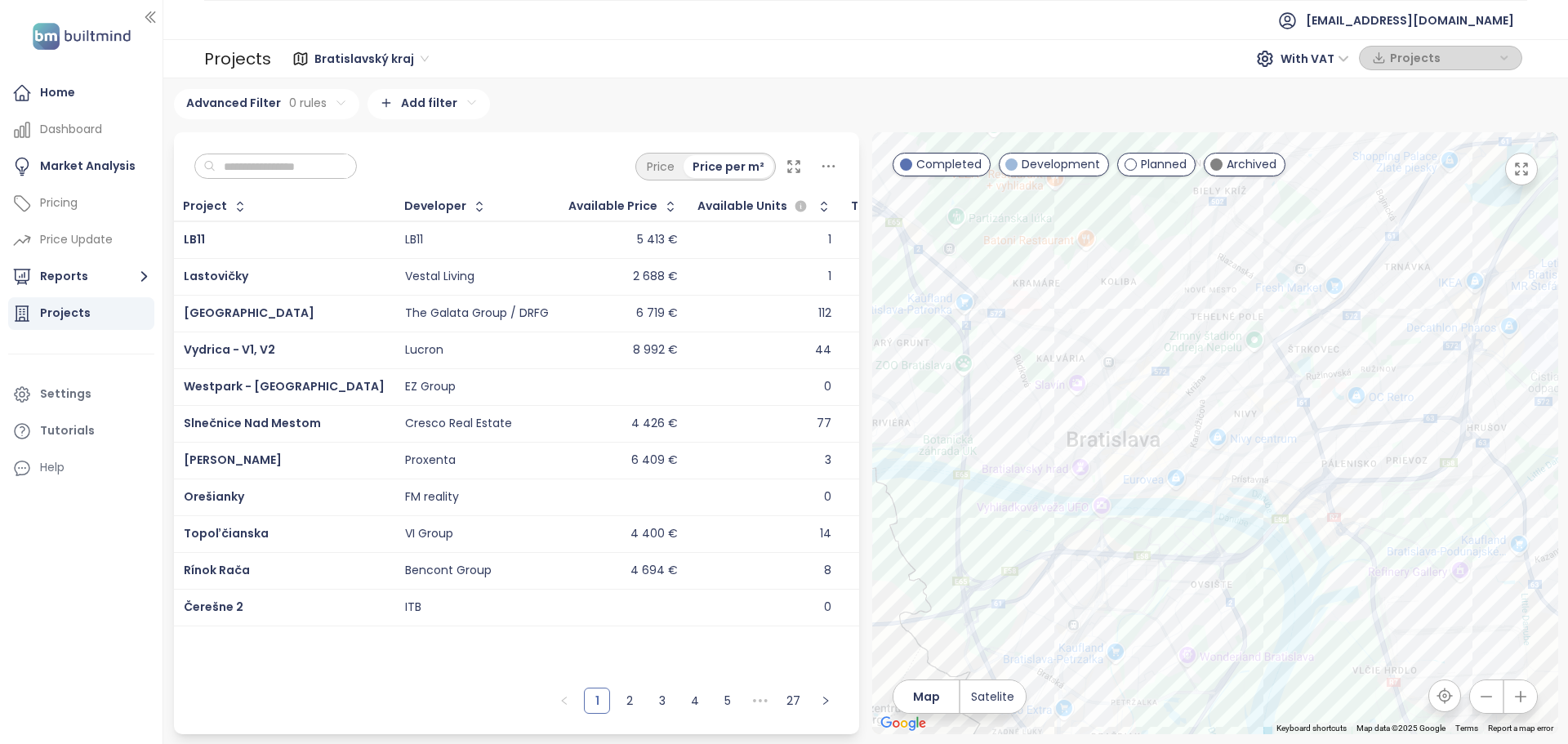
drag, startPoint x: 1192, startPoint y: 518, endPoint x: 1406, endPoint y: 347, distance: 273.9
click at [1406, 347] on div at bounding box center [1216, 434] width 686 height 603
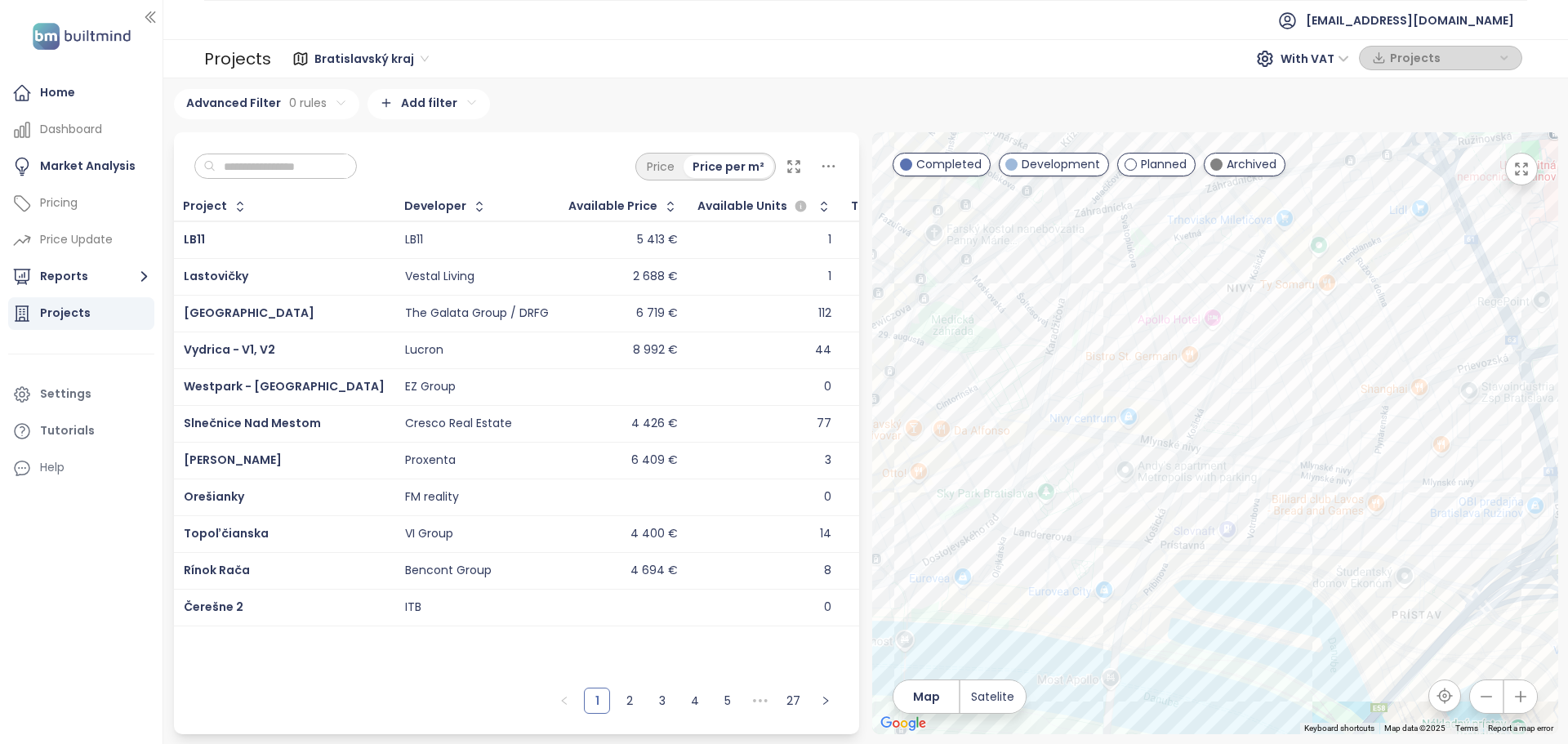
drag, startPoint x: 1027, startPoint y: 516, endPoint x: 1092, endPoint y: 418, distance: 117.6
click at [1092, 418] on div at bounding box center [1216, 434] width 686 height 603
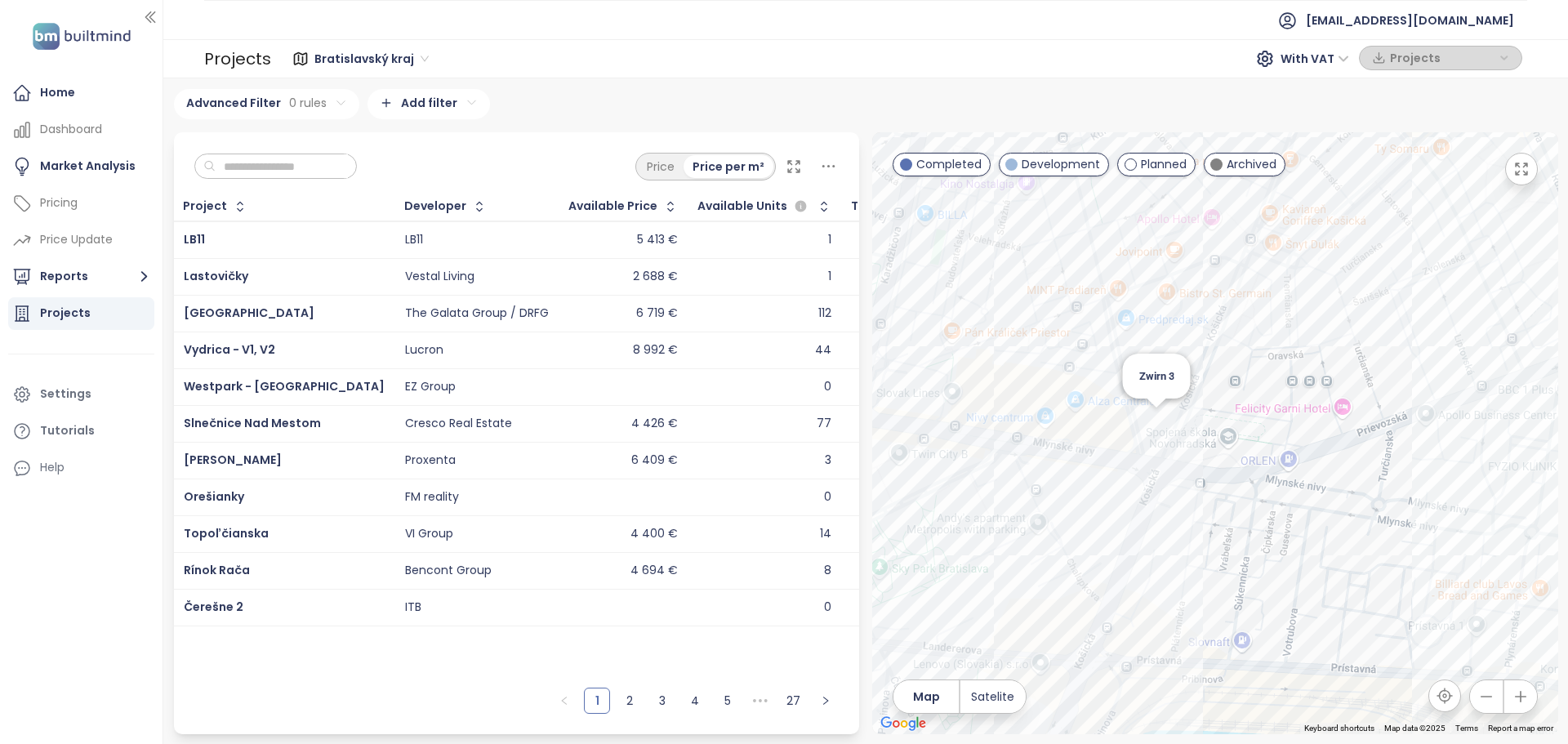
click at [1161, 419] on div "Zwirn 3" at bounding box center [1216, 434] width 686 height 603
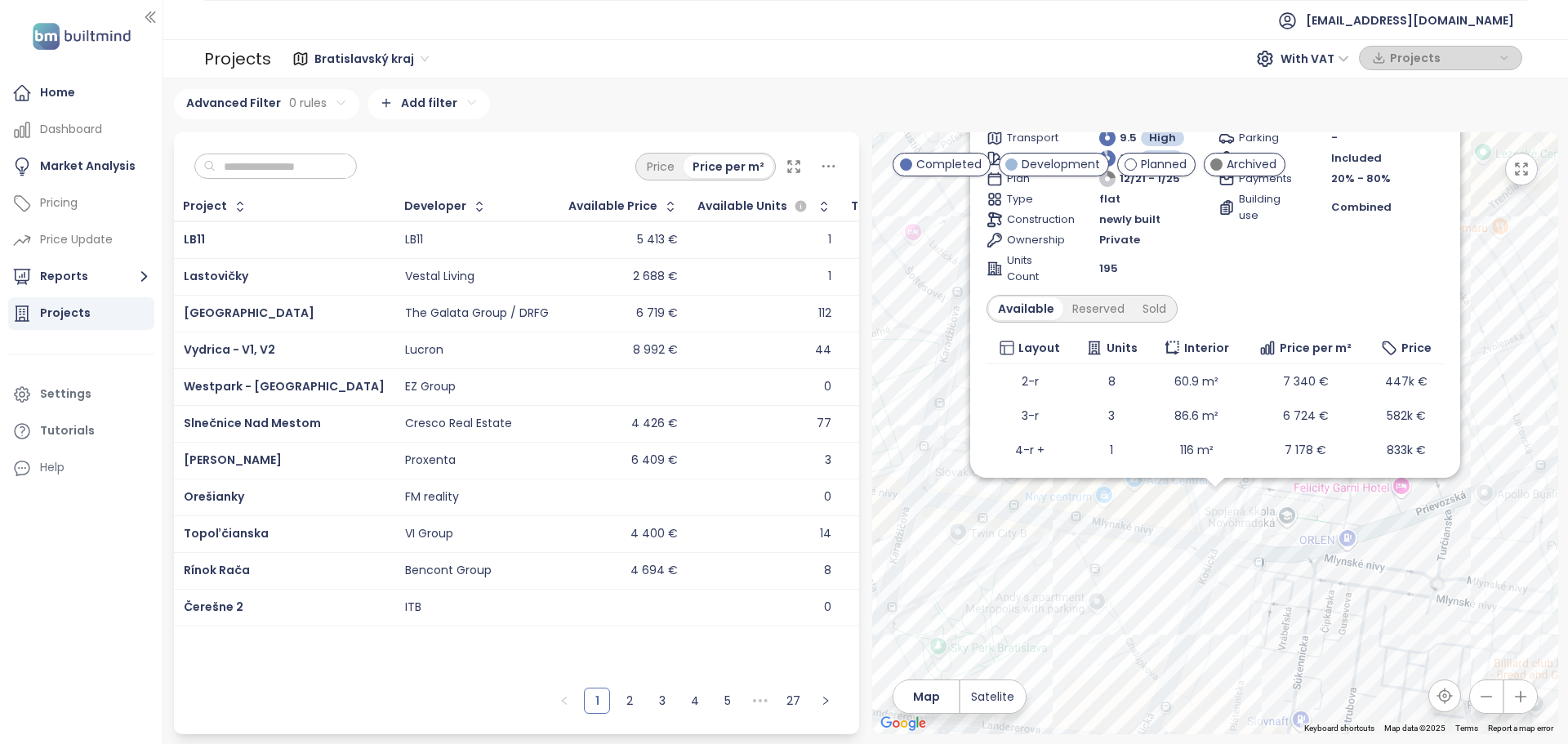
click at [1218, 413] on div "Zwirn 3 Completed výhodnejšia cena pri vyššej prvej splátke Košická 7, 821 09 B…" at bounding box center [1215, 267] width 457 height 466
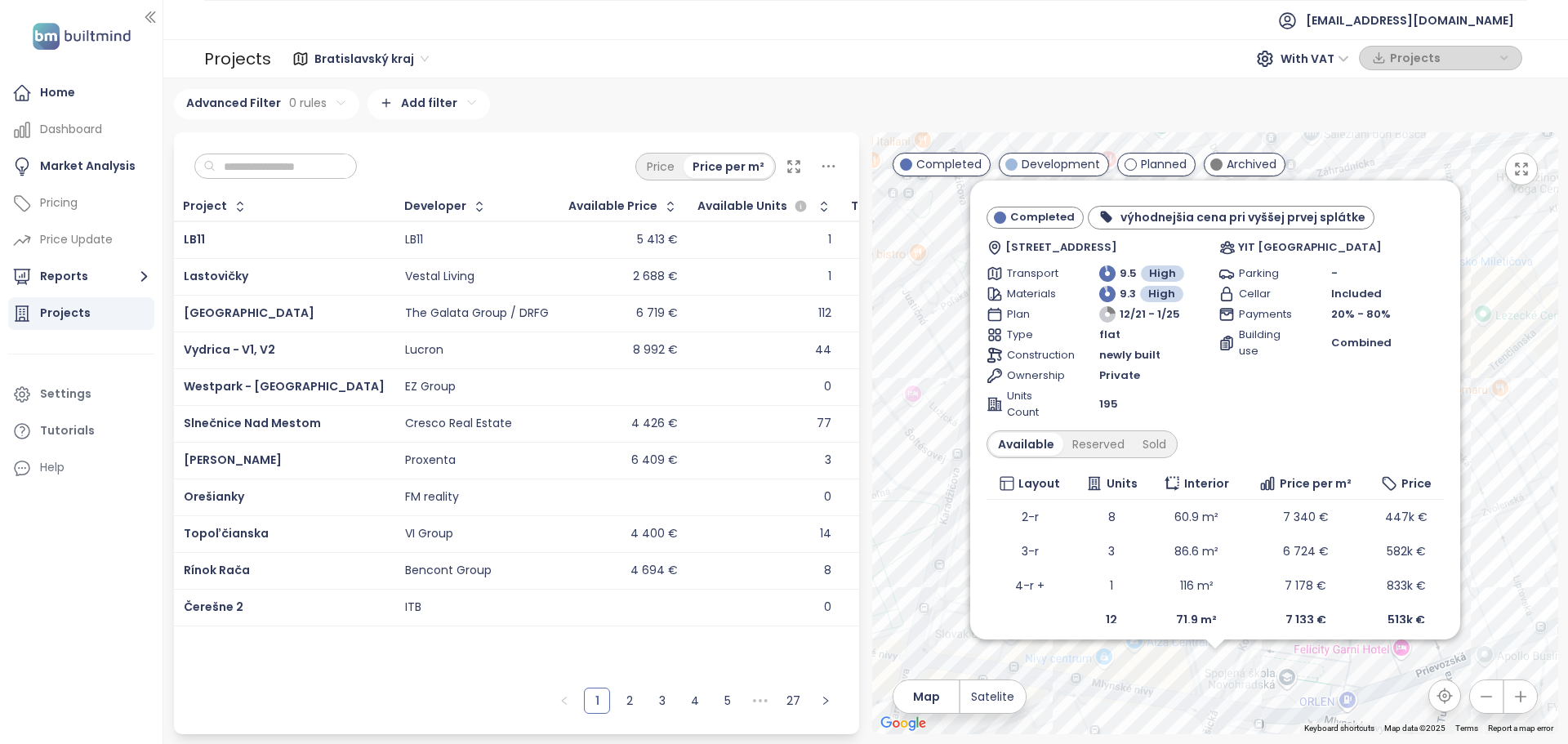
scroll to position [40, 0]
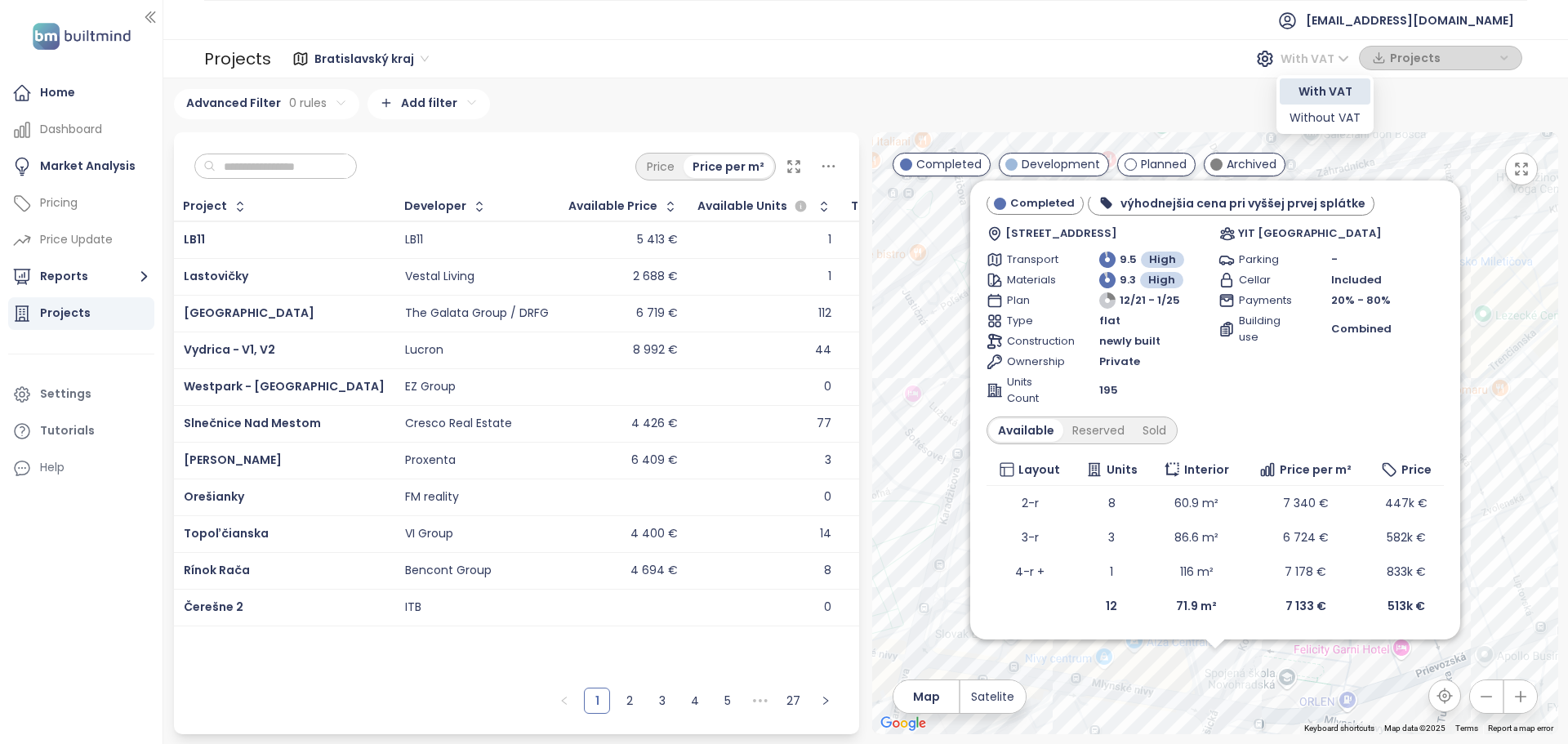
click at [1333, 63] on span "With VAT" at bounding box center [1314, 58] width 68 height 25
click at [1330, 124] on div "Without VAT" at bounding box center [1325, 118] width 71 height 18
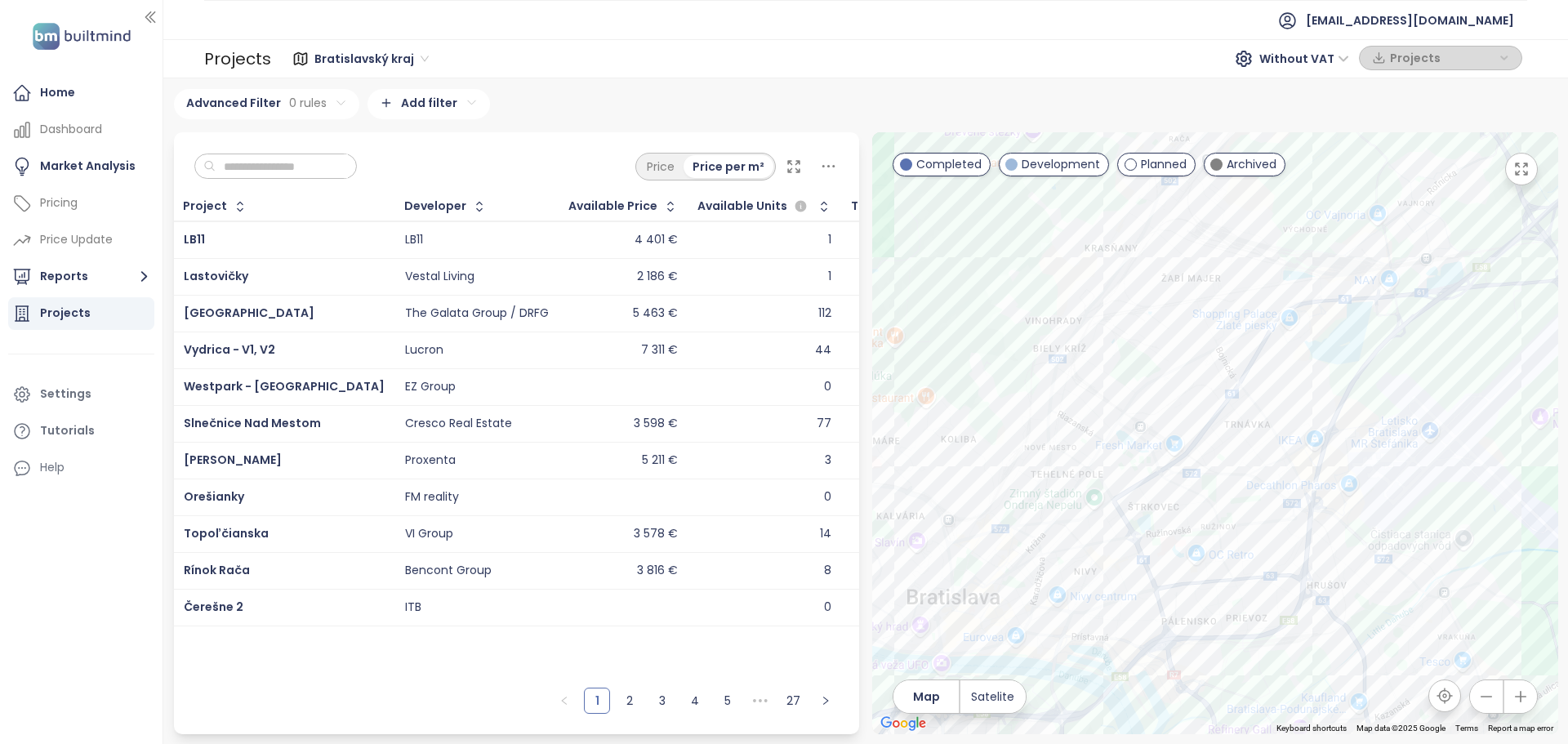
drag, startPoint x: 929, startPoint y: 613, endPoint x: 1567, endPoint y: 338, distance: 694.7
click at [1567, 338] on div "Bratislavský kraj 296 projects Area Bratislava I-V 234 projects Area ··· Bratis…" at bounding box center [865, 411] width 1405 height 665
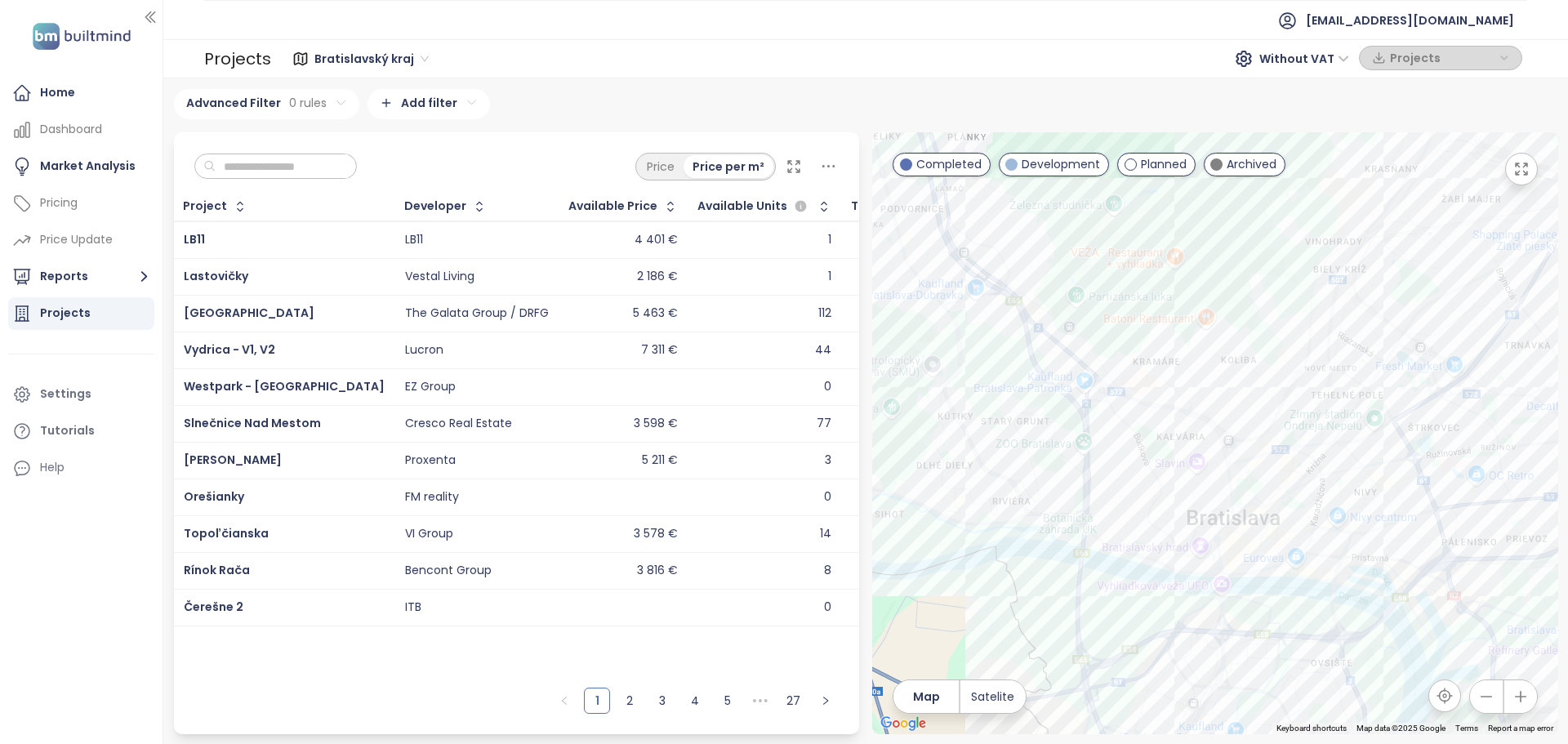
drag, startPoint x: 1124, startPoint y: 533, endPoint x: 1403, endPoint y: 455, distance: 289.7
click at [1403, 455] on div at bounding box center [1216, 434] width 686 height 603
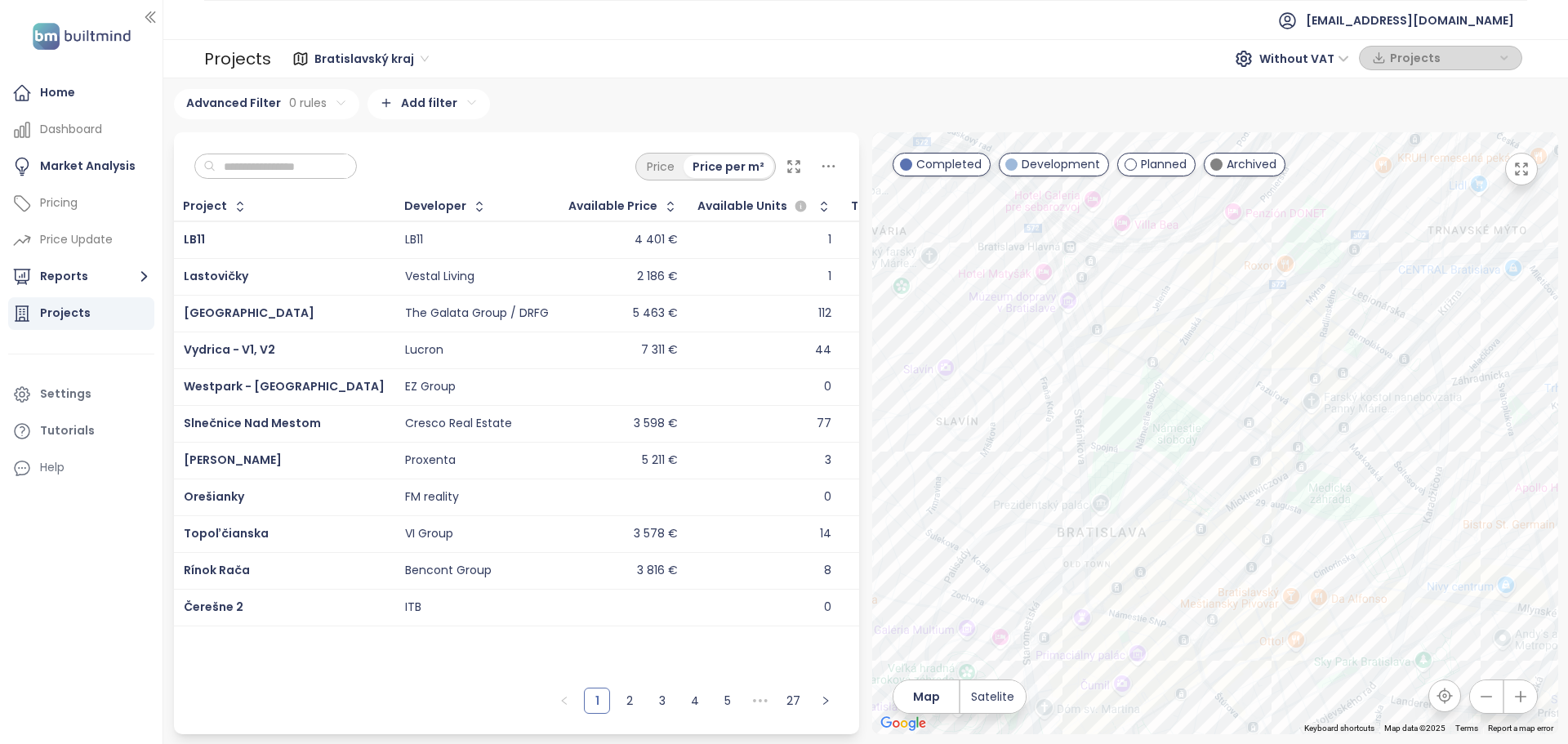
drag, startPoint x: 1160, startPoint y: 534, endPoint x: 1479, endPoint y: 359, distance: 363.8
click at [1479, 359] on div at bounding box center [1216, 434] width 686 height 603
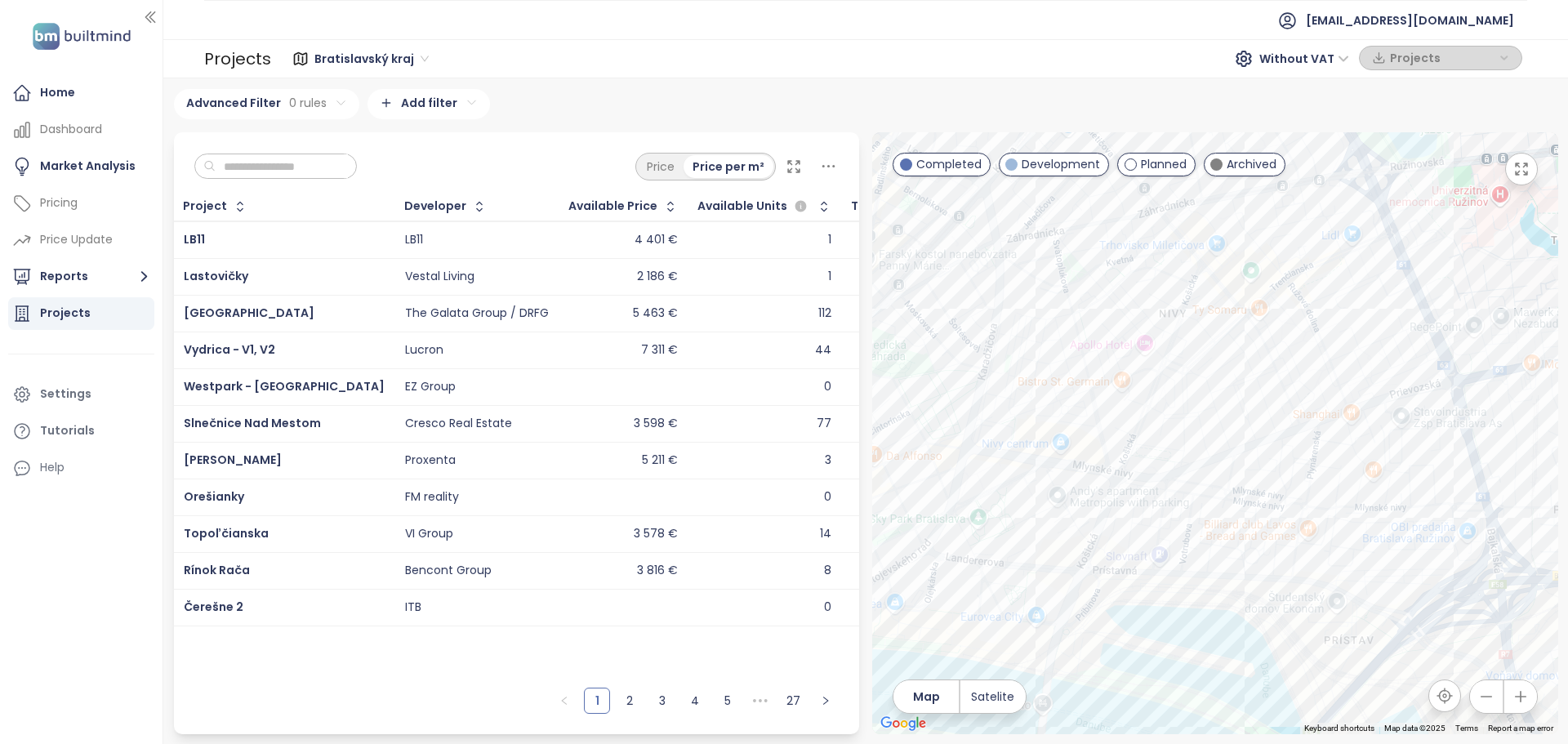
drag, startPoint x: 1369, startPoint y: 508, endPoint x: 905, endPoint y: 366, distance: 485.2
click at [905, 366] on div at bounding box center [1216, 434] width 686 height 603
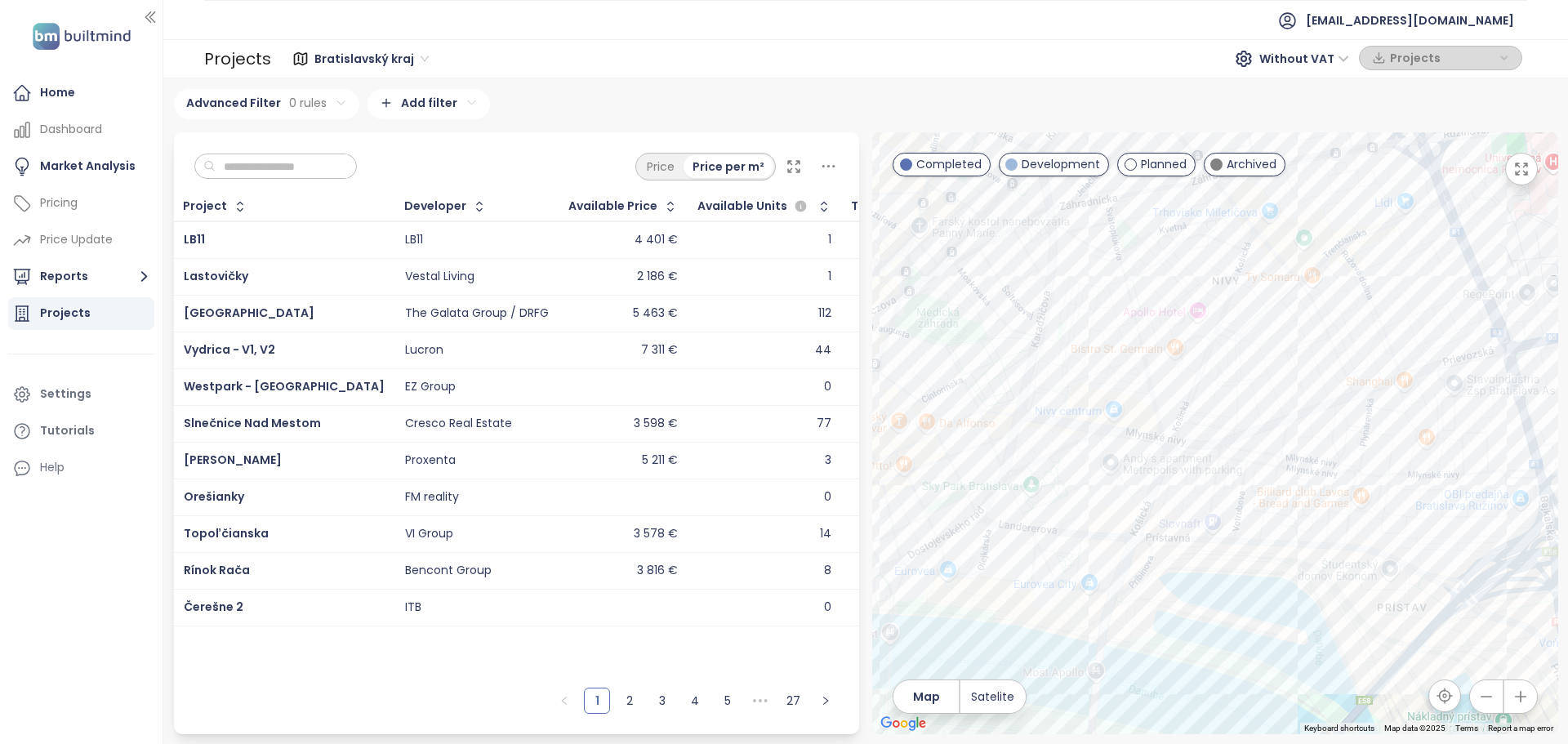
drag, startPoint x: 1155, startPoint y: 426, endPoint x: 1254, endPoint y: 390, distance: 105.3
click at [1254, 390] on div at bounding box center [1216, 434] width 686 height 603
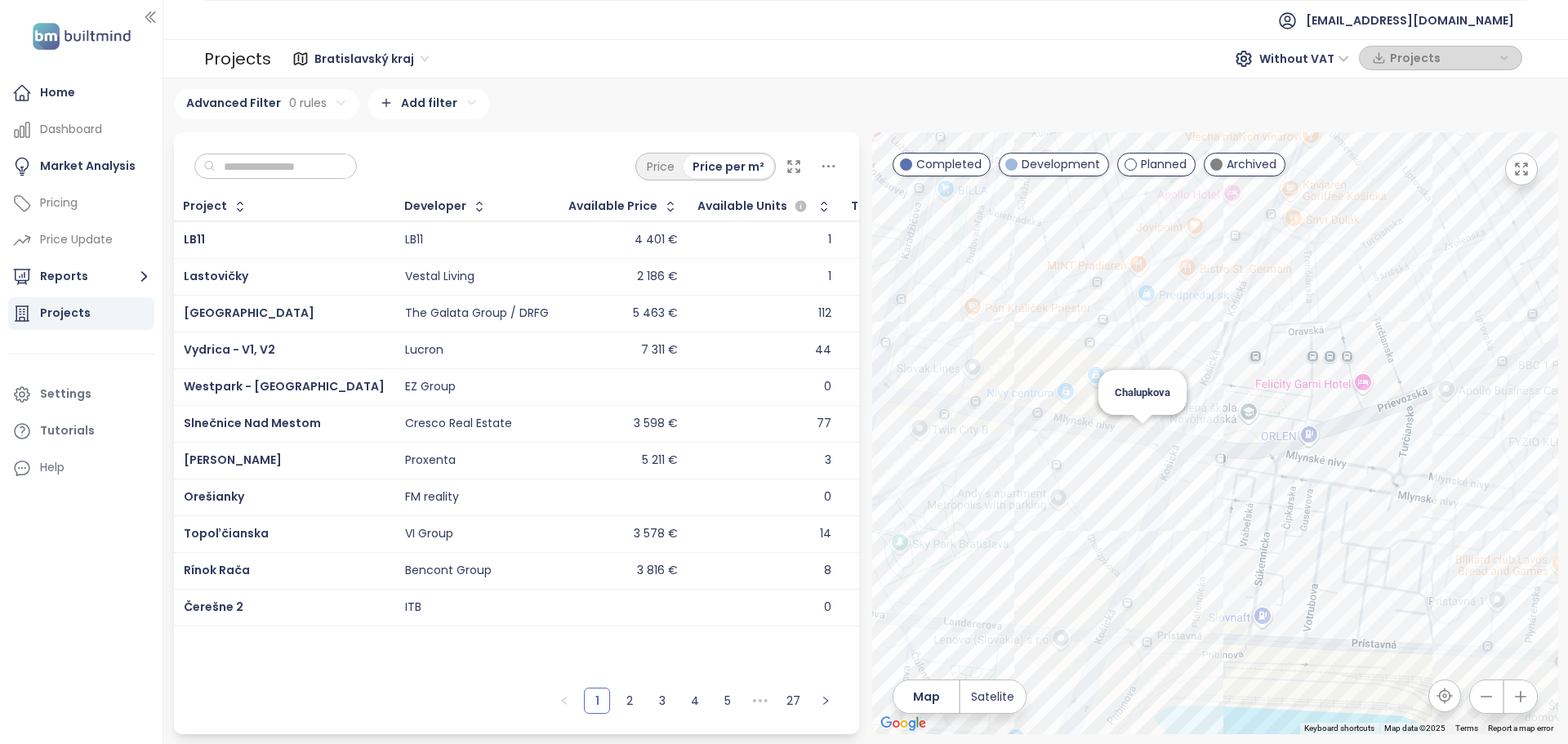
click at [1143, 435] on div "Chalupkova" at bounding box center [1216, 434] width 686 height 603
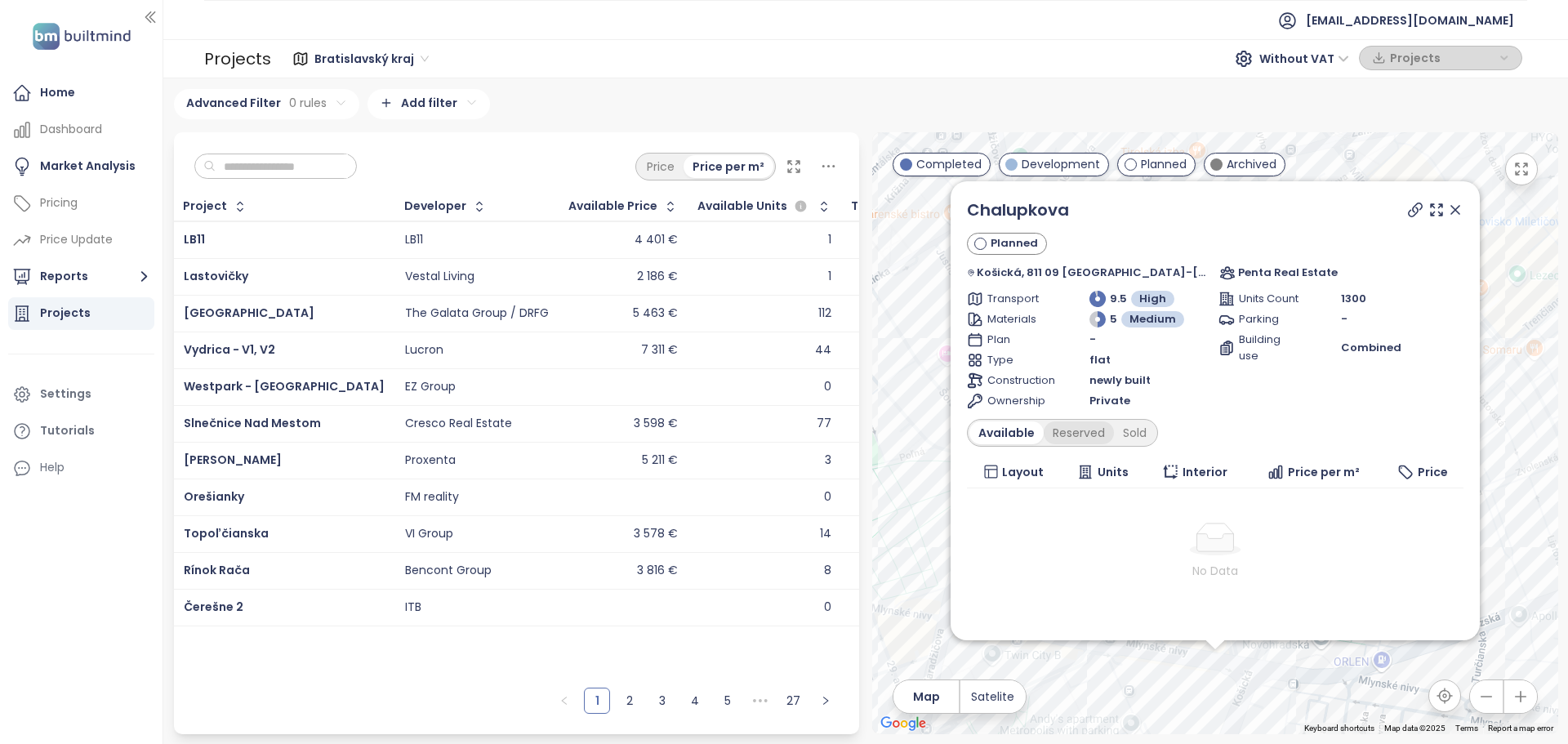
click at [1086, 432] on div "Reserved" at bounding box center [1079, 433] width 70 height 23
click at [1154, 434] on div "Sold" at bounding box center [1133, 433] width 42 height 23
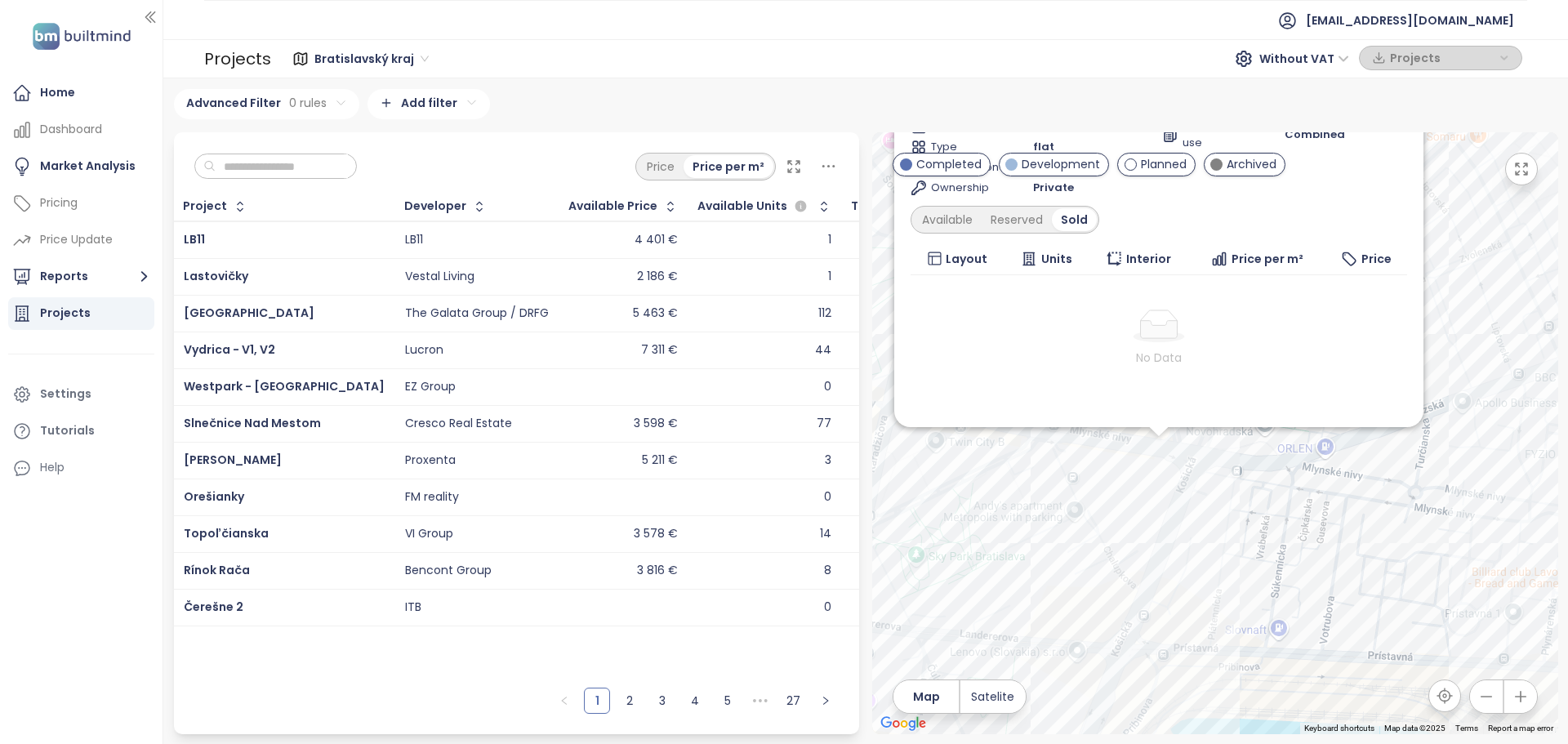
drag, startPoint x: 1239, startPoint y: 655, endPoint x: 1178, endPoint y: 430, distance: 233.1
click at [1178, 430] on div "Chalupkova Planned Košická, 811 09 Bratislava-Staré Mesto, Slovakia Penta Real …" at bounding box center [1216, 434] width 686 height 603
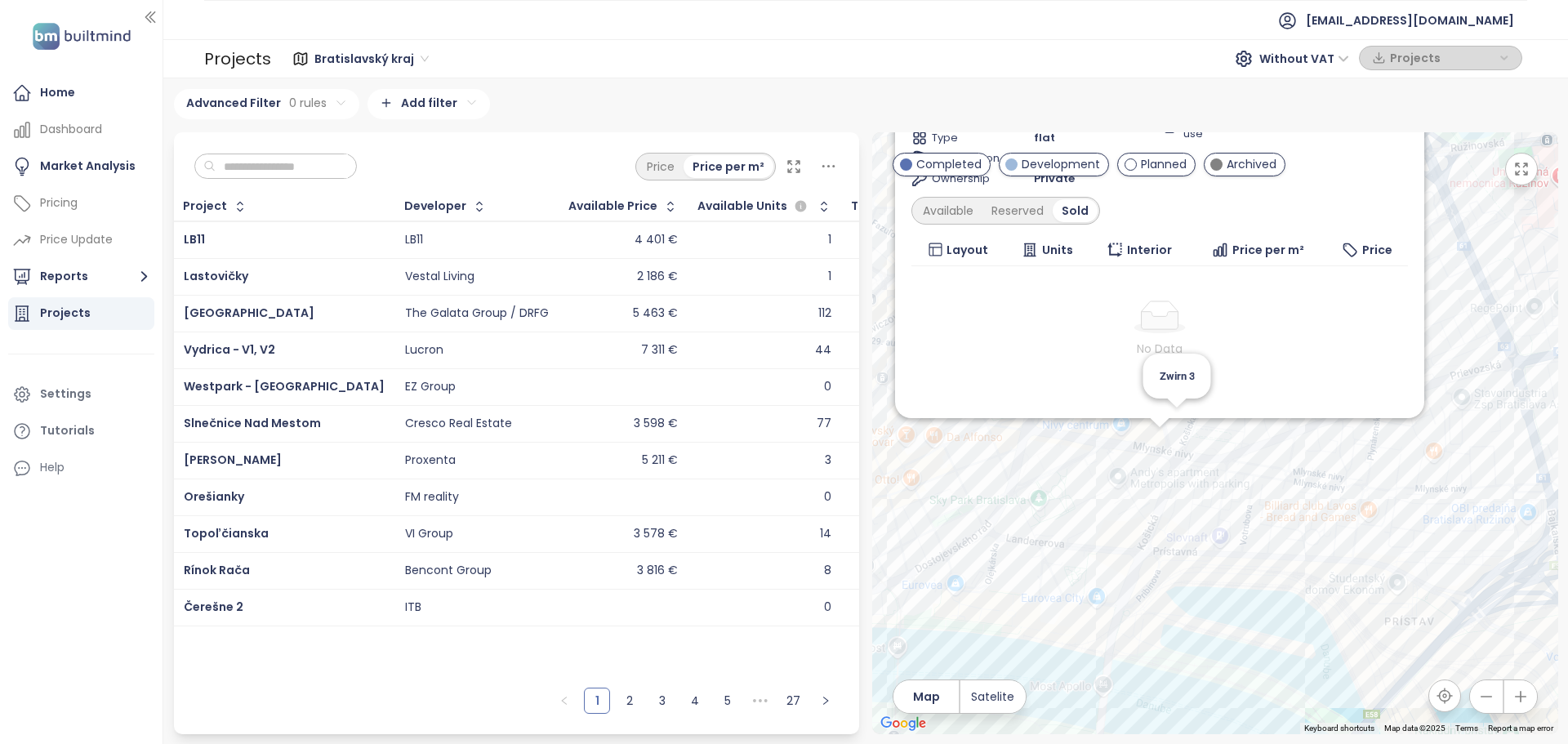
click at [1177, 428] on div "Chalupkova Planned Košická, 811 09 Bratislava-Staré Mesto, Slovakia Penta Real …" at bounding box center [1216, 434] width 686 height 603
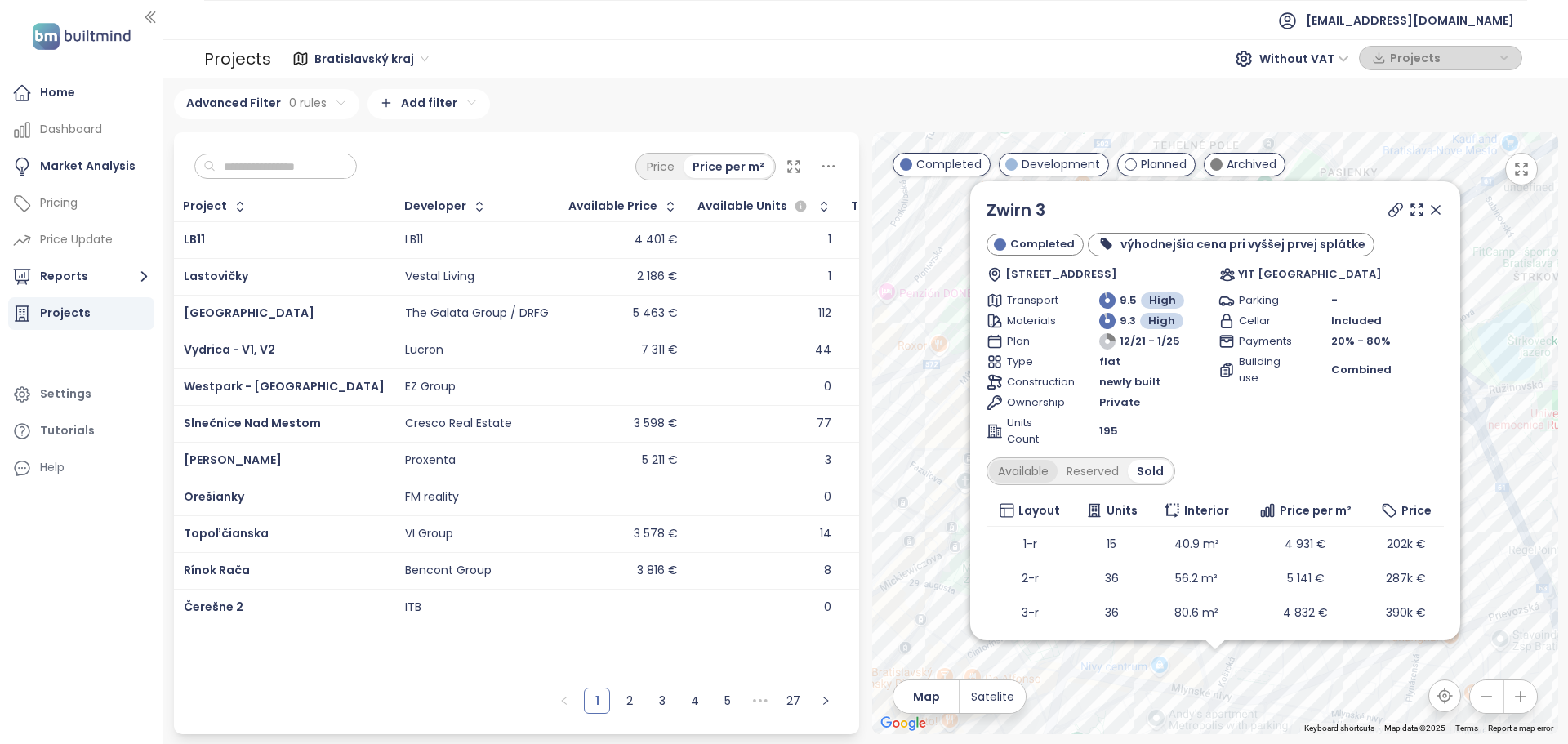
click at [1018, 477] on div "Available" at bounding box center [1023, 471] width 68 height 23
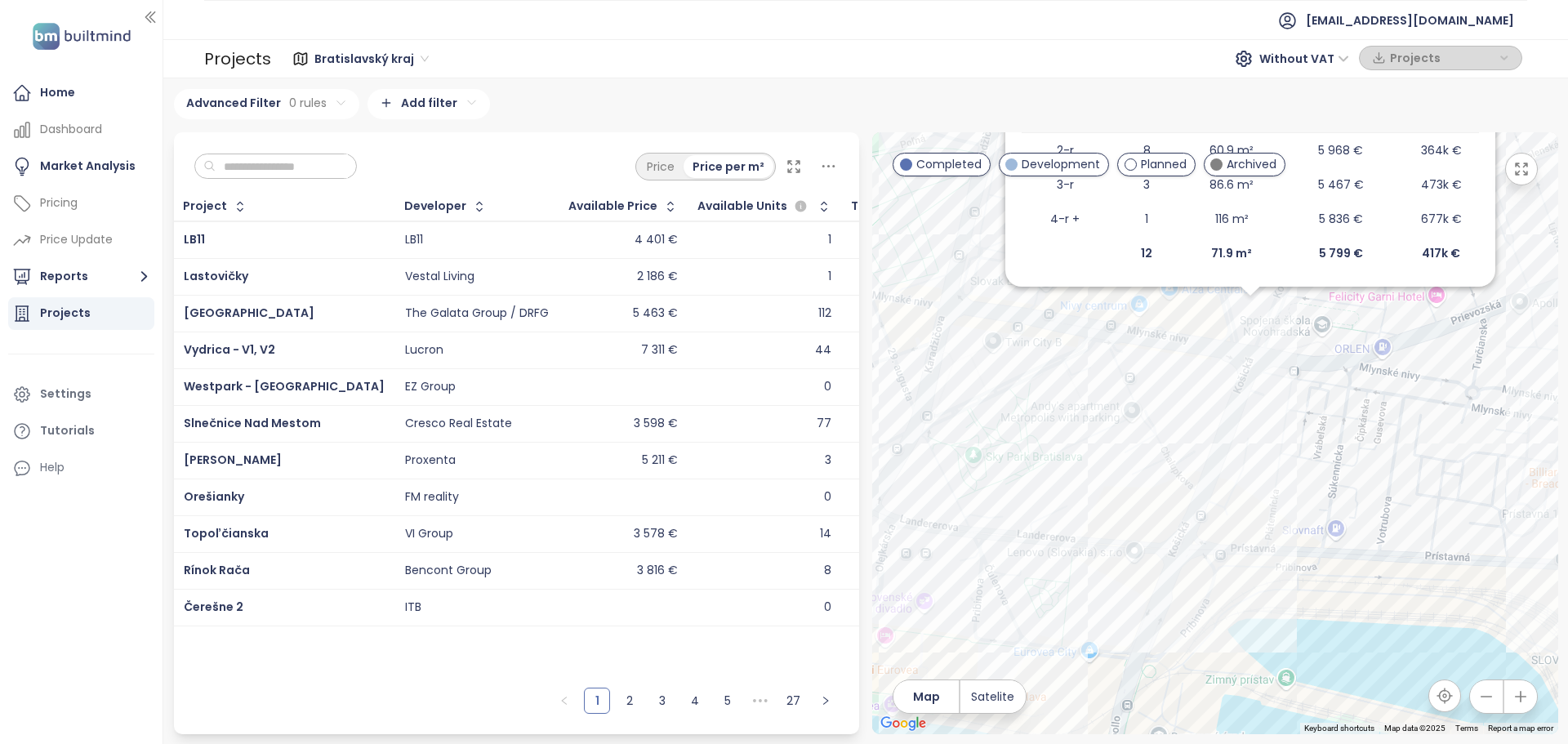
drag, startPoint x: 1373, startPoint y: 563, endPoint x: 1103, endPoint y: 333, distance: 354.7
click at [1103, 333] on div "Zwirn 3 Completed výhodnejšia cena pri vyššej prvej splátke Košická 7, 821 09 B…" at bounding box center [1216, 434] width 686 height 603
click at [1089, 494] on div "Zwirn 3 Completed výhodnejšia cena pri vyššej prvej splátke Košická 7, 821 09 B…" at bounding box center [1216, 434] width 686 height 603
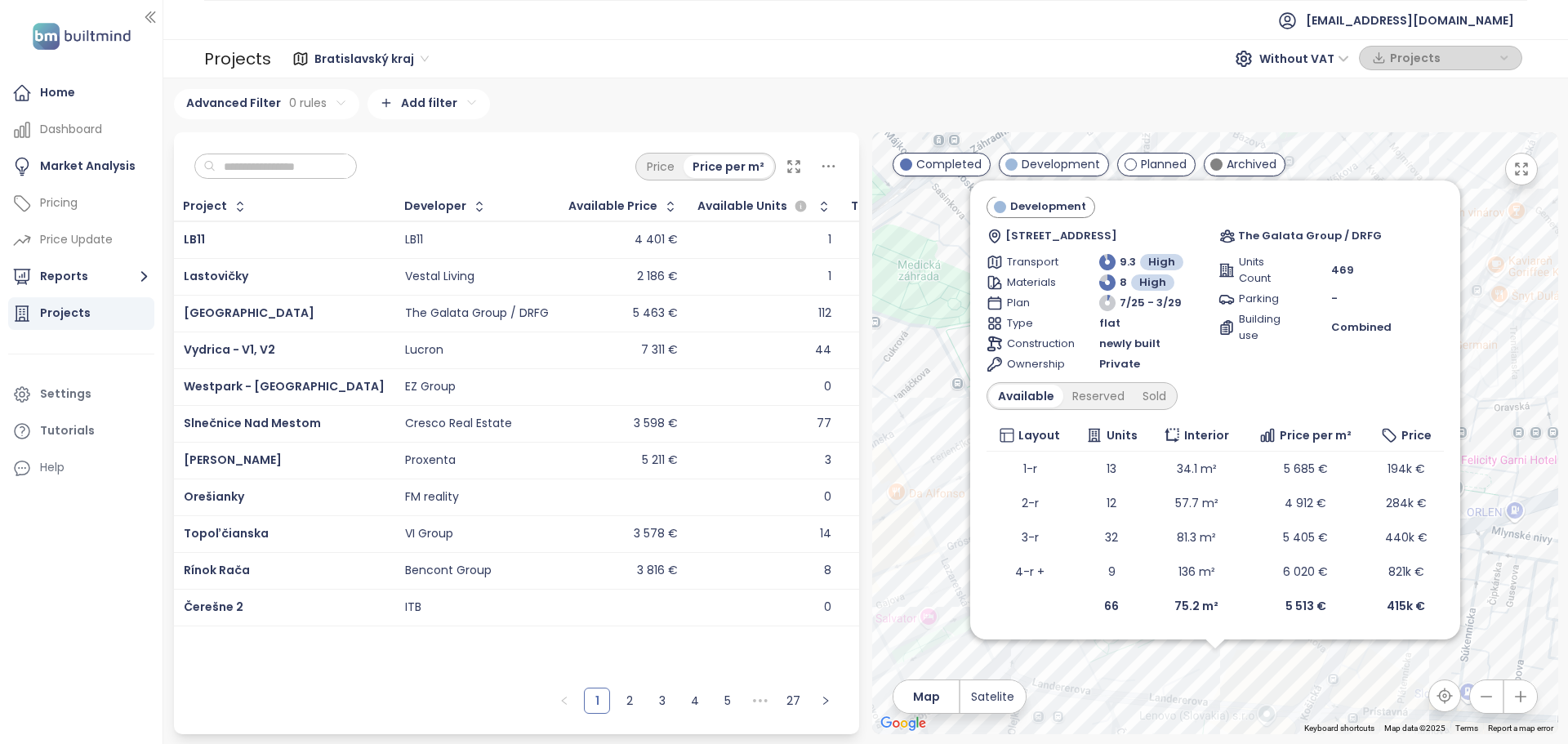
scroll to position [0, 0]
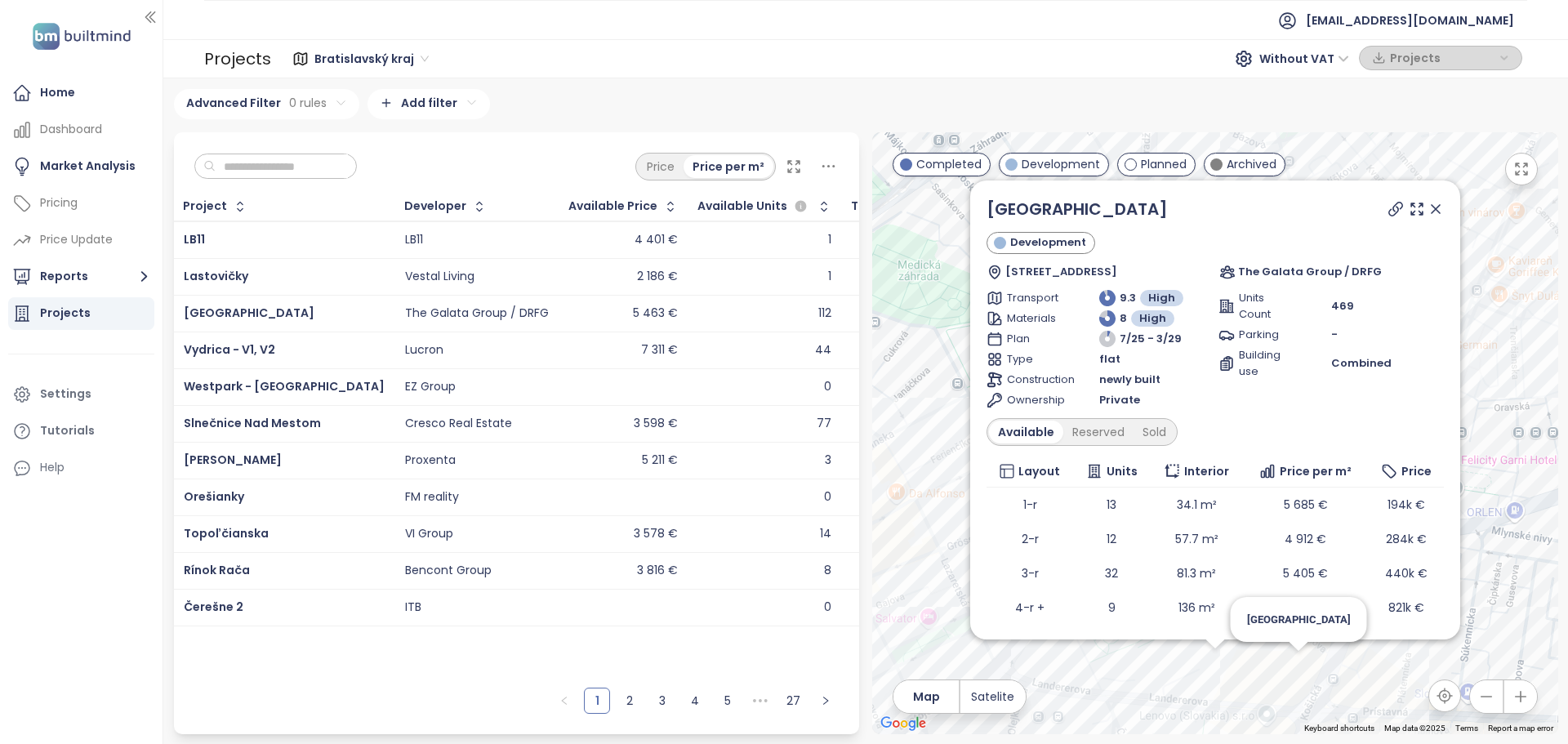
click at [1297, 670] on div "Ister Tower Development Landererova 1, 811 09 Bratislava-Staré Mesto, Slovakia …" at bounding box center [1216, 434] width 686 height 603
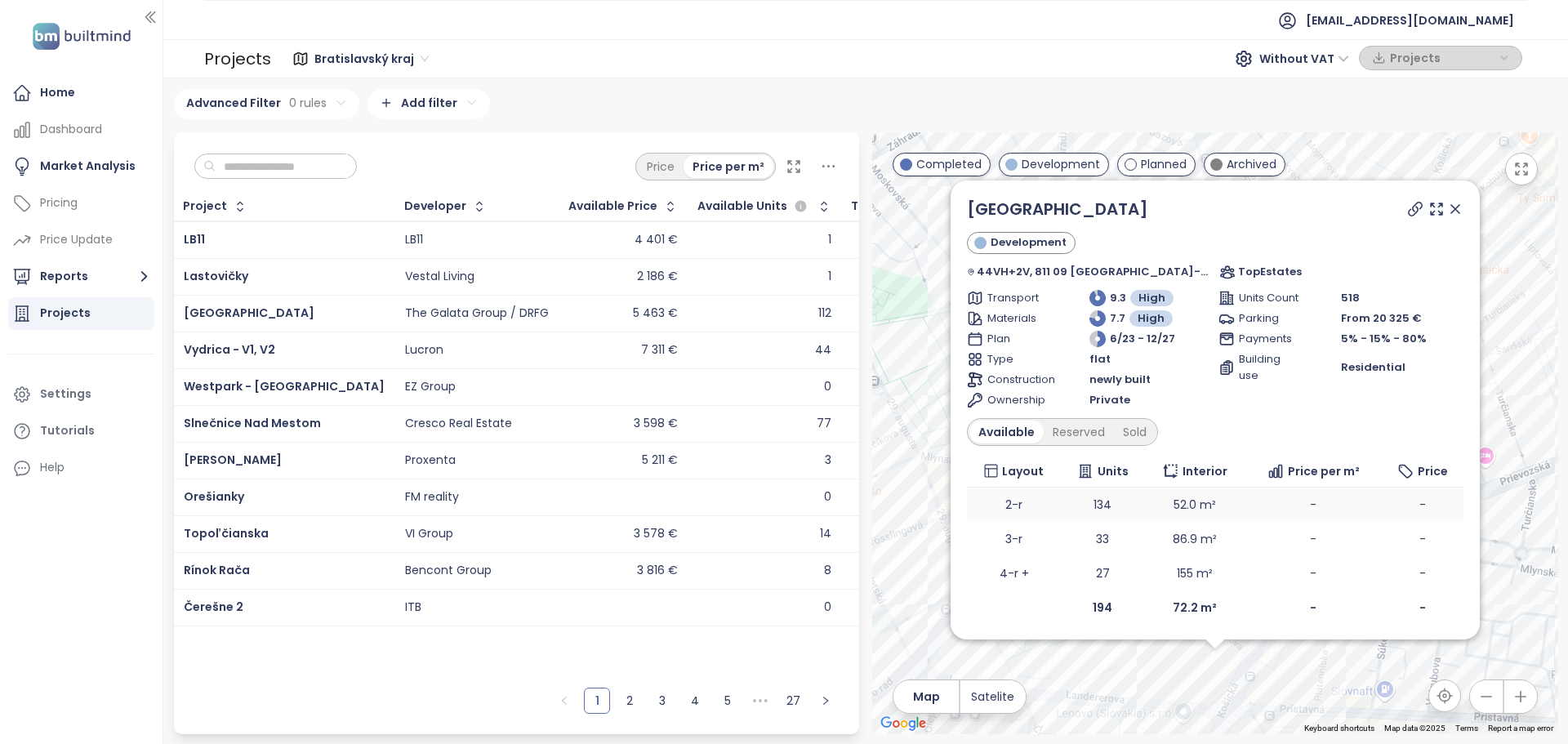
scroll to position [2, 0]
click at [1448, 211] on icon at bounding box center [1456, 207] width 16 height 16
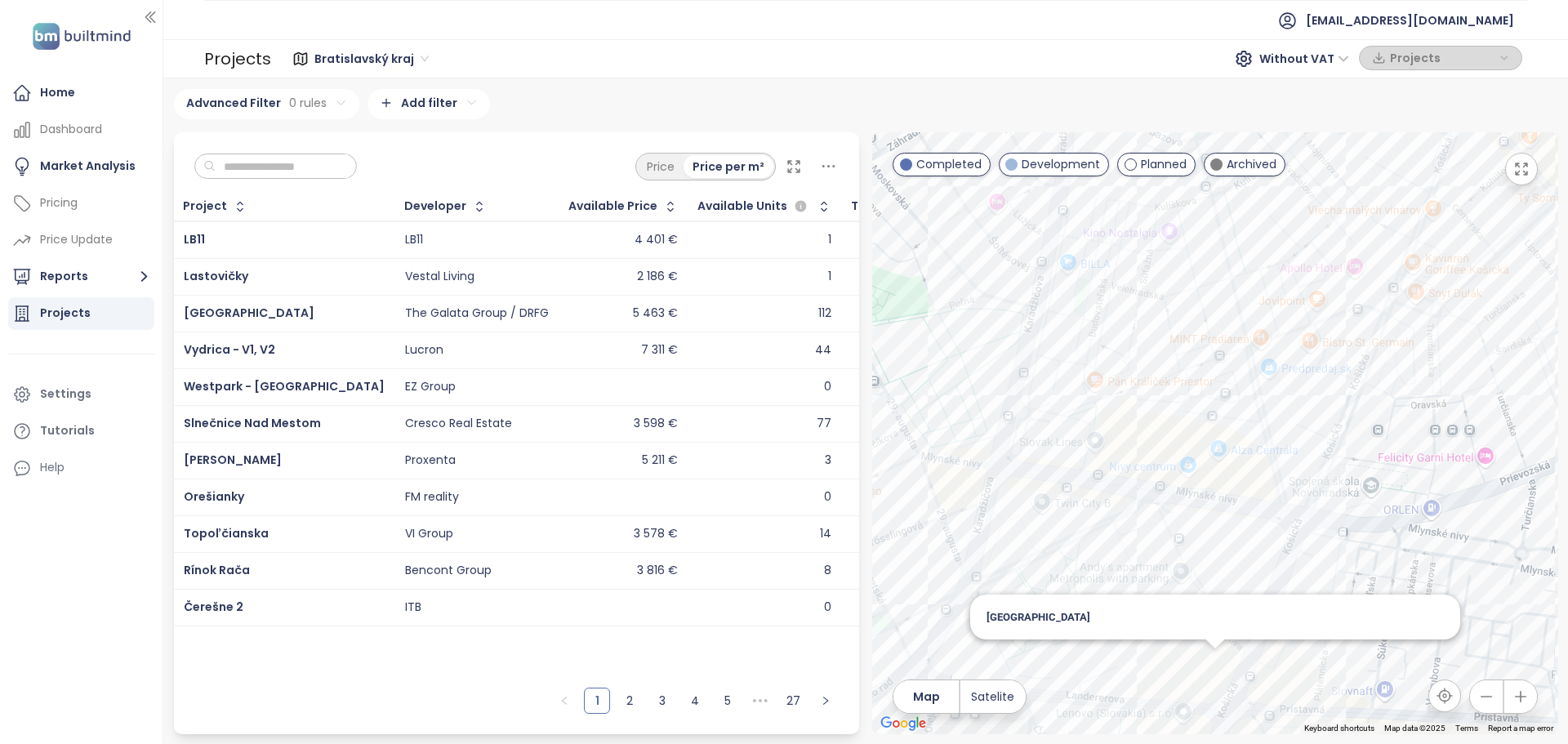
scroll to position [0, 0]
click at [1312, 600] on div "Downtown Yards" at bounding box center [1216, 434] width 686 height 603
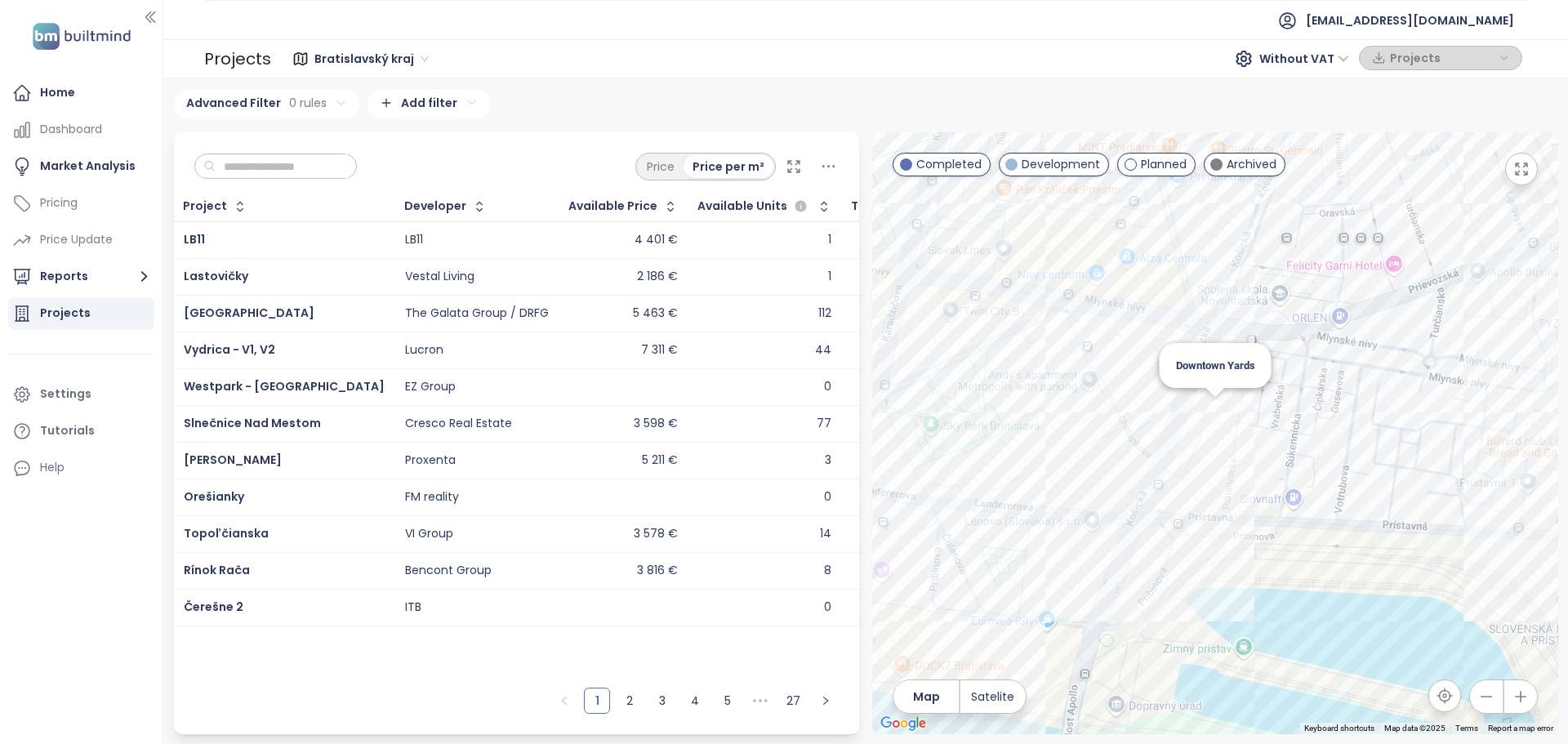
click at [1211, 414] on div "Downtown Yards" at bounding box center [1216, 434] width 686 height 603
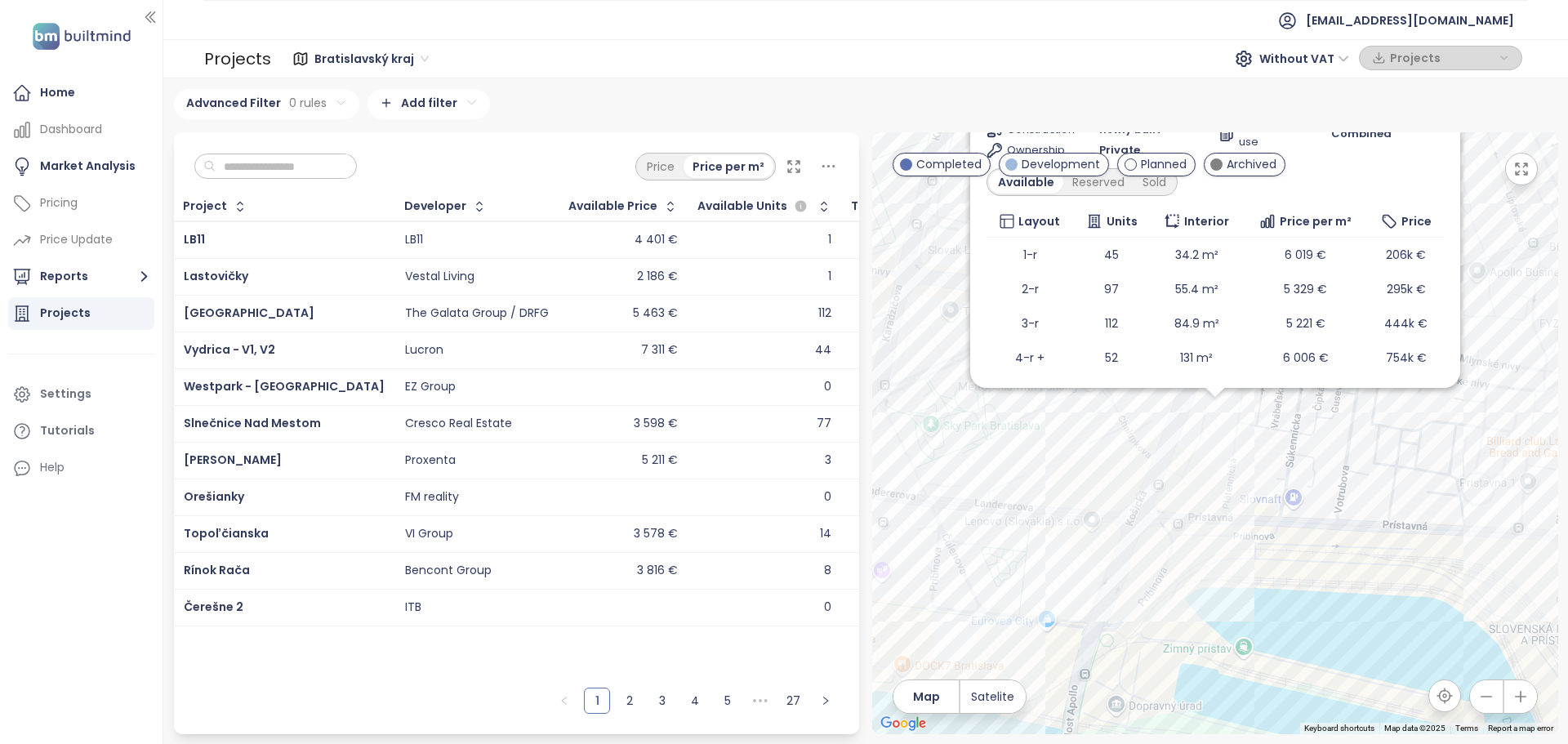
click at [1218, 410] on div "Downtown Yards Development zvýhodnená cena Gumon, Košická 6, 821 09 Ružinov, Sl…" at bounding box center [1216, 434] width 686 height 603
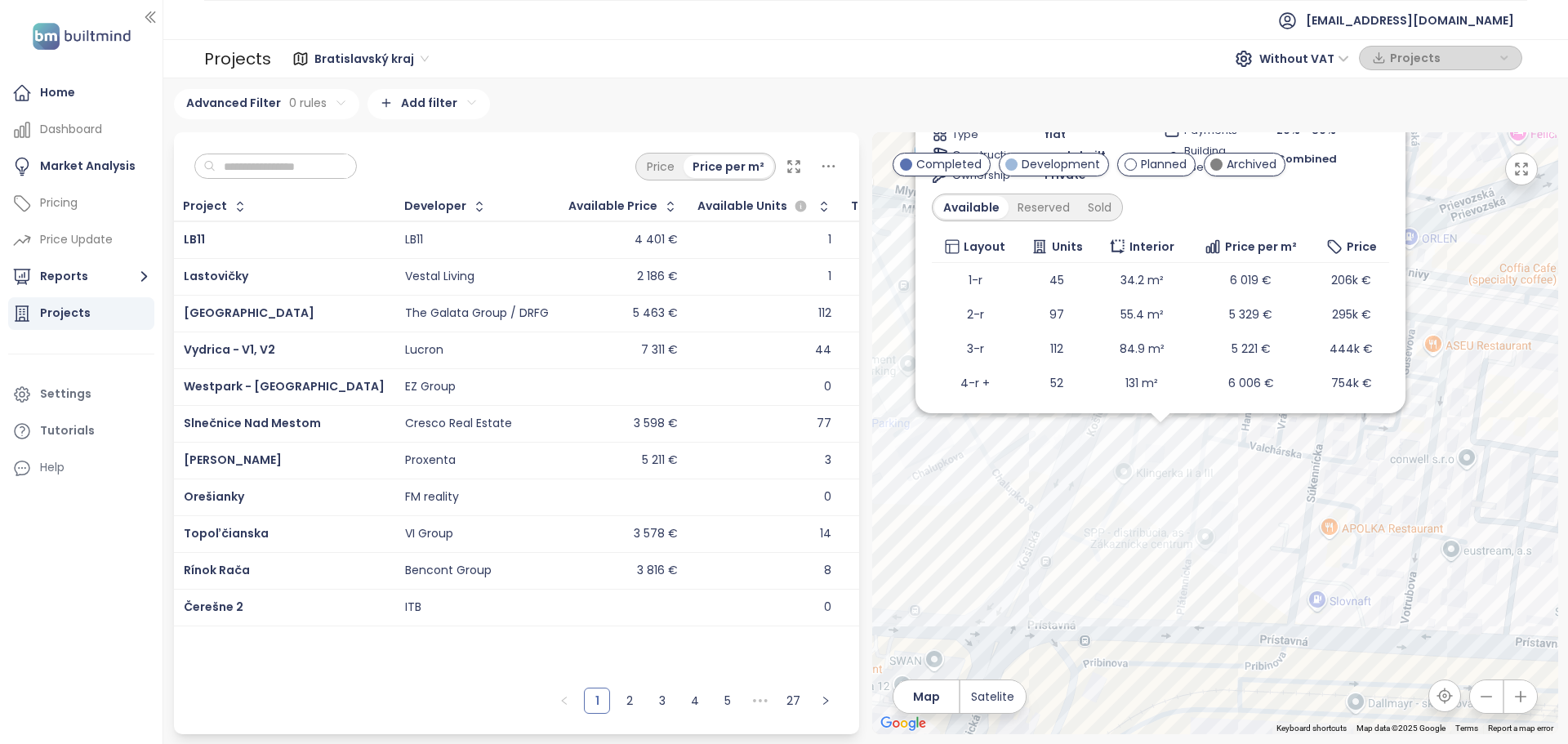
click at [1525, 160] on button "button" at bounding box center [1521, 169] width 33 height 33
click at [1155, 437] on div "Downtown Yards Development zvýhodnená cena Gumon, Košická 6, 821 09 Ružinov, Sl…" at bounding box center [1216, 434] width 686 height 603
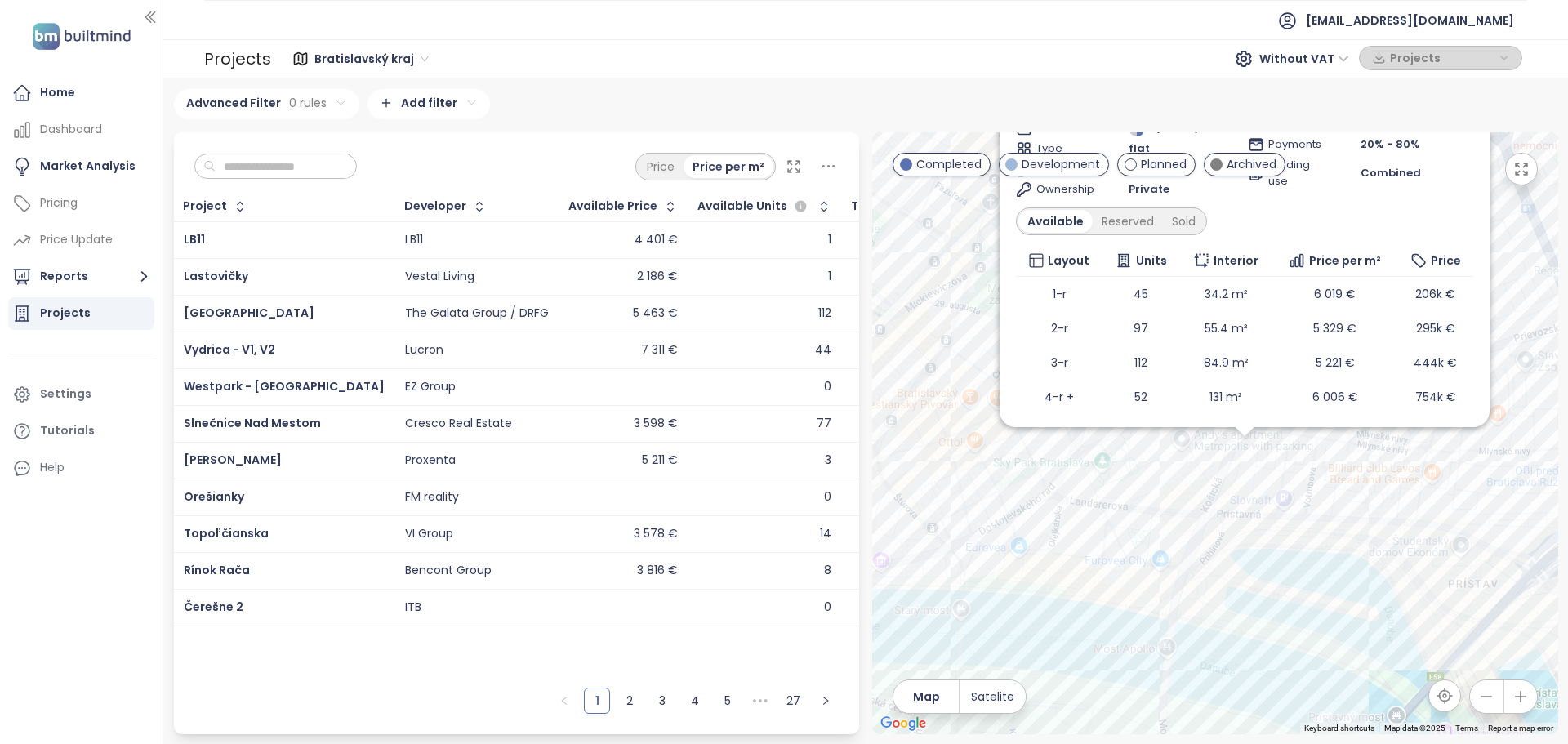
click at [1247, 452] on div "Downtown Yards Development zvýhodnená cena Gumon, Košická 6, 821 09 Ružinov, Sl…" at bounding box center [1216, 434] width 686 height 603
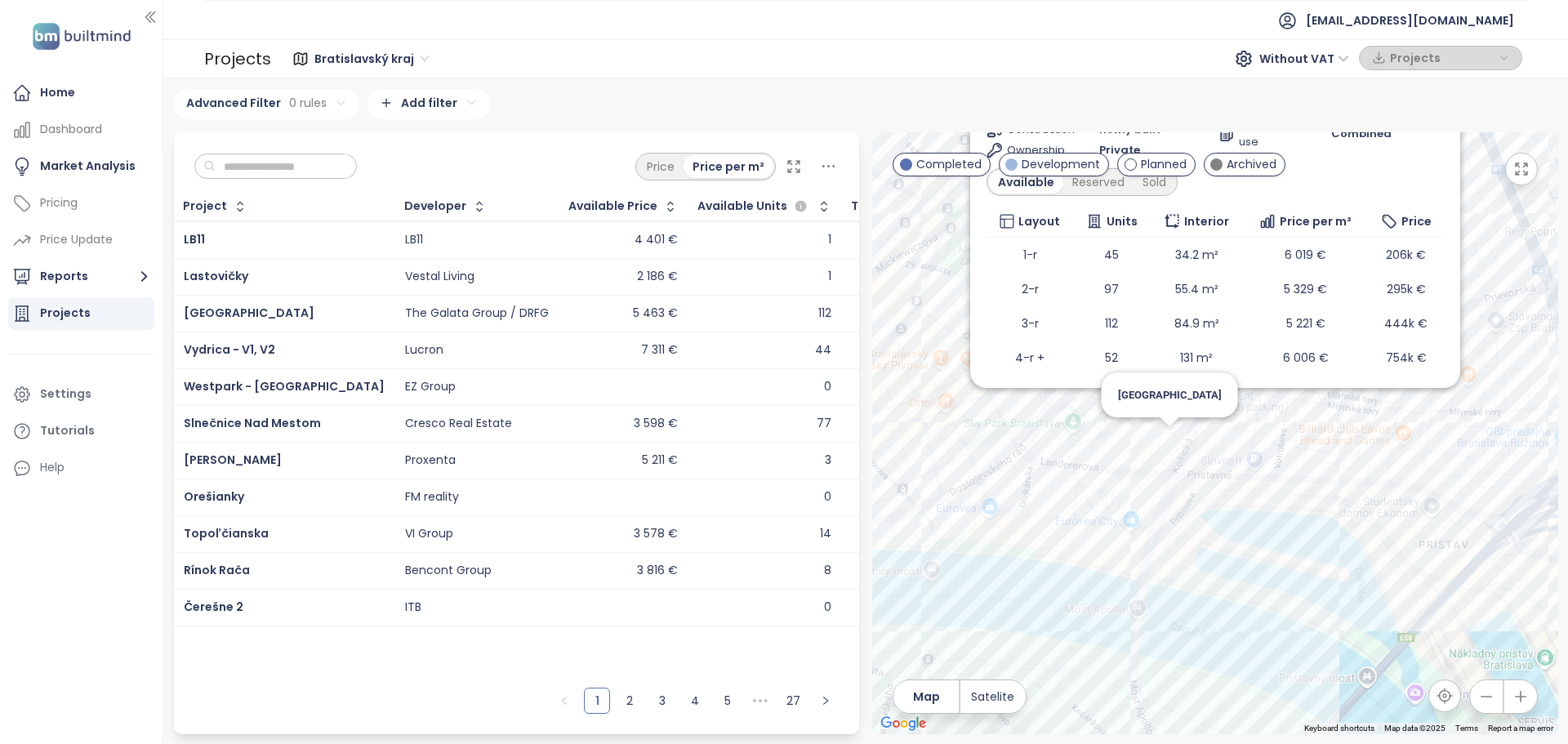
click at [1166, 440] on div "Downtown Yards Development zvýhodnená cena Gumon, Košická 6, 821 09 Ružinov, Sl…" at bounding box center [1216, 434] width 686 height 603
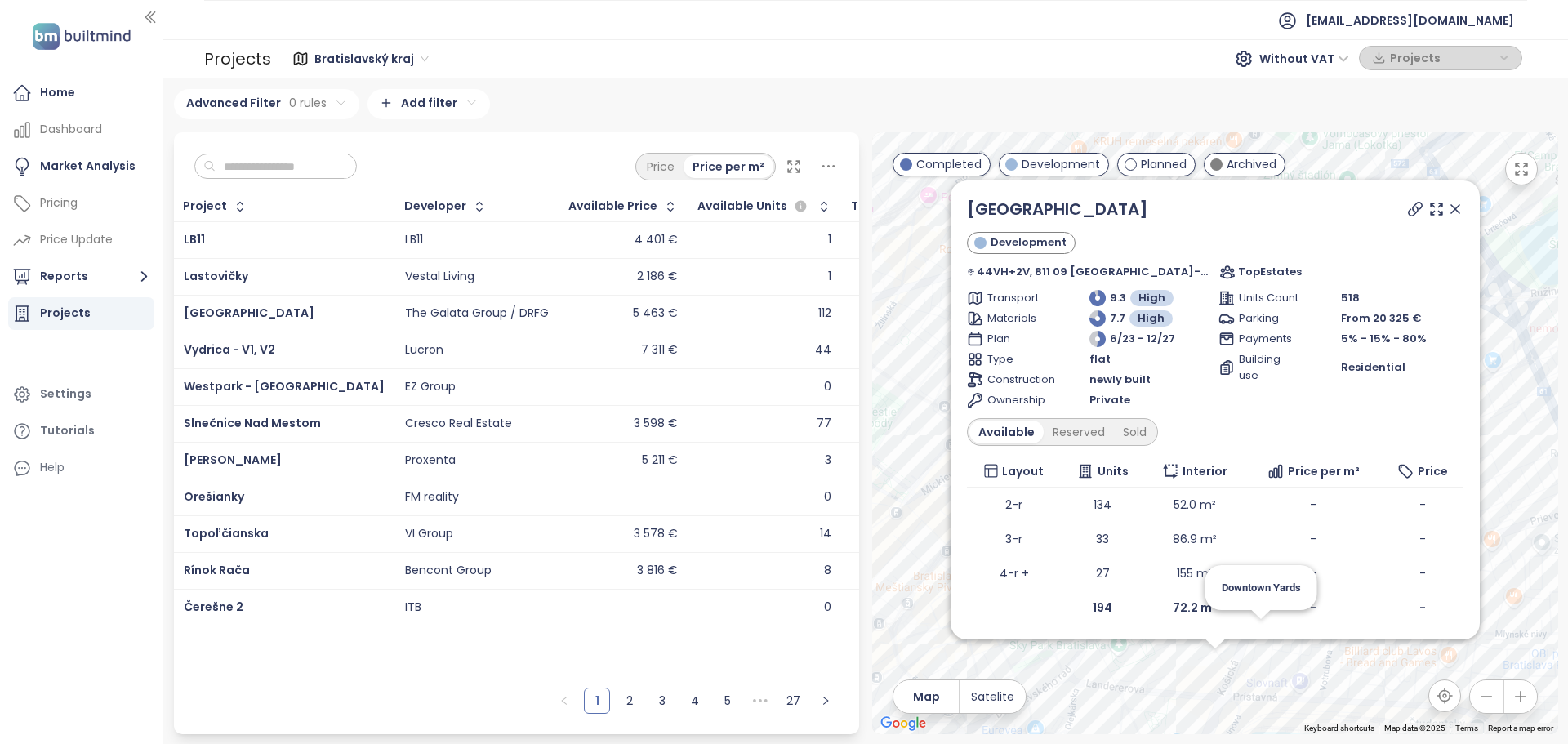
drag, startPoint x: 1421, startPoint y: 208, endPoint x: 1420, endPoint y: 216, distance: 8.1
click at [1448, 208] on icon at bounding box center [1456, 209] width 16 height 16
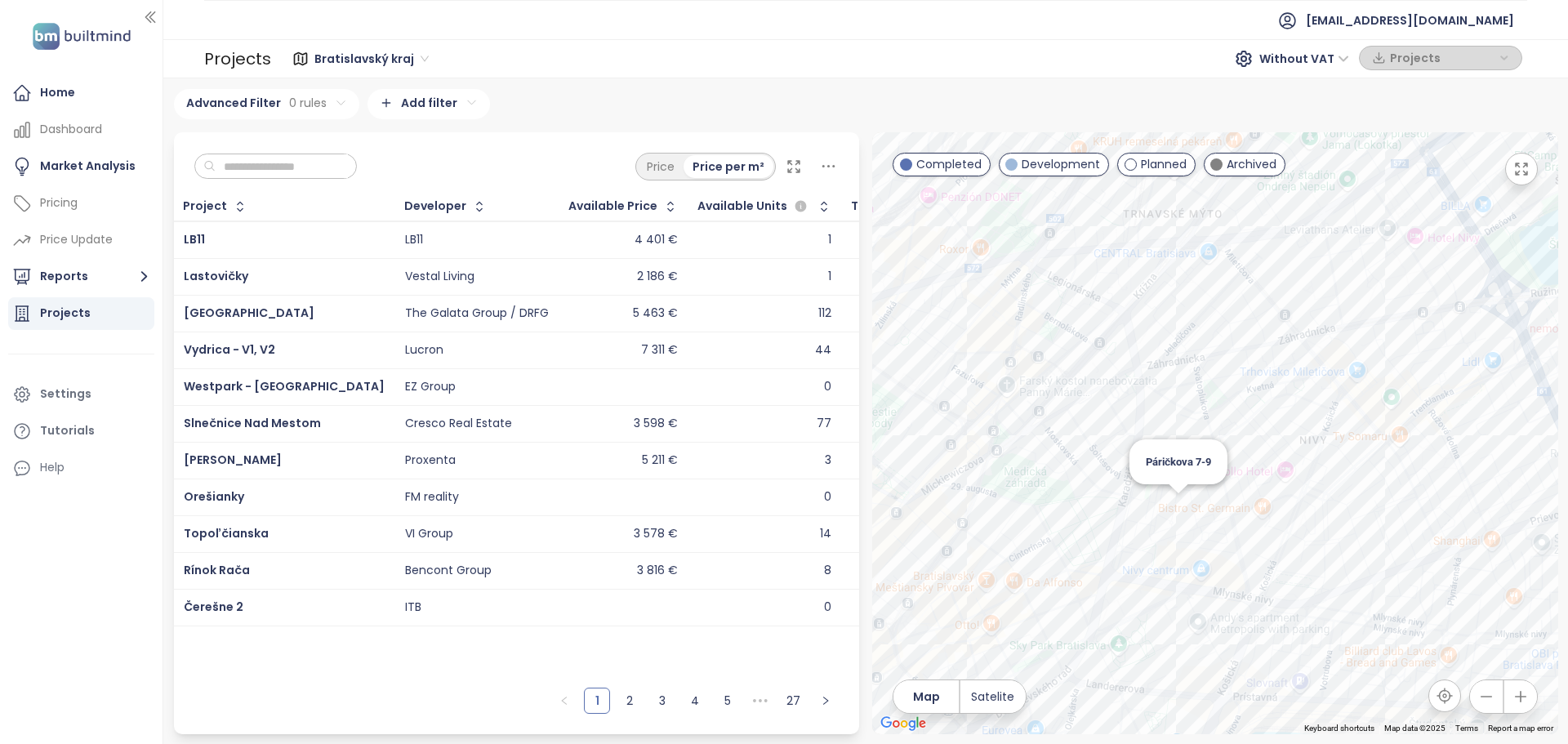
click at [1179, 504] on div "Páričkova 7-9" at bounding box center [1216, 434] width 686 height 603
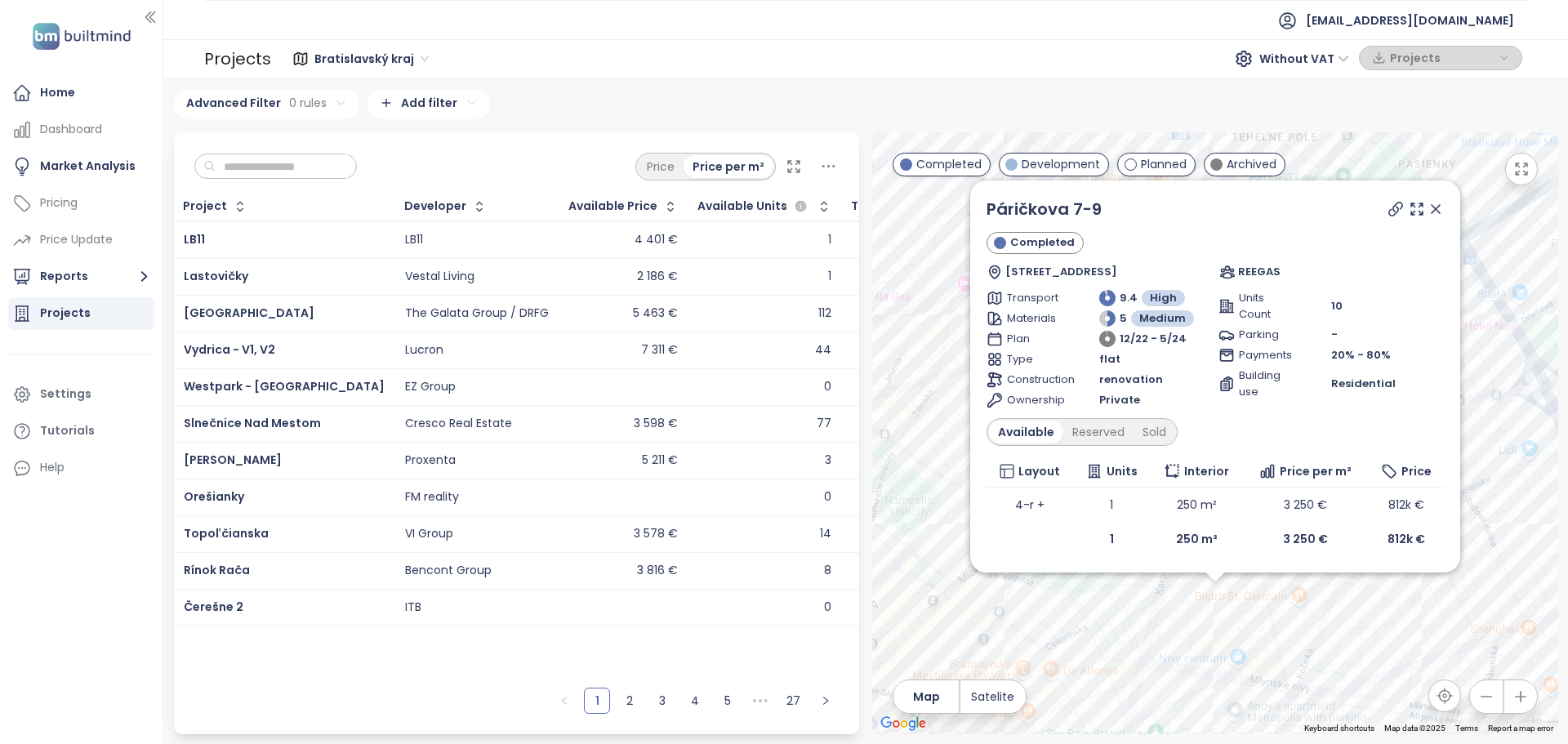
drag, startPoint x: 1433, startPoint y: 214, endPoint x: 1409, endPoint y: 291, distance: 80.7
click at [1433, 214] on icon at bounding box center [1436, 209] width 8 height 8
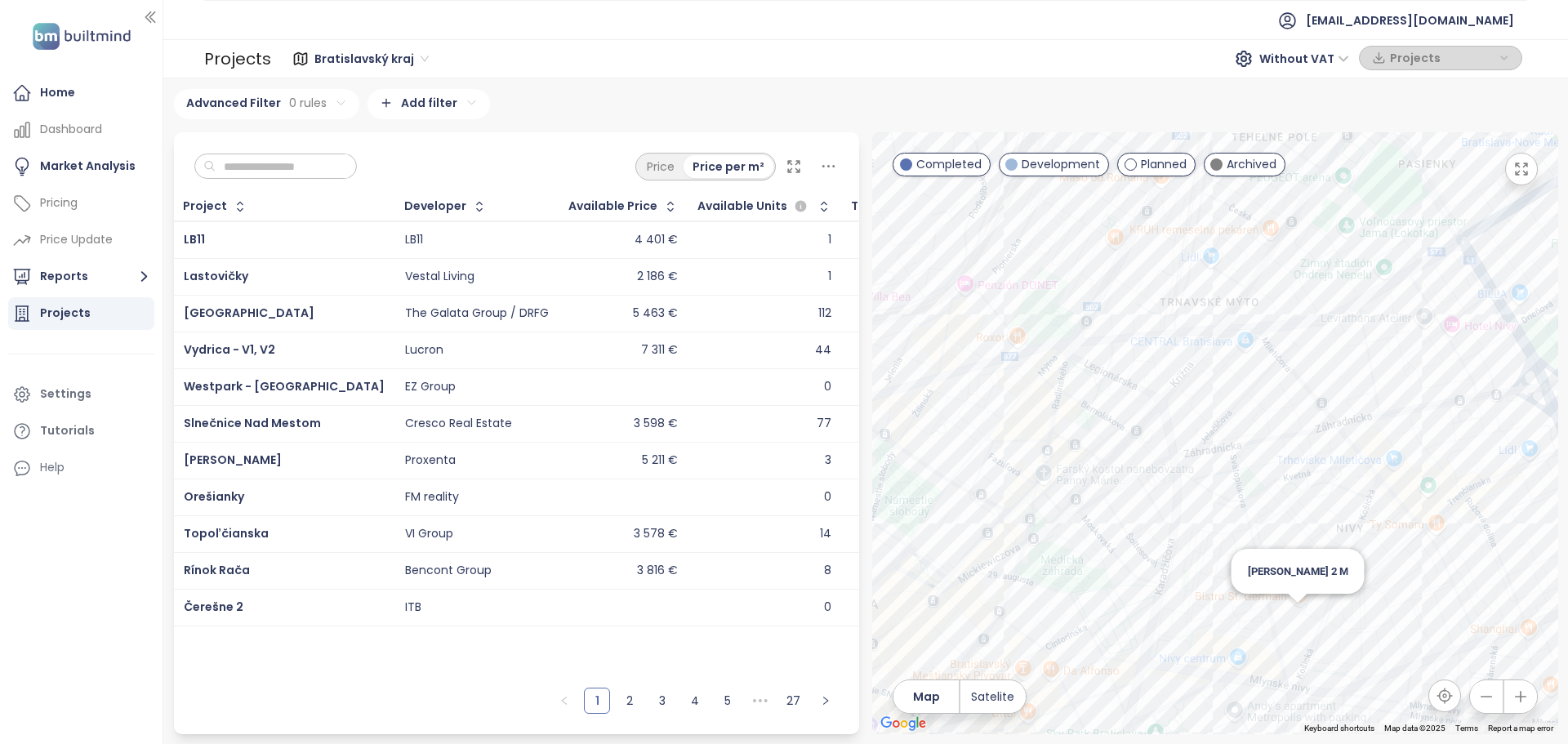
click at [1297, 622] on div "[PERSON_NAME] 2 M" at bounding box center [1216, 434] width 686 height 603
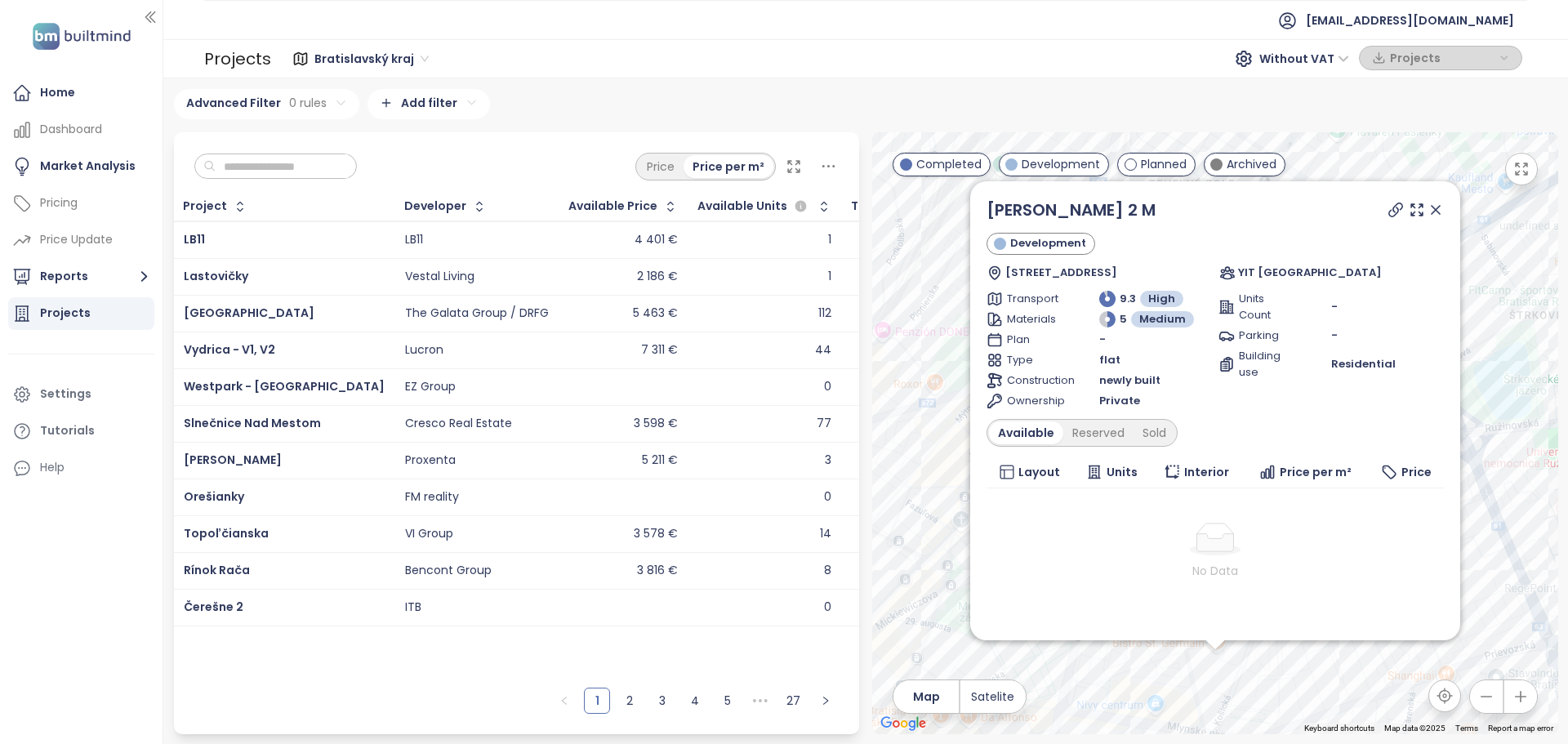
click at [1427, 212] on icon at bounding box center [1436, 210] width 16 height 16
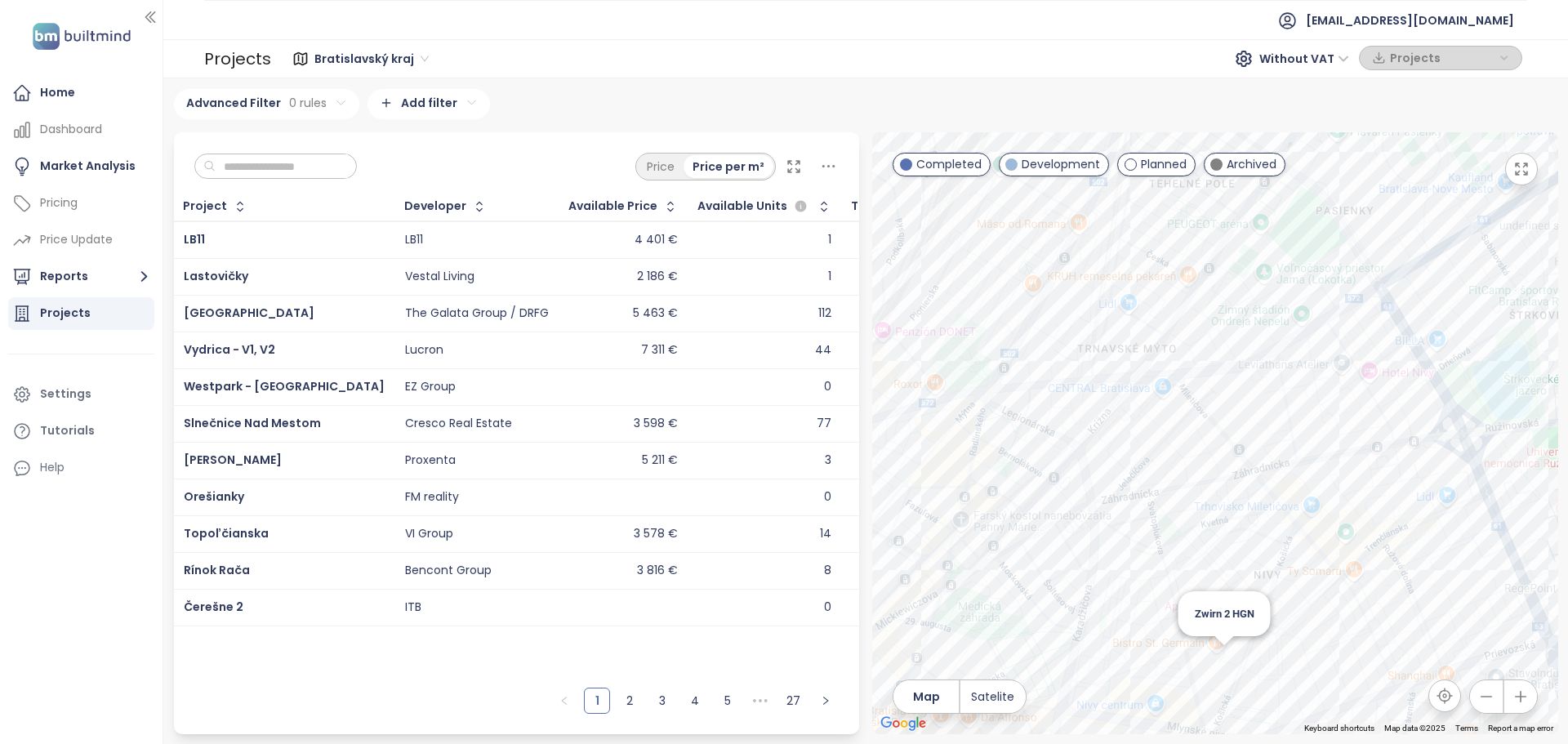
click at [1228, 656] on div "Zwirn 2 HGN" at bounding box center [1216, 434] width 686 height 603
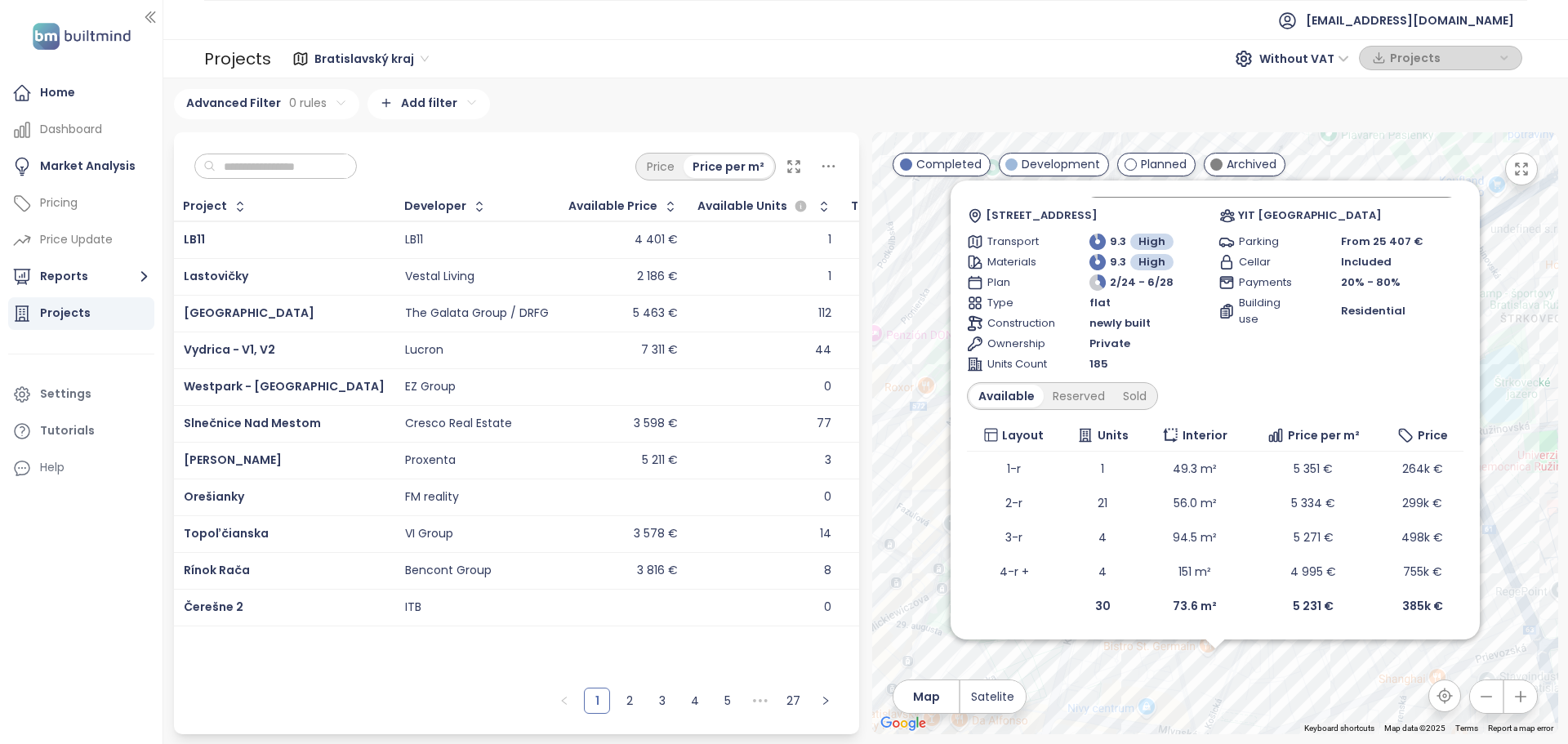
scroll to position [87, 0]
